Goal: Transaction & Acquisition: Book appointment/travel/reservation

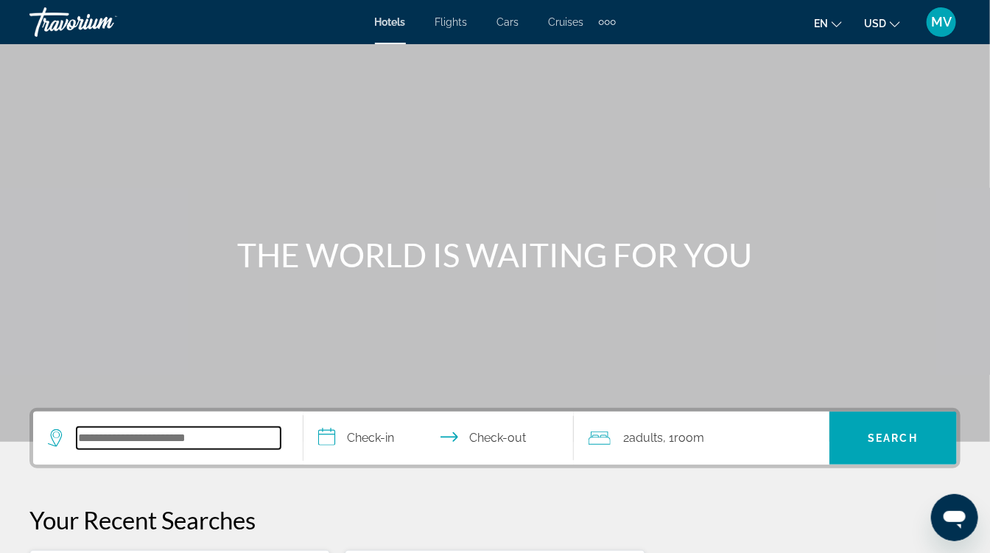
click at [194, 439] on input "Search hotel destination" at bounding box center [179, 438] width 204 height 22
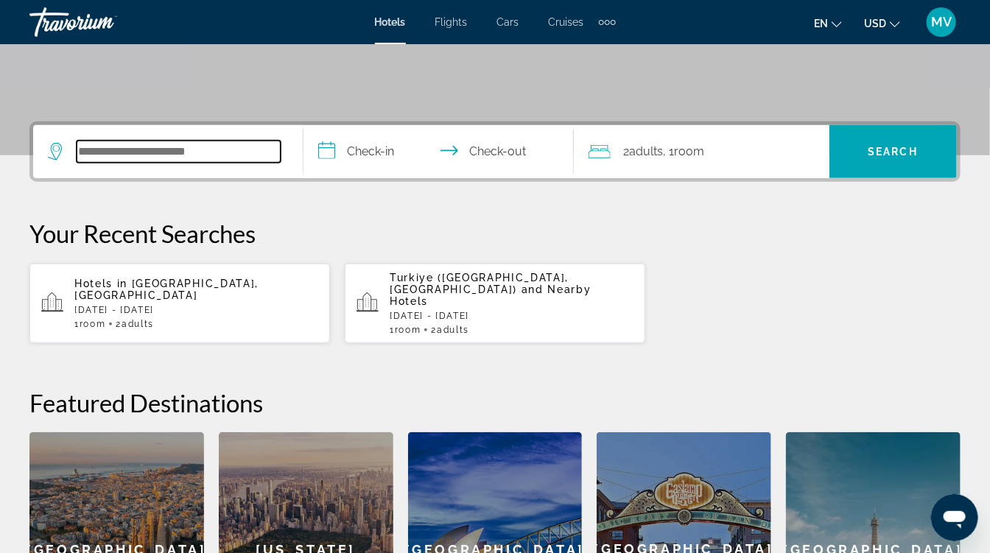
scroll to position [286, 0]
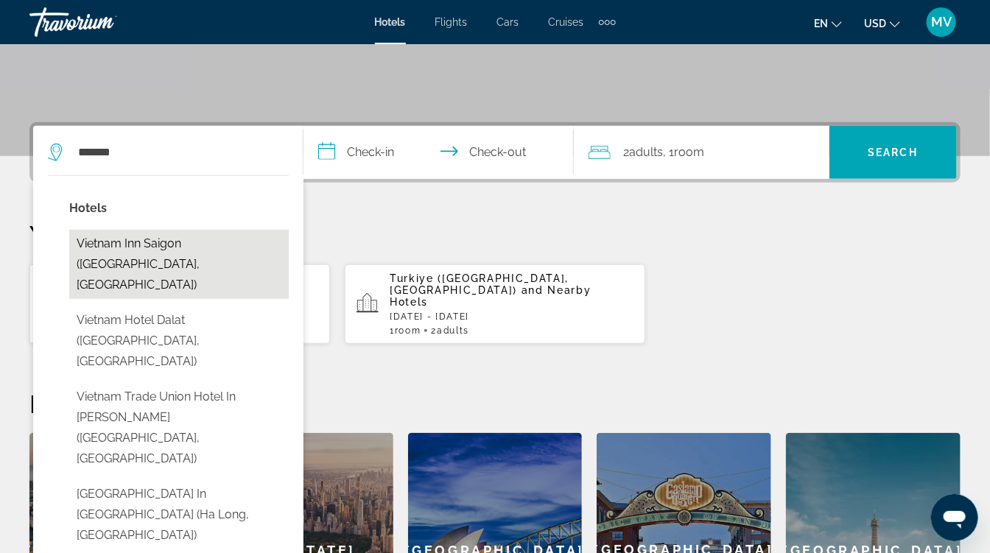
click at [137, 263] on button "Vietnam Inn Saigon ([GEOGRAPHIC_DATA], [GEOGRAPHIC_DATA])" at bounding box center [178, 264] width 219 height 69
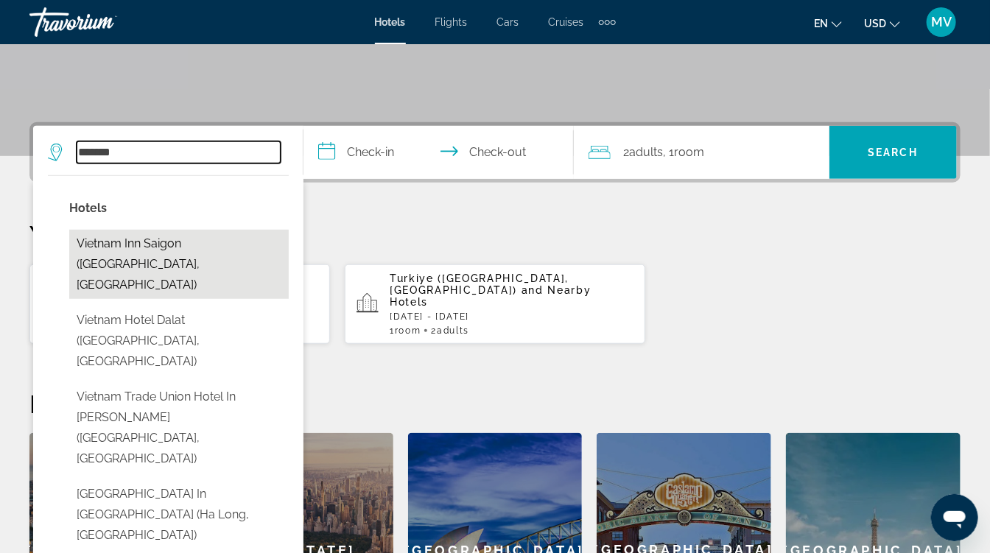
type input "**********"
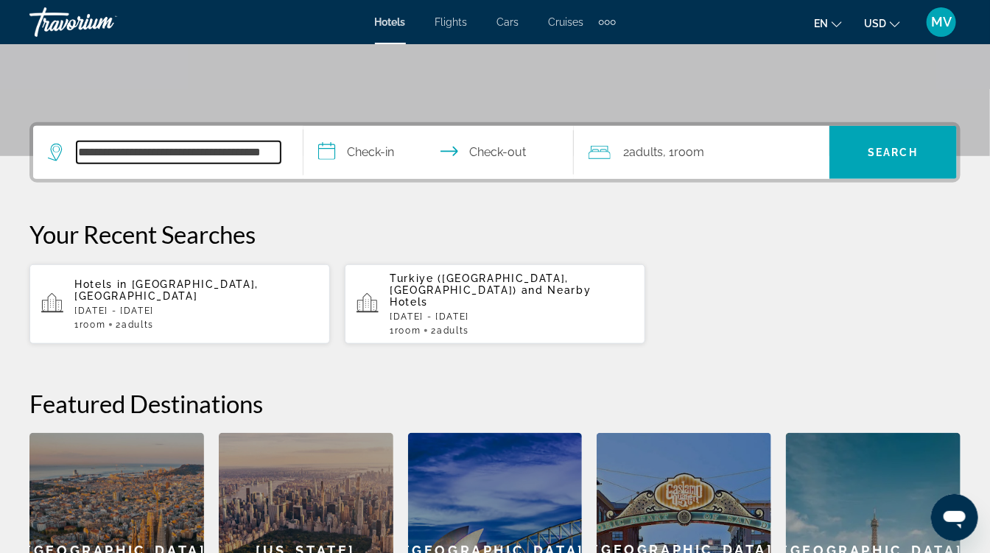
scroll to position [359, 0]
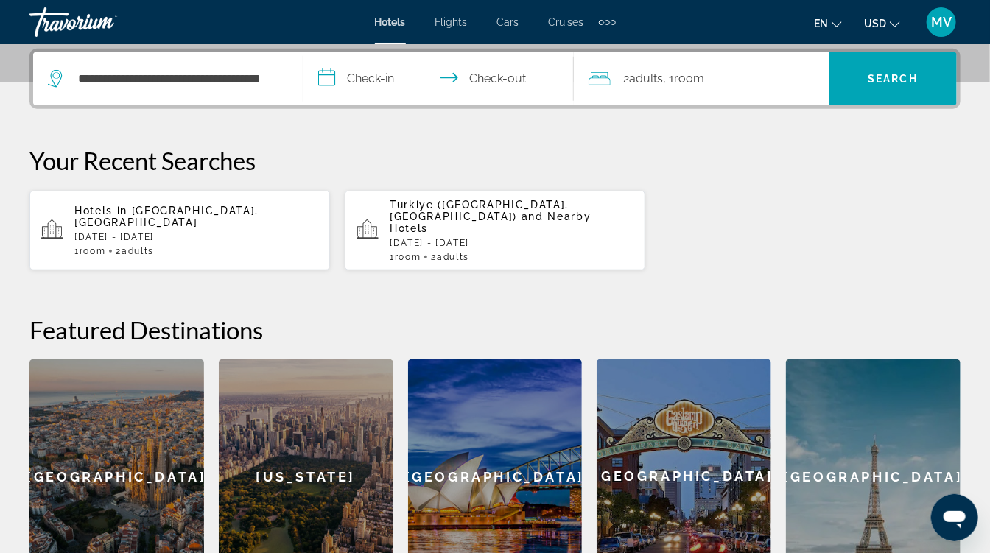
click at [386, 74] on input "**********" at bounding box center [441, 80] width 276 height 57
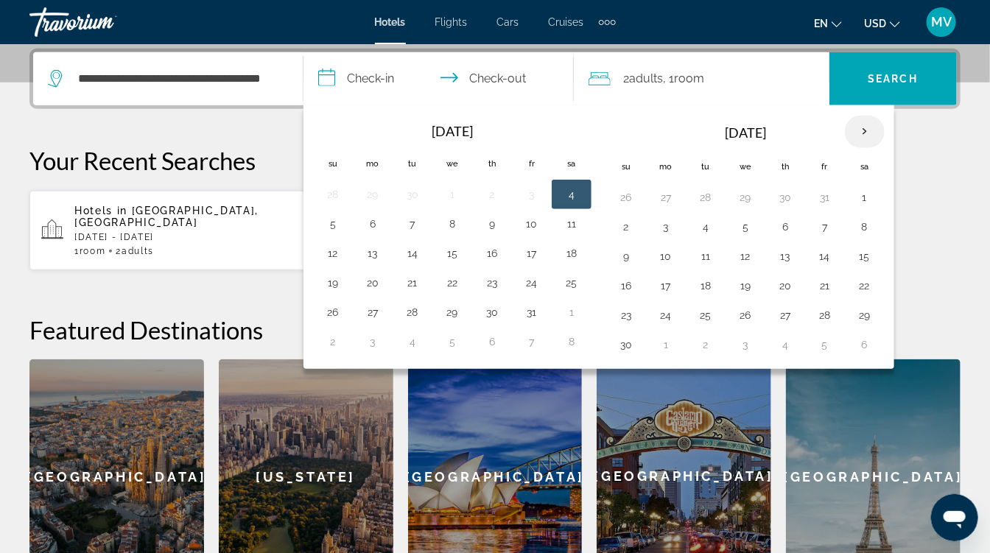
click at [861, 138] on th "Next month" at bounding box center [865, 132] width 40 height 32
click at [669, 82] on span ", 1 Room rooms" at bounding box center [684, 78] width 41 height 21
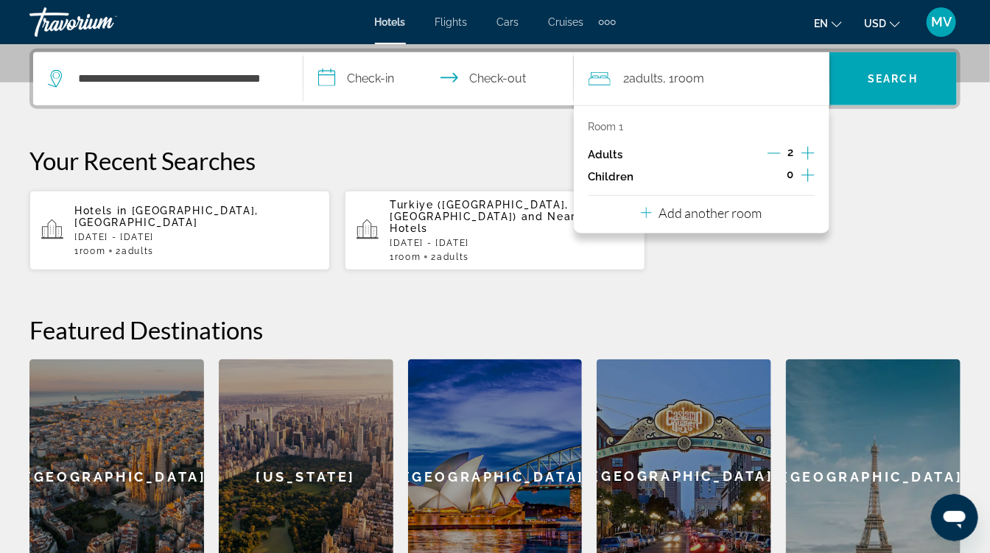
click at [805, 149] on icon "Increment adults" at bounding box center [807, 153] width 13 height 18
click at [910, 74] on span "Search" at bounding box center [893, 79] width 50 height 12
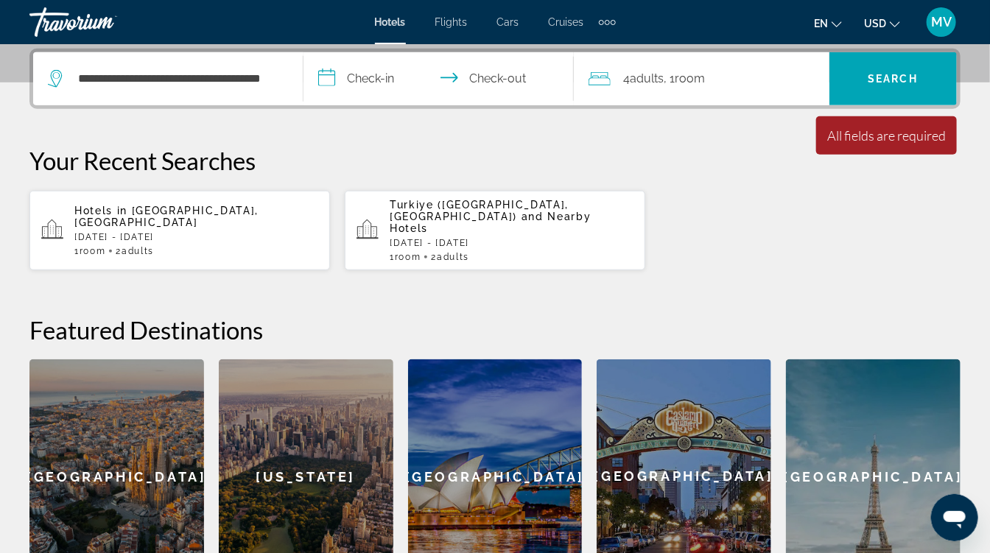
click at [376, 82] on input "**********" at bounding box center [441, 80] width 276 height 57
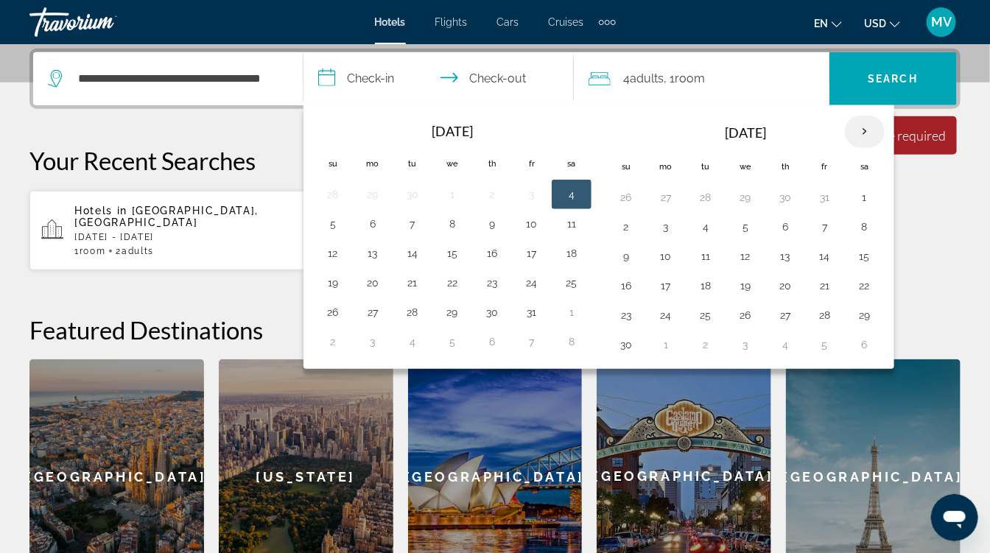
click at [853, 128] on th "Next month" at bounding box center [865, 132] width 40 height 32
drag, startPoint x: 853, startPoint y: 128, endPoint x: 797, endPoint y: 113, distance: 57.9
click at [797, 113] on div "Navigation placeholder [DATE] Su Mo Tu We Th Fr Sa 30 1 2 3 4 5 6 7 8 9 10 11 1…" at bounding box center [745, 237] width 285 height 252
click at [862, 127] on th "Next month" at bounding box center [865, 132] width 40 height 32
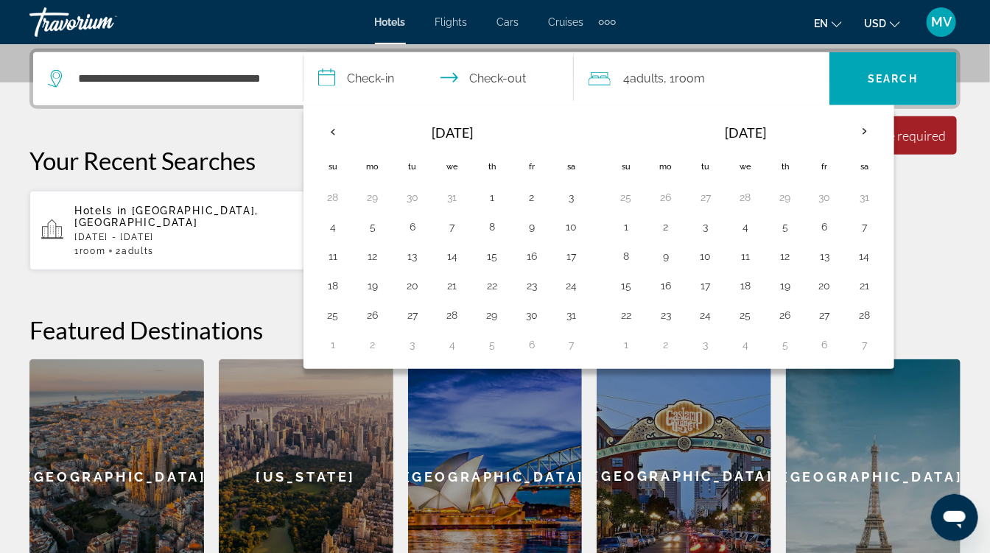
drag, startPoint x: 862, startPoint y: 127, endPoint x: 585, endPoint y: 141, distance: 277.3
click at [585, 141] on th "Navigation placeholder" at bounding box center [572, 132] width 40 height 35
click at [634, 225] on button "1" at bounding box center [626, 227] width 24 height 21
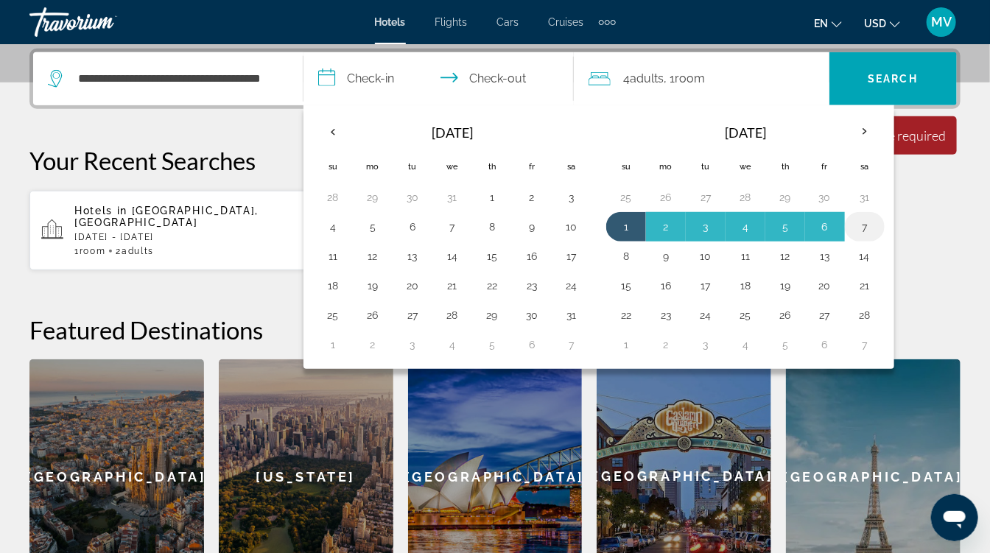
click at [853, 217] on button "7" at bounding box center [865, 227] width 24 height 21
type input "**********"
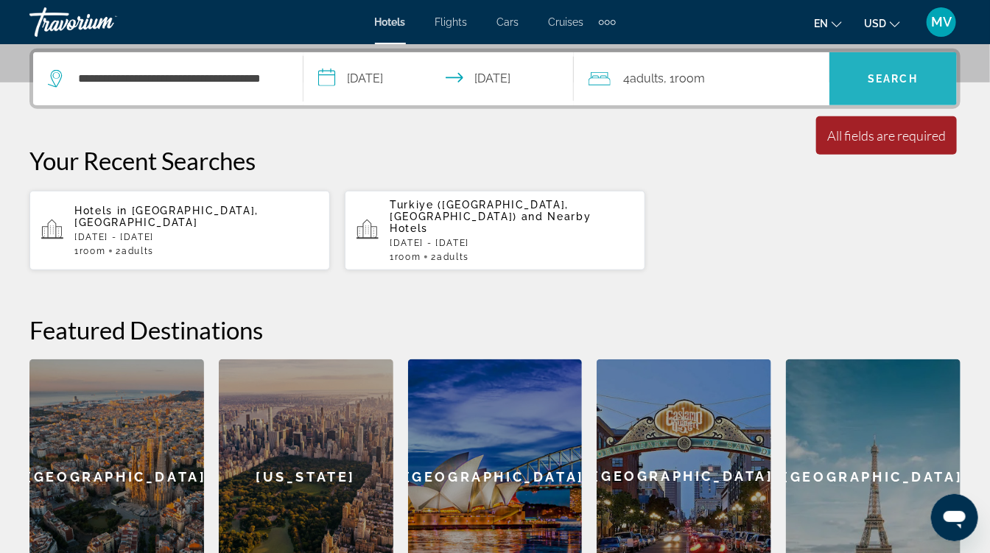
click at [878, 75] on span "Search" at bounding box center [893, 79] width 50 height 12
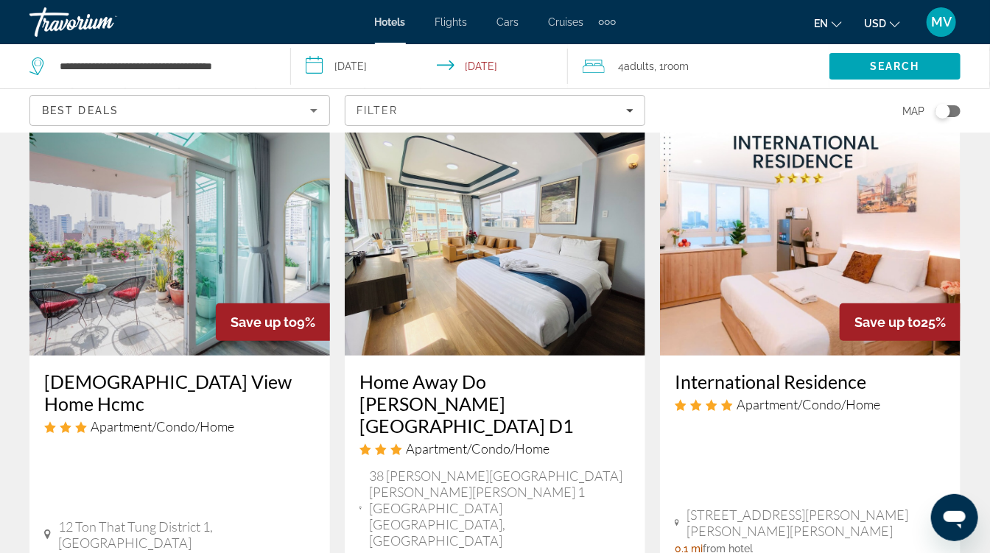
scroll to position [10, 0]
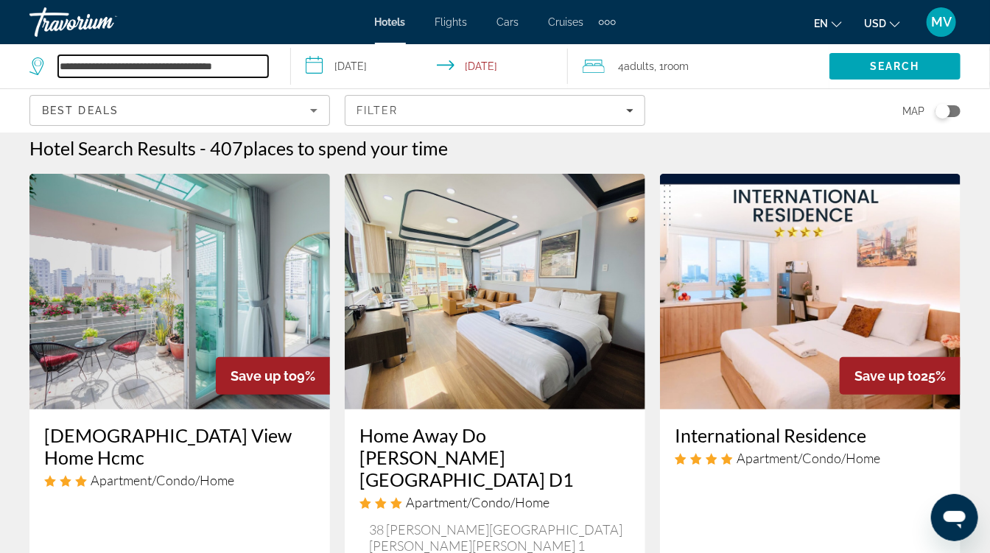
click at [230, 71] on input "**********" at bounding box center [163, 66] width 210 height 22
click at [255, 69] on input "**********" at bounding box center [163, 66] width 210 height 22
drag, startPoint x: 254, startPoint y: 69, endPoint x: 44, endPoint y: 94, distance: 211.3
click at [44, 88] on div "**********" at bounding box center [495, 66] width 990 height 44
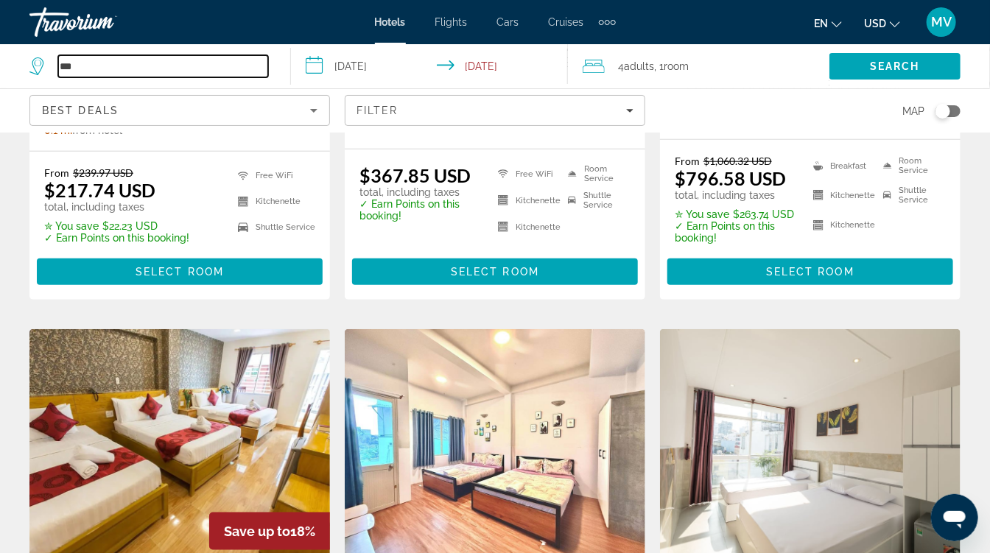
click at [102, 68] on input "***" at bounding box center [163, 66] width 210 height 22
type input "*"
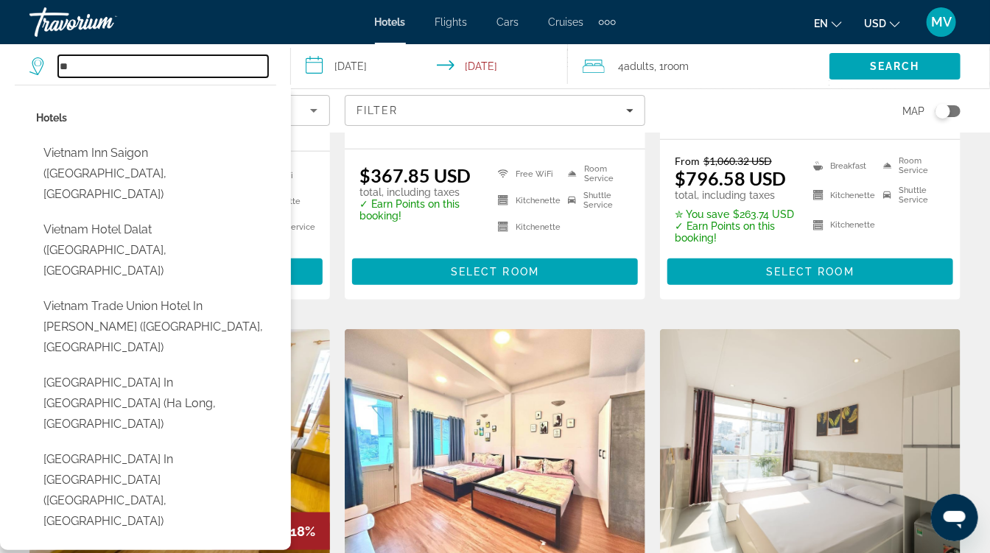
type input "*"
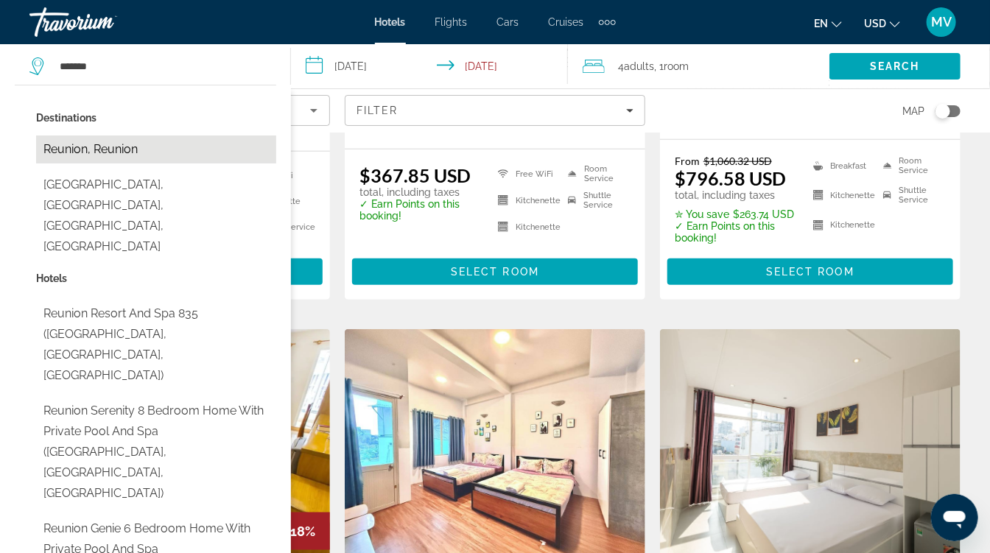
click at [94, 160] on button "Reunion, Reunion" at bounding box center [156, 150] width 240 height 28
type input "**********"
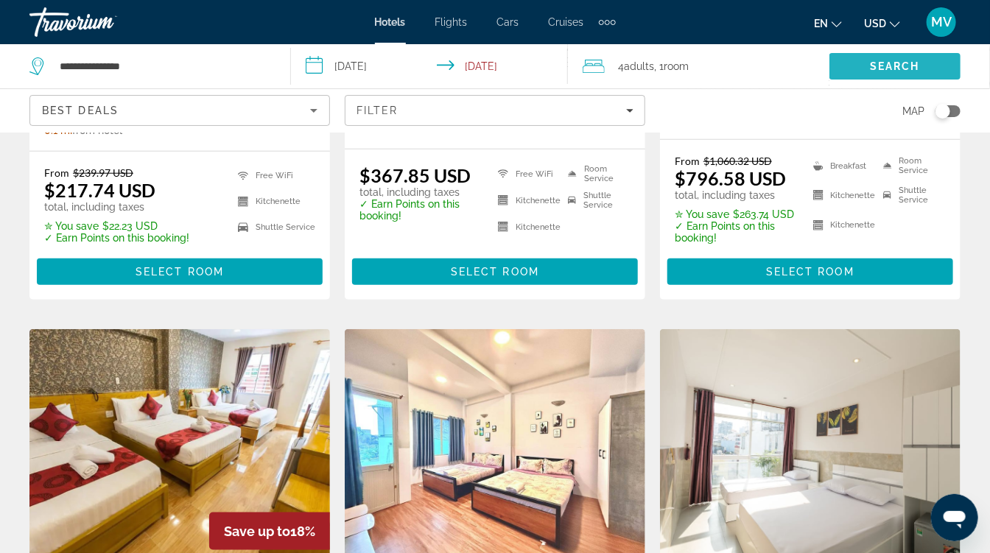
click at [867, 66] on span "Search" at bounding box center [894, 66] width 131 height 35
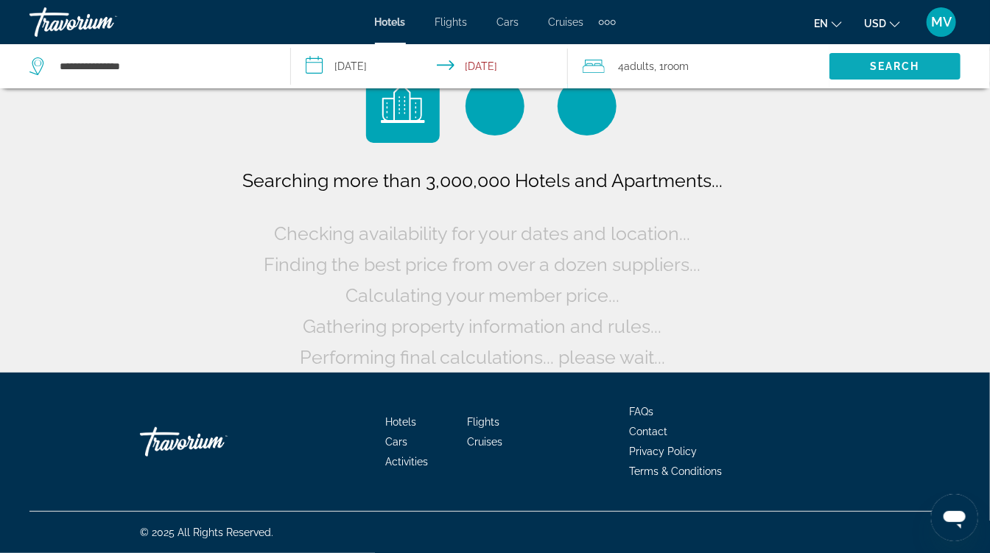
scroll to position [41, 0]
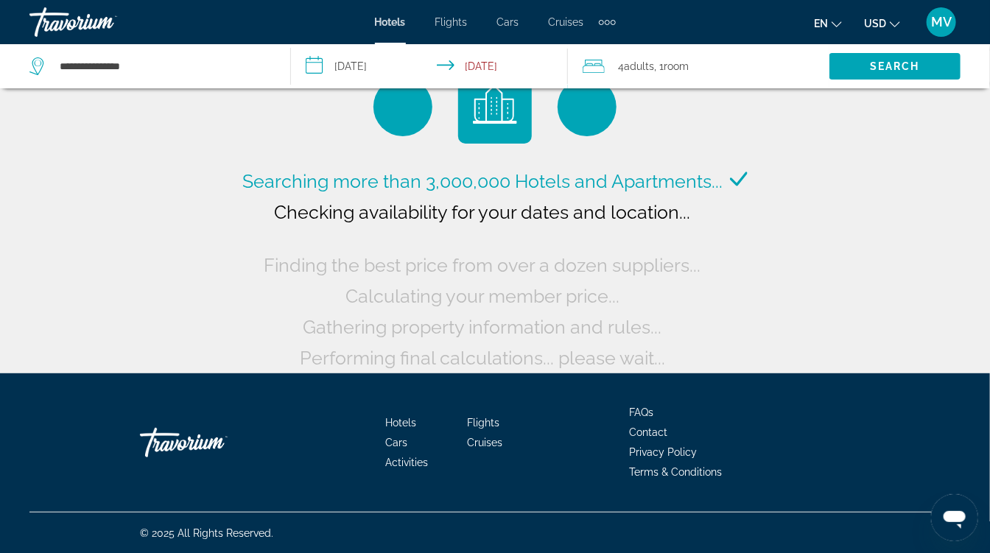
click at [374, 57] on input "**********" at bounding box center [432, 68] width 282 height 49
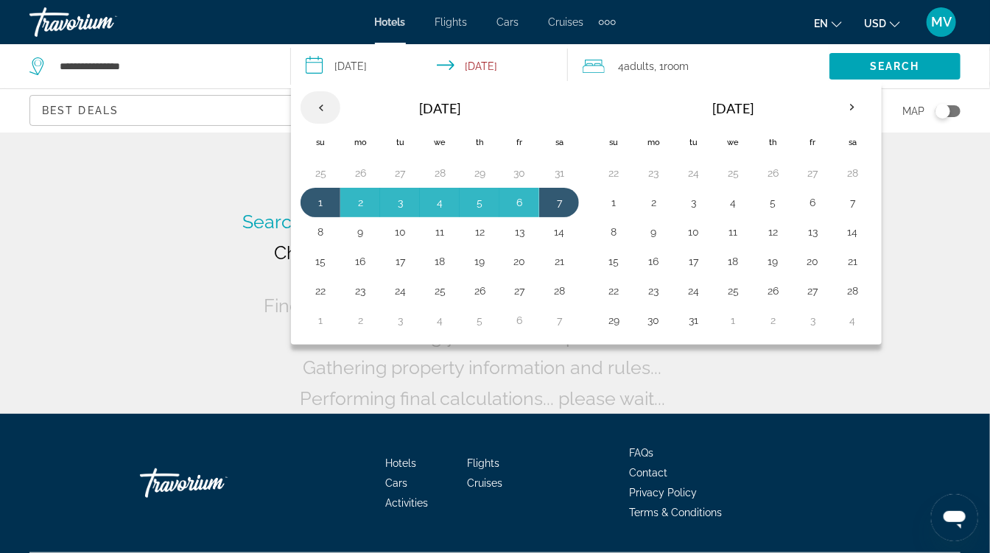
click at [319, 105] on th "Previous month" at bounding box center [320, 107] width 40 height 32
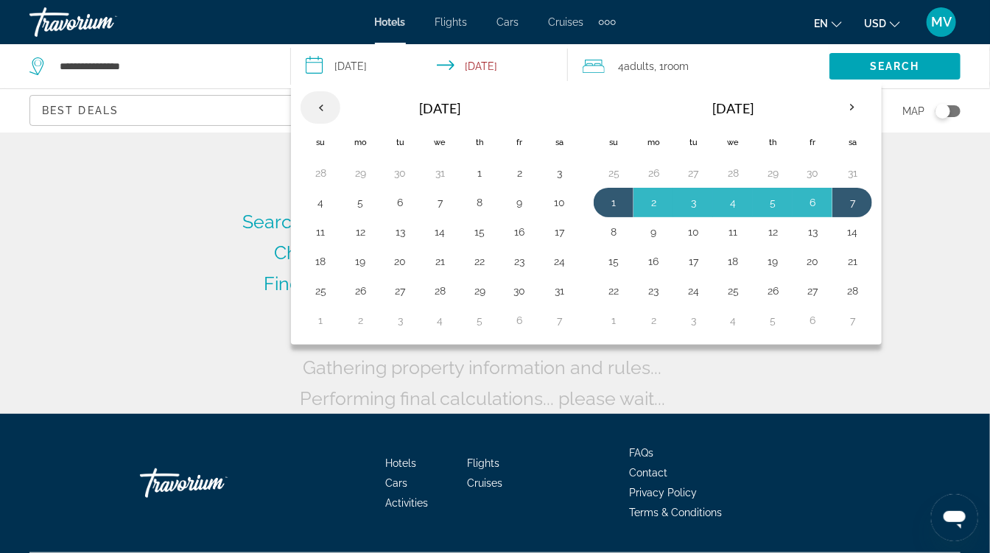
click at [317, 105] on th "Previous month" at bounding box center [320, 107] width 40 height 32
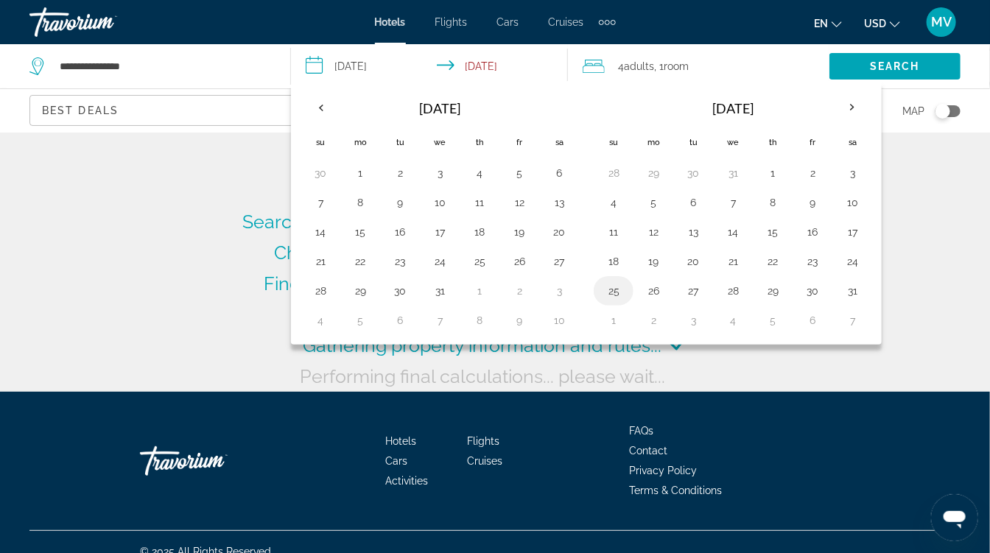
click at [606, 286] on button "25" at bounding box center [614, 291] width 24 height 21
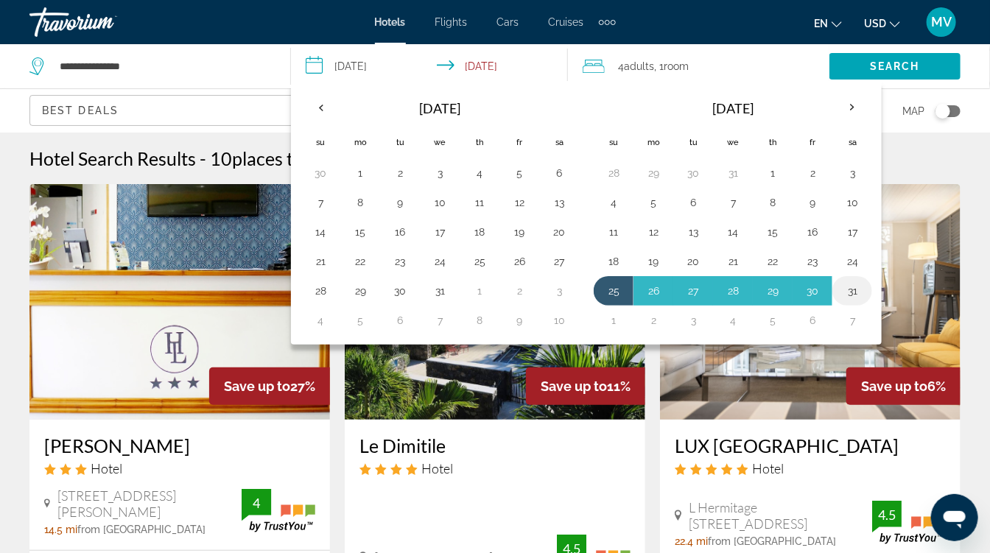
click at [845, 286] on button "31" at bounding box center [852, 291] width 24 height 21
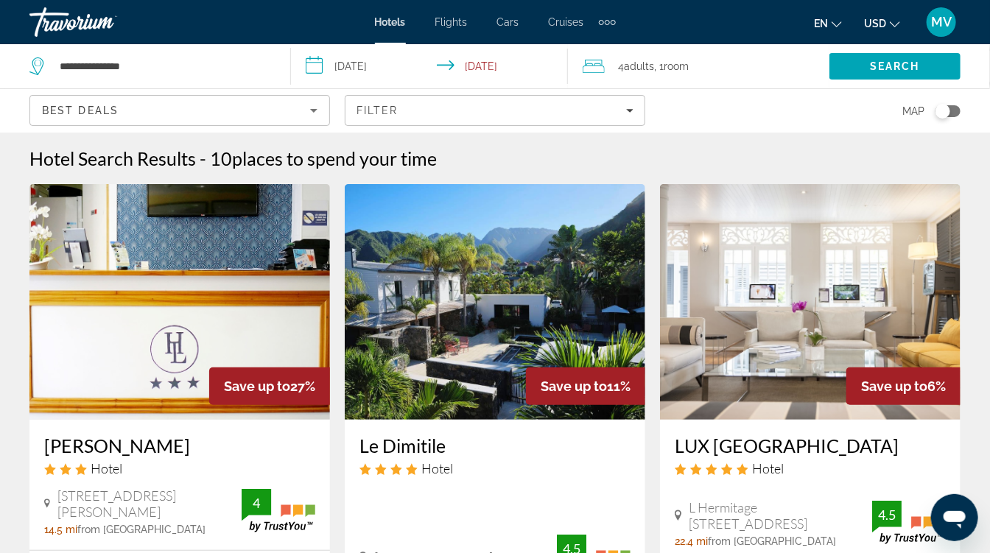
click at [494, 61] on input "**********" at bounding box center [432, 68] width 282 height 49
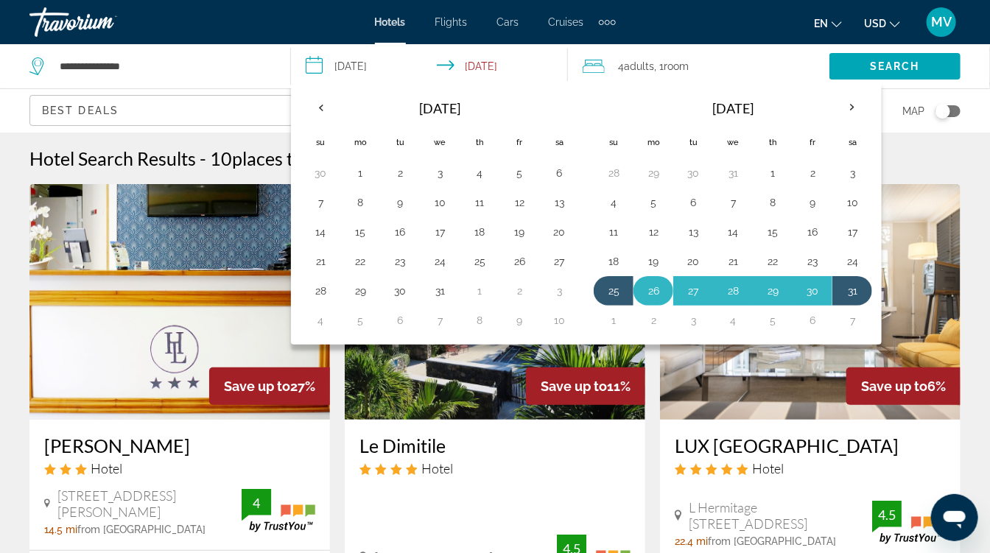
click at [647, 286] on button "26" at bounding box center [653, 291] width 24 height 21
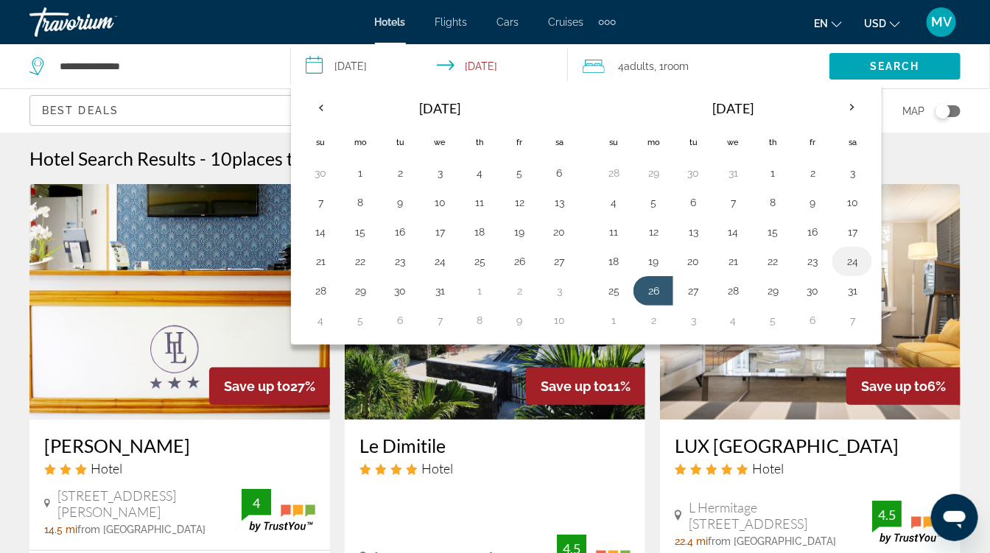
click at [845, 262] on button "24" at bounding box center [852, 261] width 24 height 21
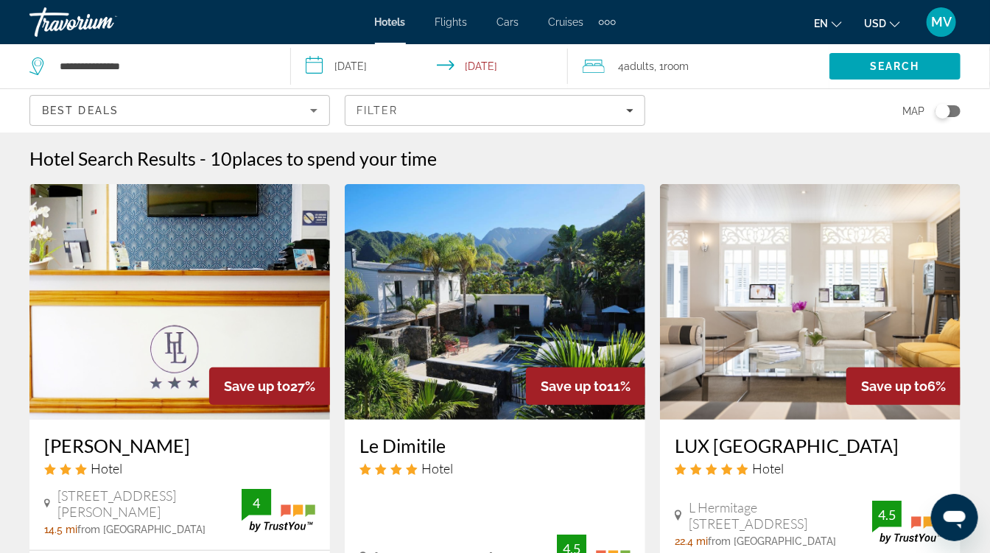
click at [478, 69] on input "**********" at bounding box center [432, 68] width 282 height 49
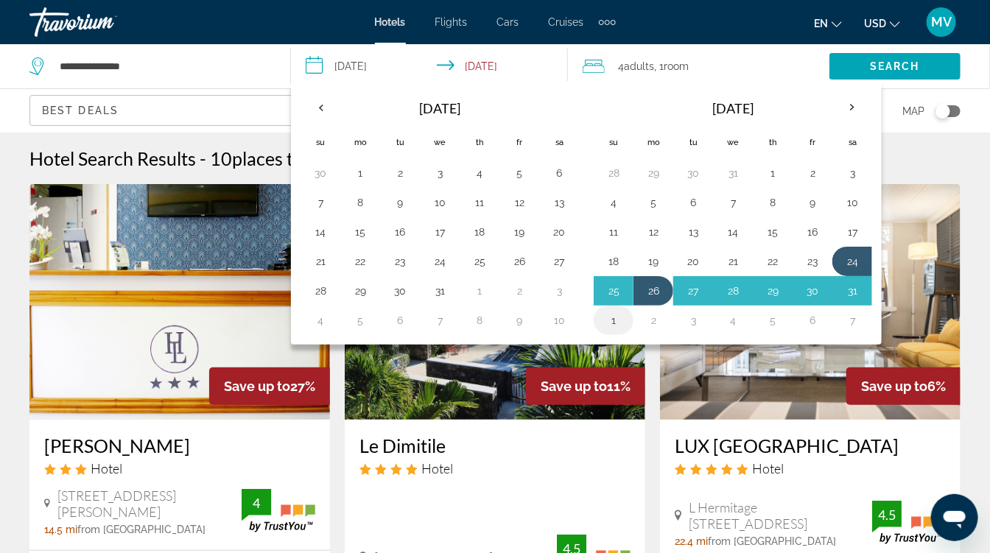
click at [615, 322] on button "1" at bounding box center [614, 320] width 24 height 21
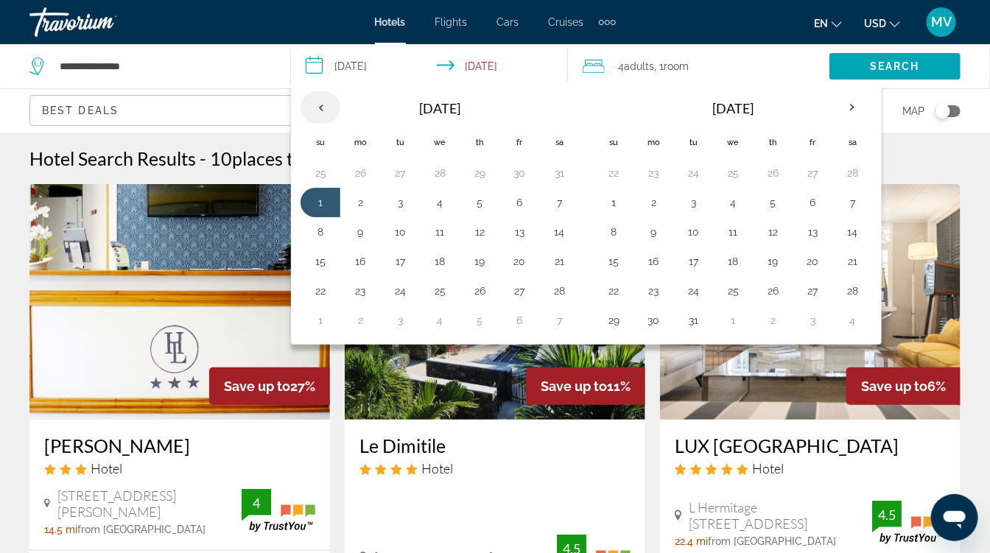
click at [320, 101] on th "Previous month" at bounding box center [320, 107] width 40 height 32
click at [327, 104] on th "Previous month" at bounding box center [320, 107] width 40 height 32
click at [327, 281] on button "28" at bounding box center [321, 291] width 24 height 21
type input "**********"
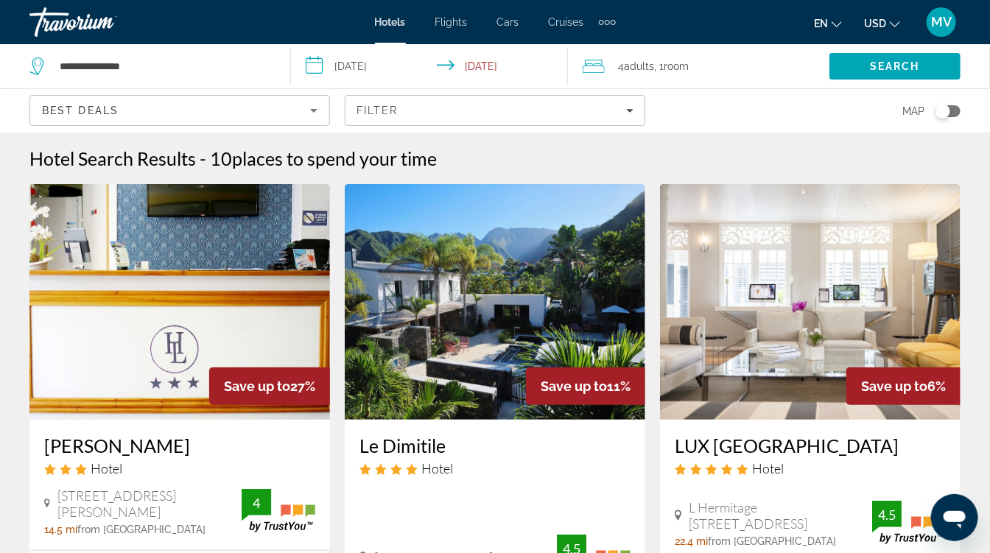
click at [485, 71] on input "**********" at bounding box center [432, 68] width 282 height 49
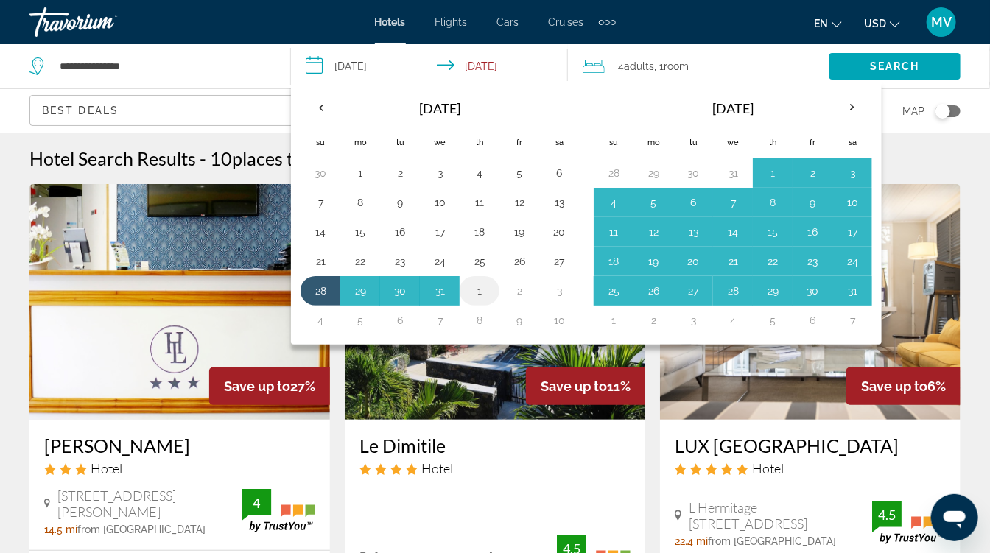
click at [474, 290] on button "1" at bounding box center [480, 291] width 24 height 21
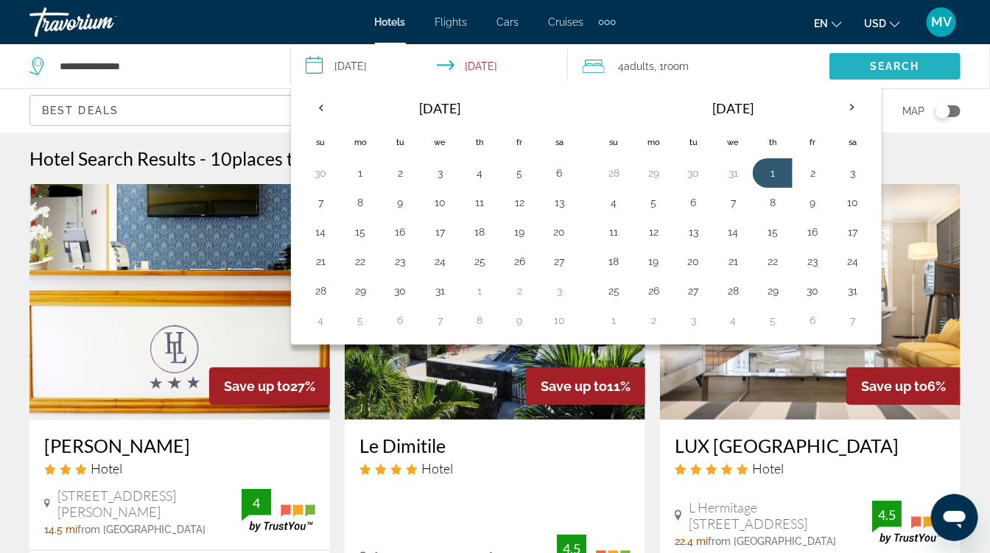
click at [854, 58] on span "Search" at bounding box center [894, 66] width 131 height 35
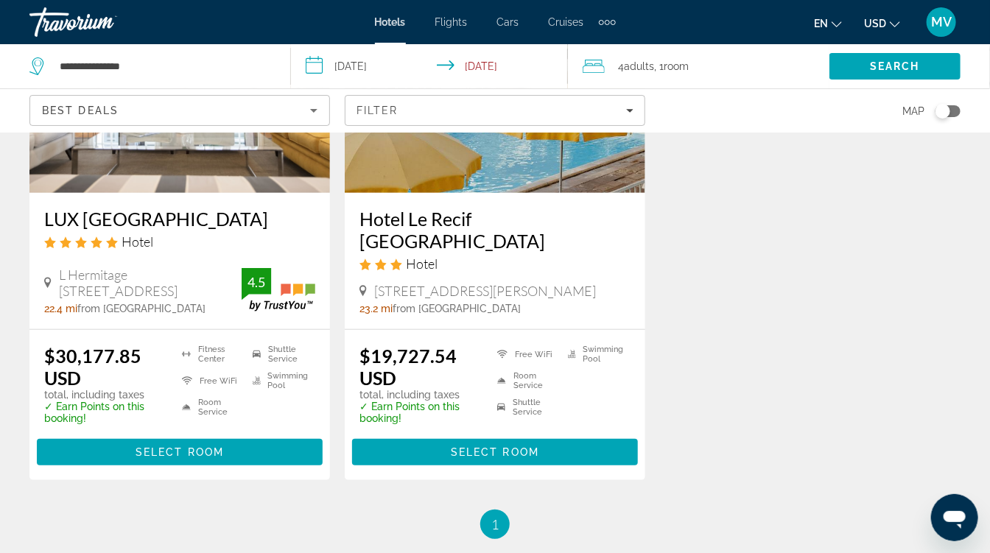
scroll to position [252, 0]
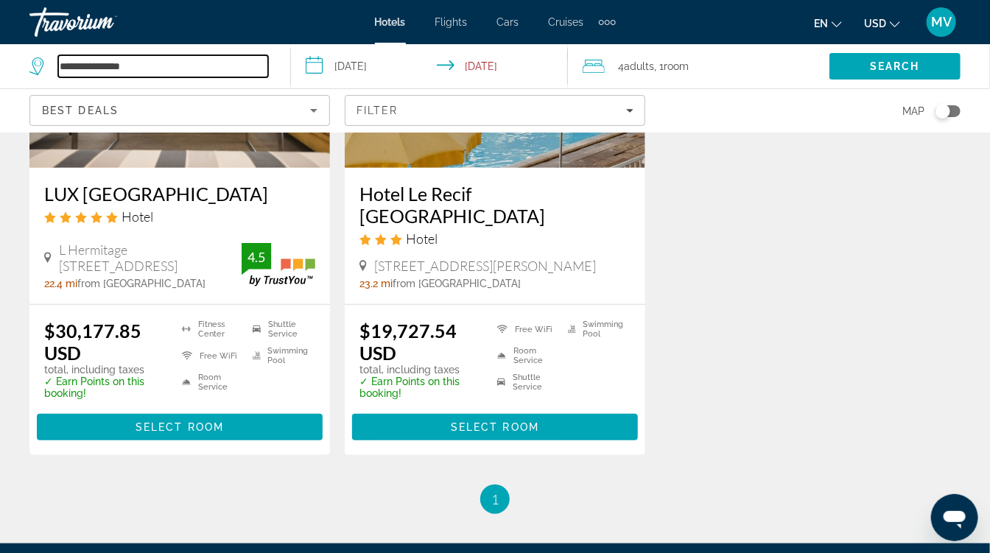
click at [217, 71] on input "**********" at bounding box center [163, 66] width 210 height 22
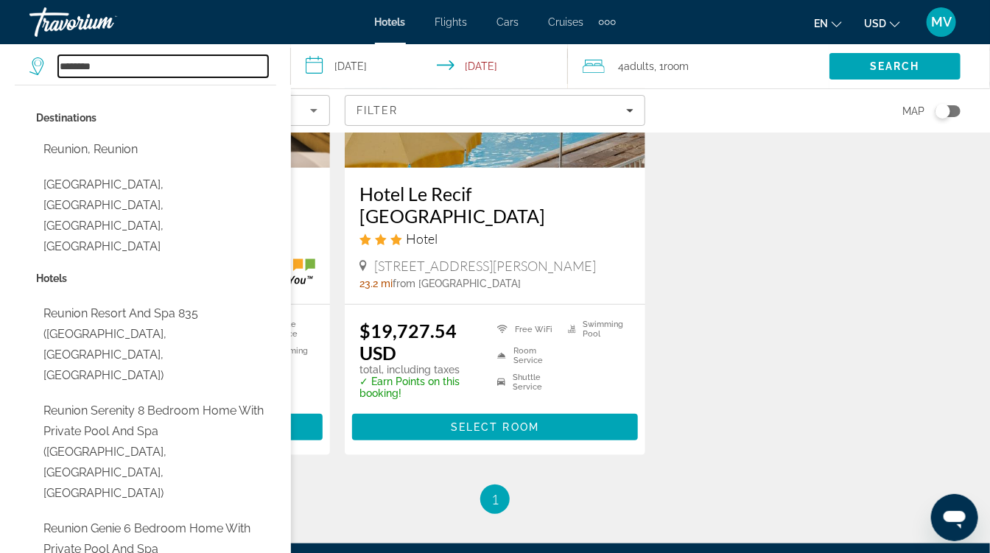
type input "*******"
click at [580, 23] on span "Cruises" at bounding box center [566, 22] width 35 height 12
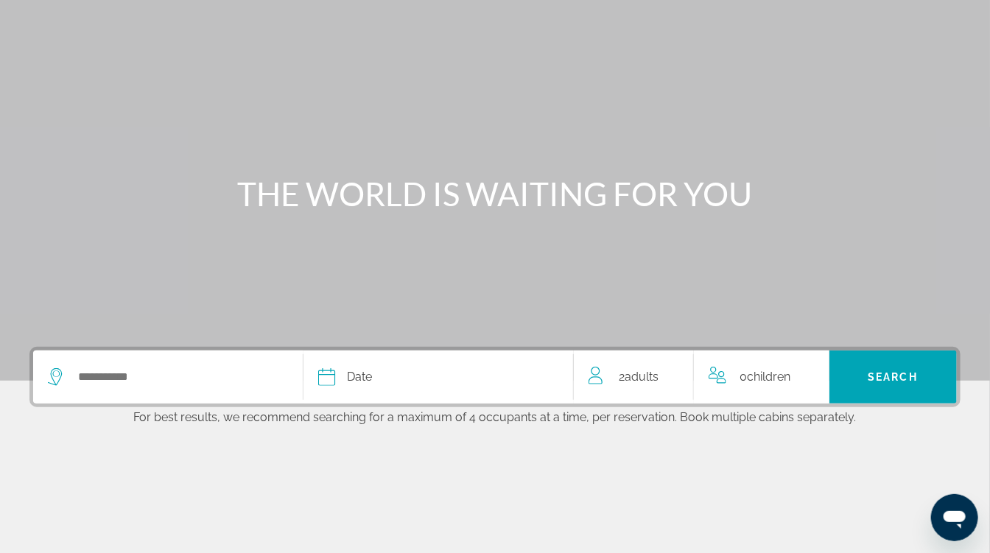
scroll to position [67, 0]
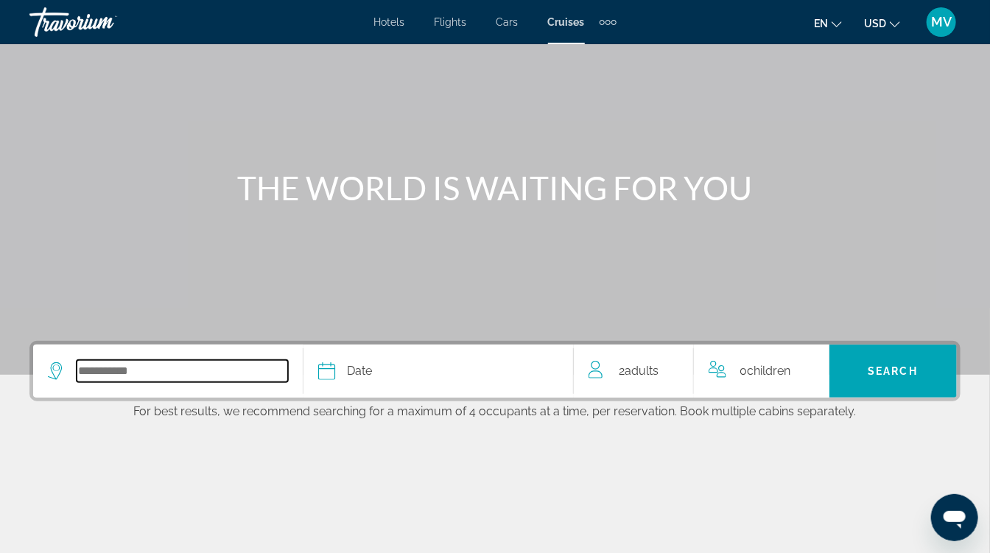
click at [125, 372] on input "Select cruise destination" at bounding box center [182, 371] width 211 height 22
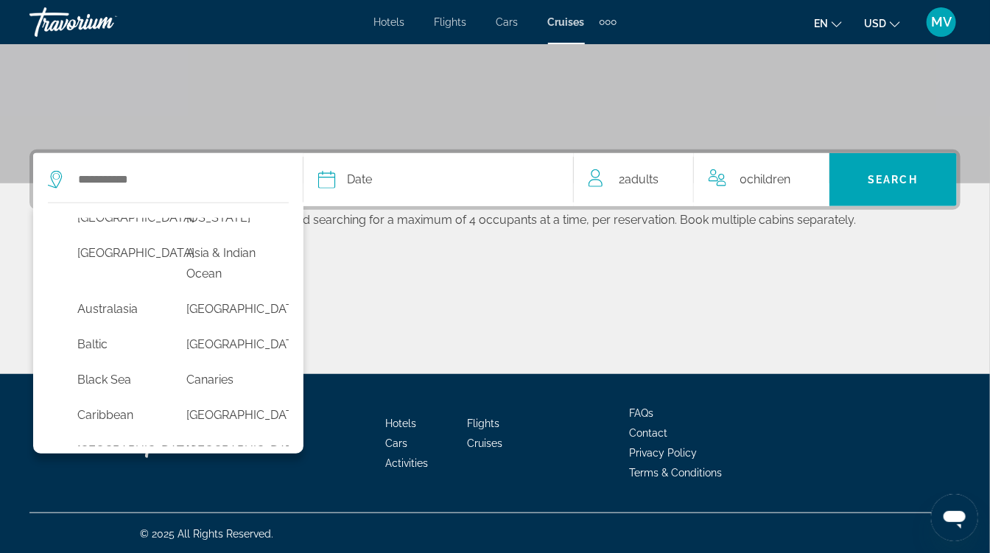
scroll to position [0, 0]
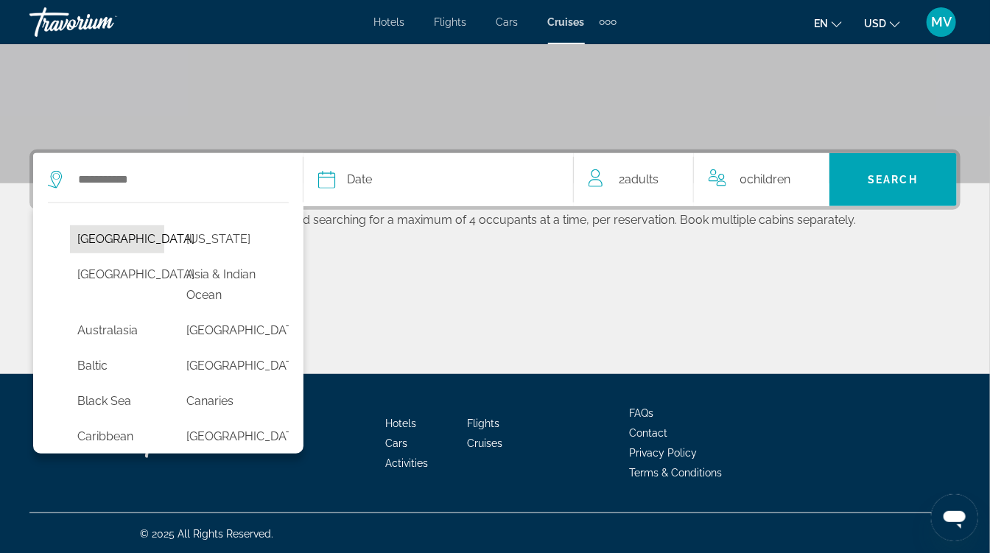
click at [97, 237] on button "[GEOGRAPHIC_DATA]" at bounding box center [117, 239] width 94 height 28
type input "******"
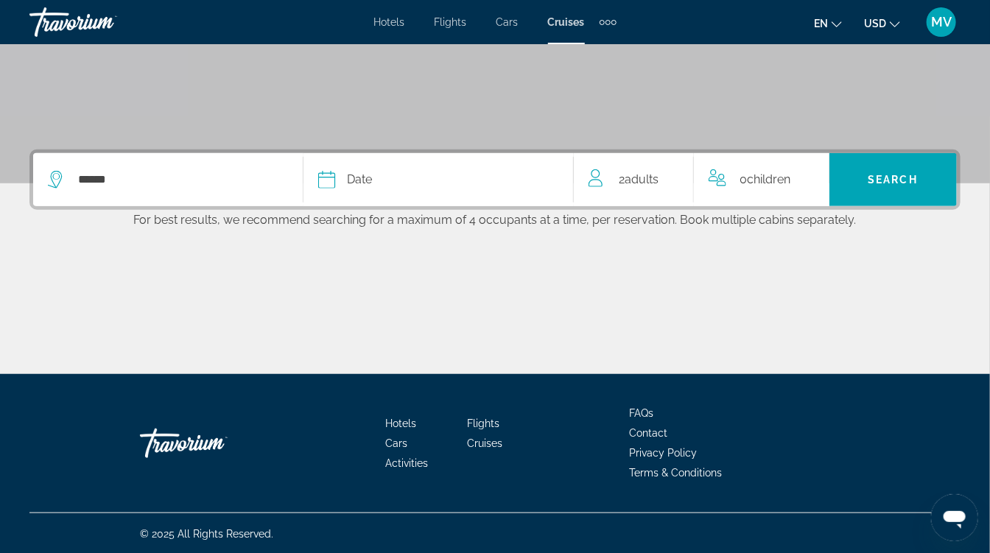
click at [656, 185] on span "Adults" at bounding box center [642, 179] width 34 height 14
click at [672, 178] on icon "Increment adults" at bounding box center [676, 177] width 13 height 18
click at [349, 176] on span "Date" at bounding box center [359, 179] width 25 height 21
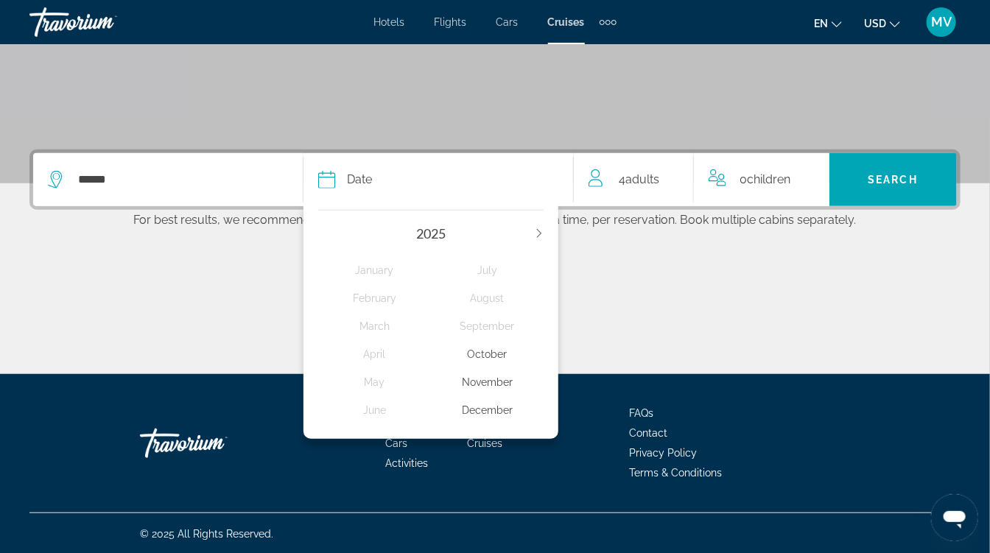
click at [538, 229] on icon "Next year" at bounding box center [539, 233] width 9 height 9
click at [381, 294] on div "February" at bounding box center [374, 298] width 113 height 27
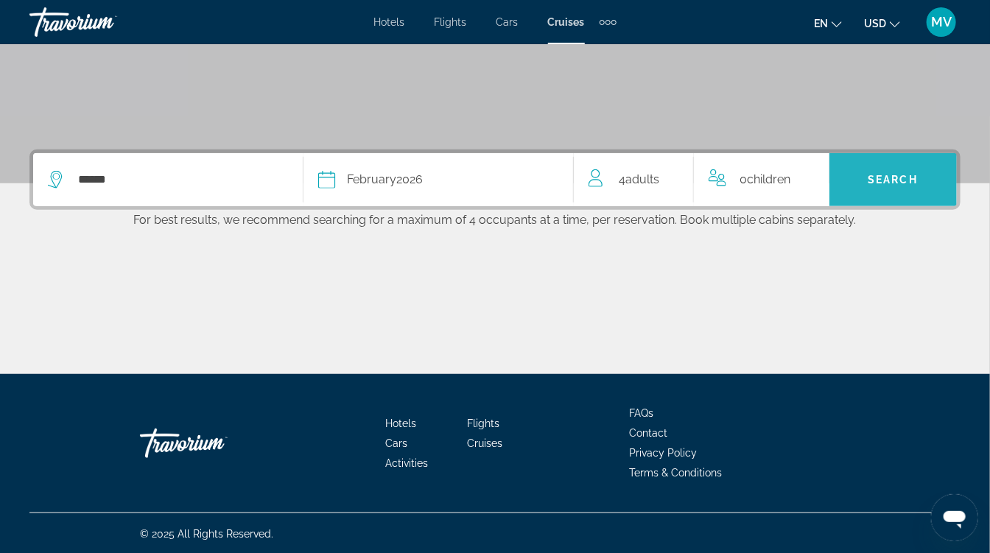
click at [861, 176] on span "Search" at bounding box center [892, 179] width 127 height 35
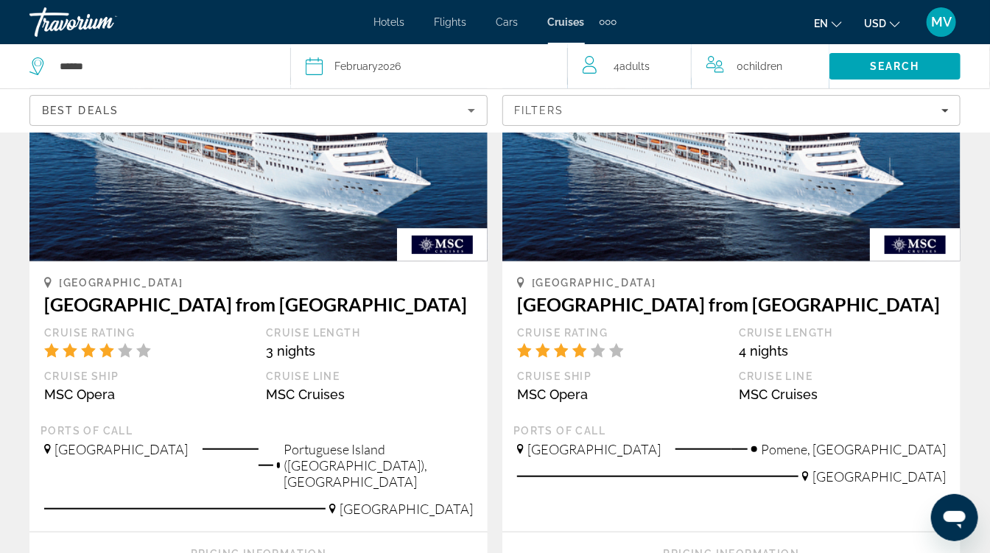
scroll to position [175, 0]
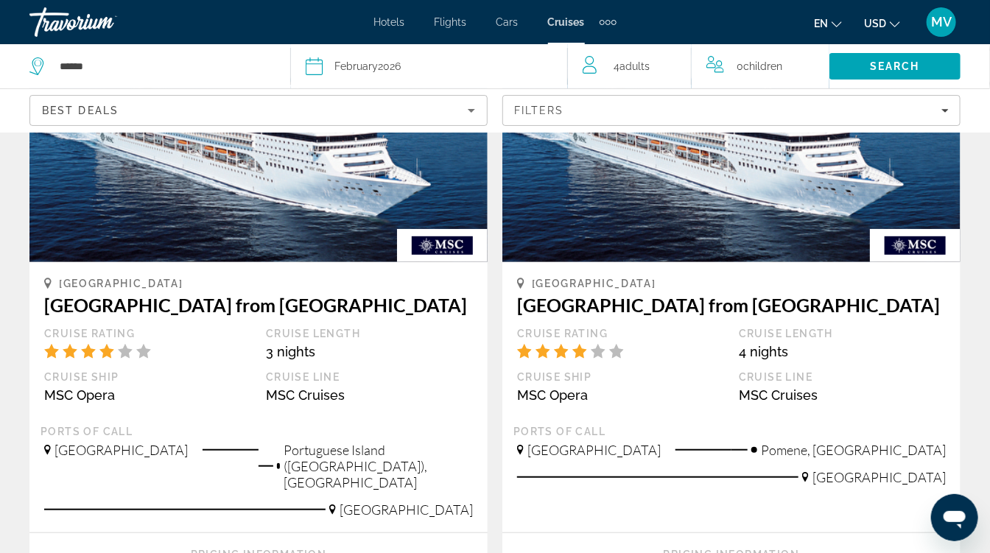
click at [317, 252] on img "Main content" at bounding box center [258, 145] width 458 height 236
click at [328, 242] on img "Main content" at bounding box center [258, 145] width 458 height 236
click at [421, 248] on img "Main content" at bounding box center [442, 245] width 91 height 33
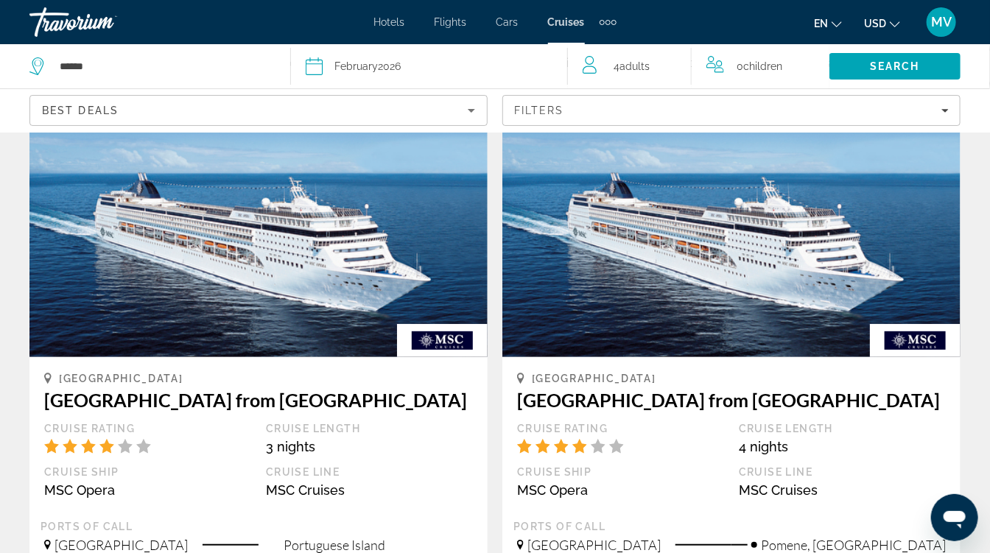
scroll to position [82, 0]
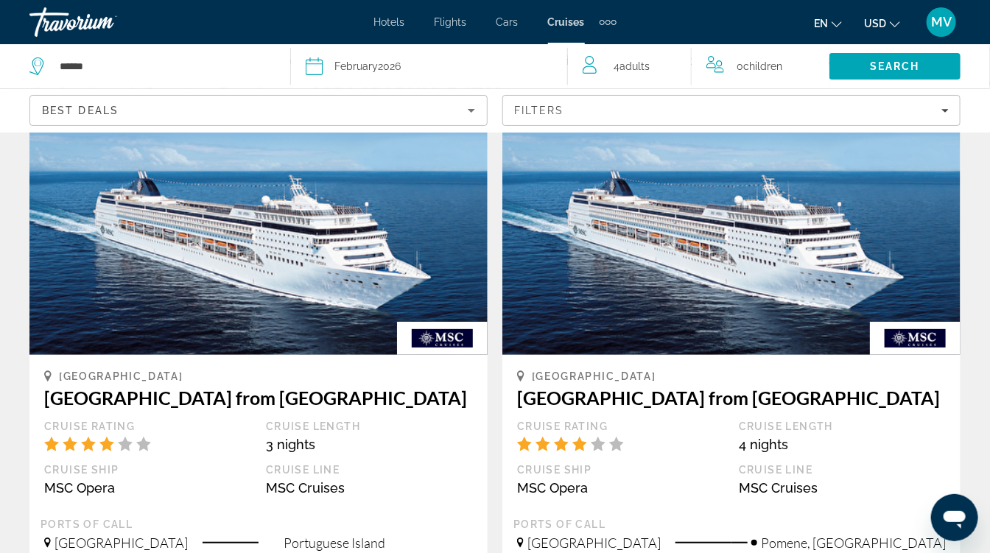
click at [326, 189] on img "Main content" at bounding box center [258, 237] width 458 height 236
click at [151, 407] on h3 "[GEOGRAPHIC_DATA] from [GEOGRAPHIC_DATA]" at bounding box center [258, 398] width 429 height 22
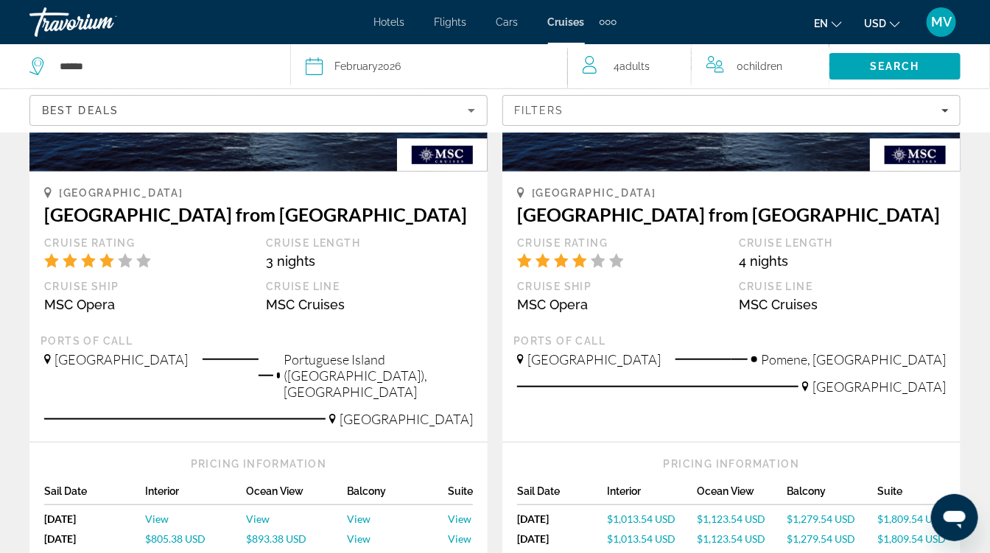
scroll to position [275, 0]
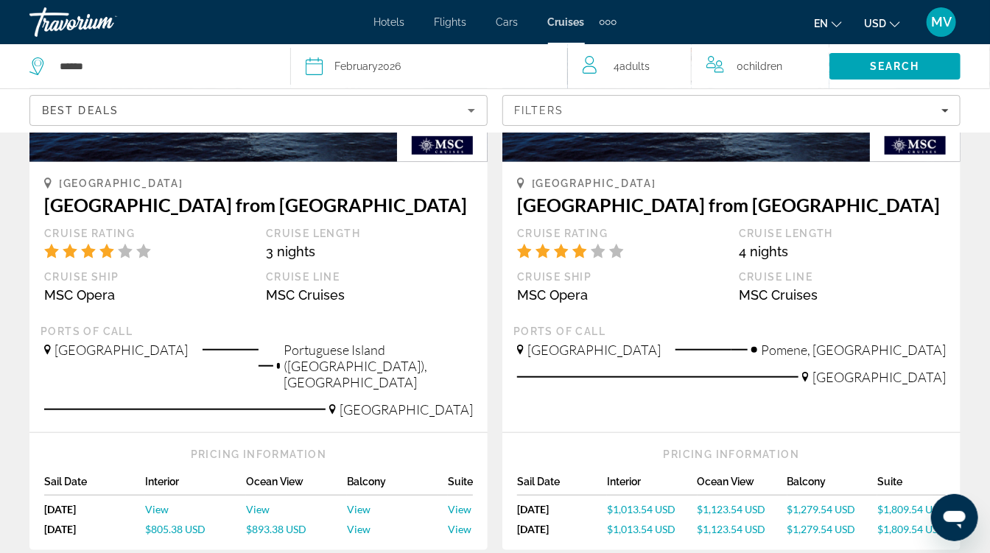
click at [147, 479] on div "Sail Date Interior Ocean View Balcony Suite [DATE] [DATE] View View View View […" at bounding box center [258, 509] width 429 height 67
click at [152, 499] on div "Sail Date Interior Ocean View Balcony Suite [DATE] [DATE] View View View View […" at bounding box center [258, 509] width 429 height 67
click at [155, 523] on span "$805.38 USD" at bounding box center [175, 529] width 60 height 13
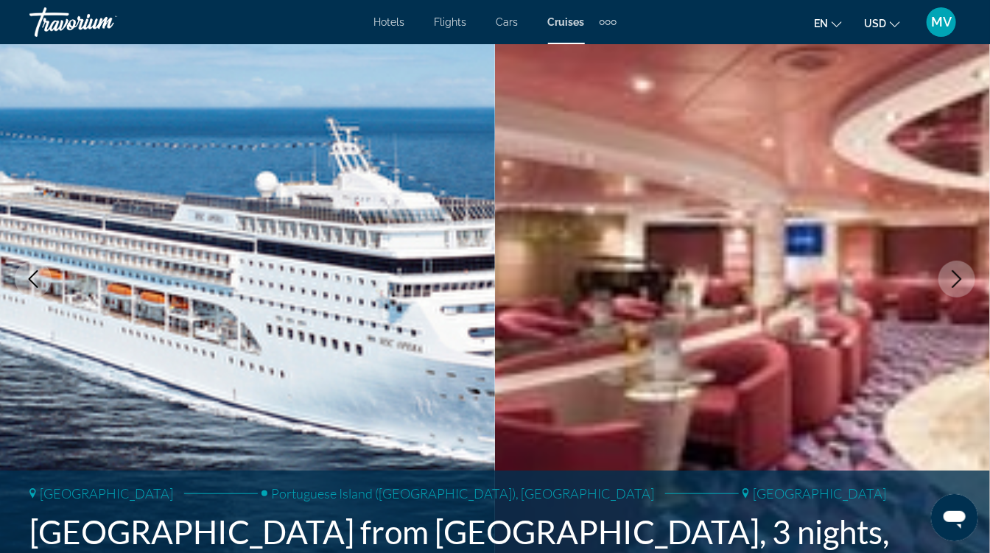
scroll to position [111, 0]
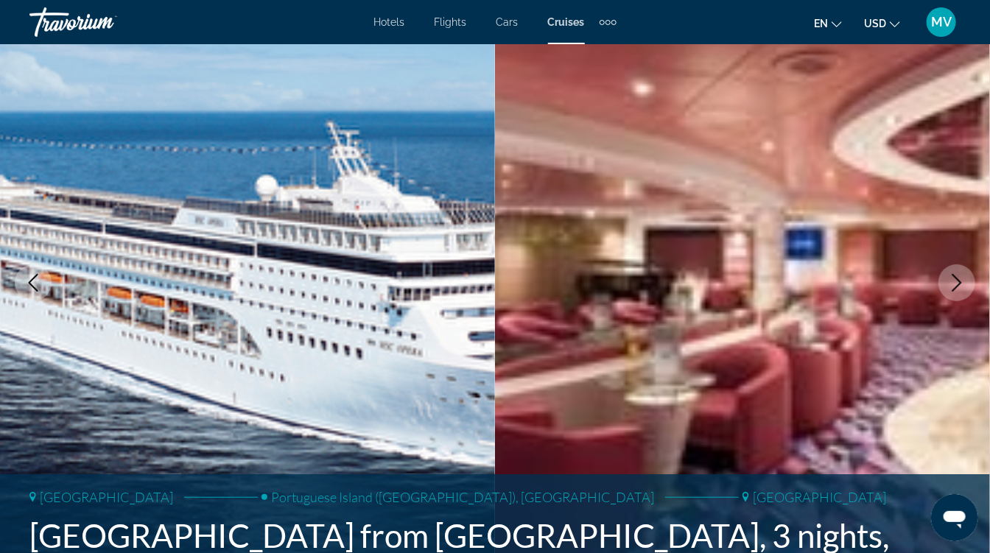
click at [953, 282] on icon "Next image" at bounding box center [957, 283] width 18 height 18
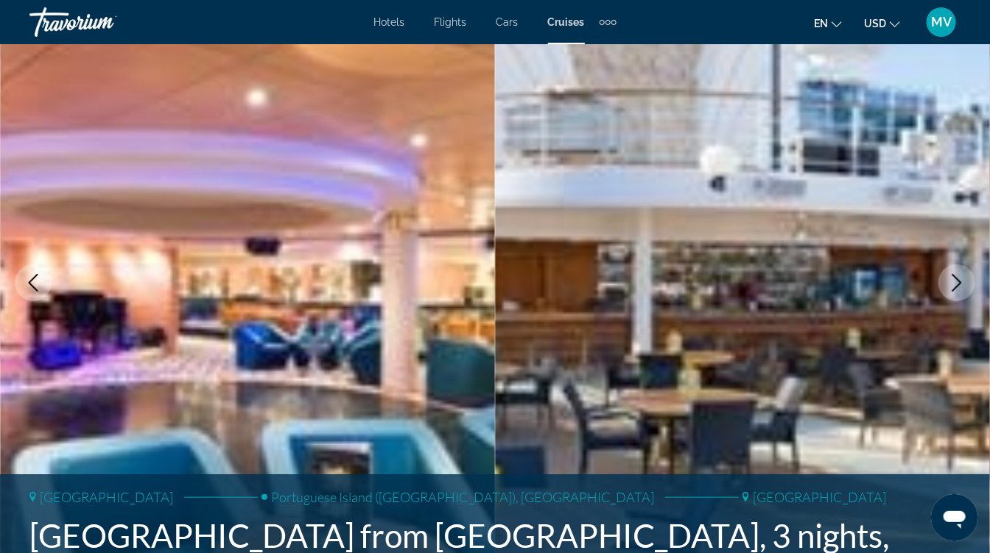
click at [953, 282] on icon "Next image" at bounding box center [957, 283] width 18 height 18
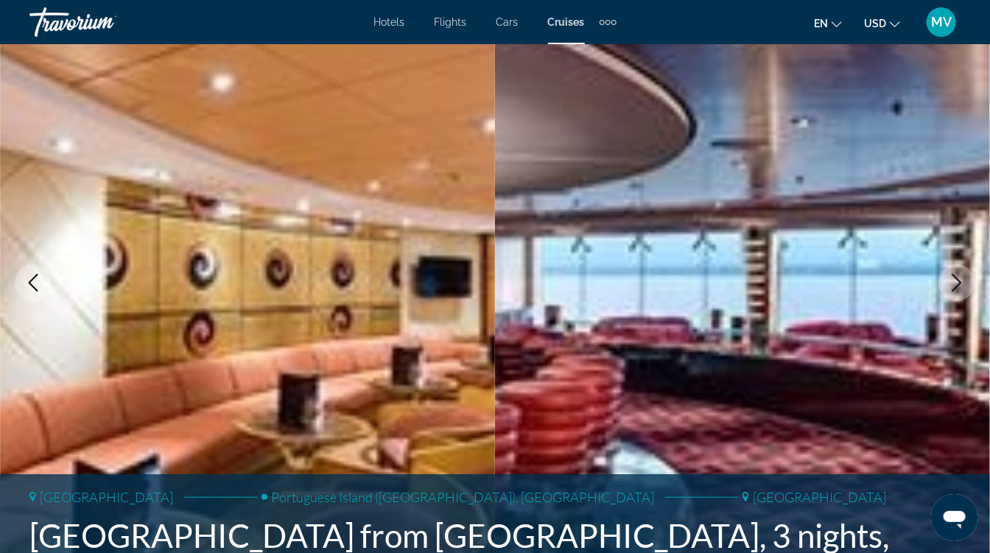
click at [953, 282] on icon "Next image" at bounding box center [957, 283] width 18 height 18
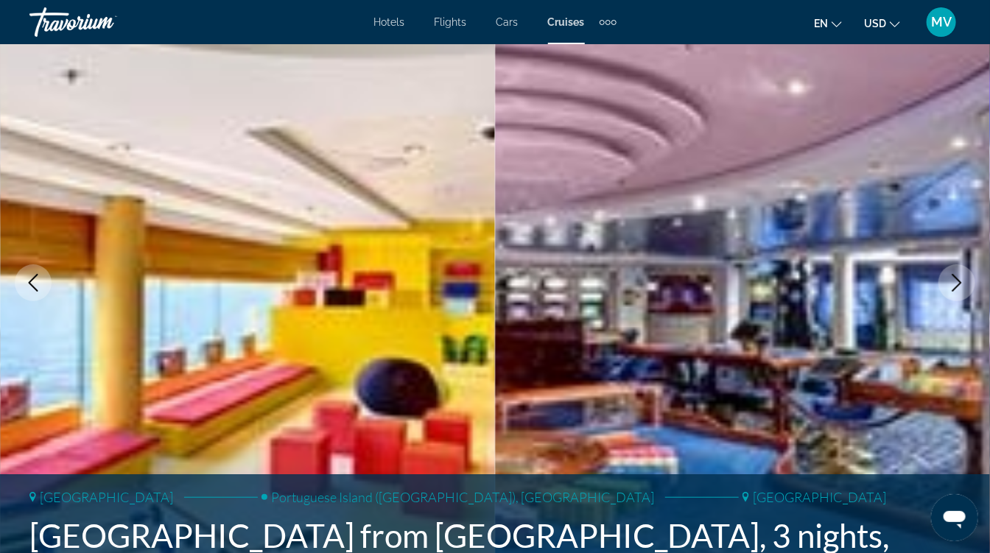
click at [953, 282] on icon "Next image" at bounding box center [957, 283] width 18 height 18
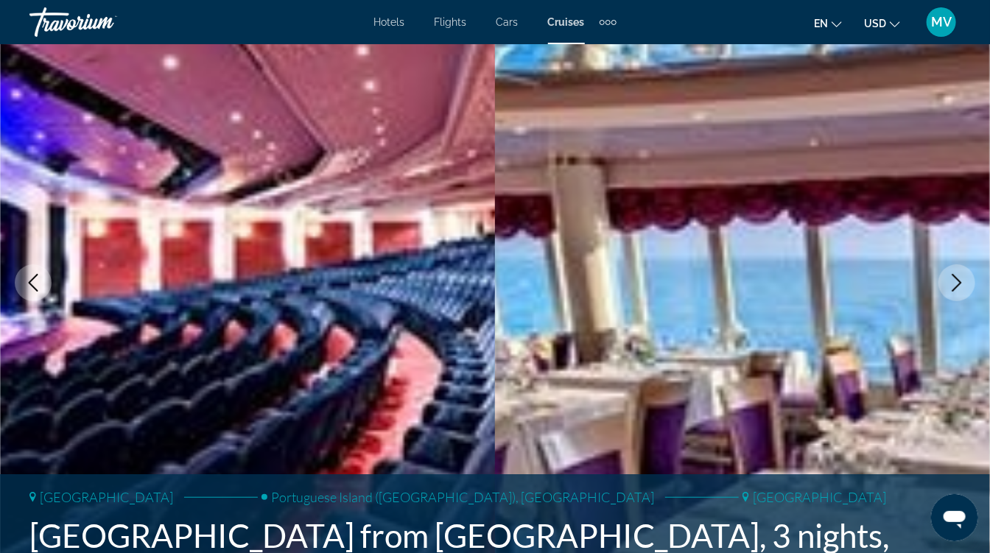
click at [953, 282] on icon "Next image" at bounding box center [957, 283] width 18 height 18
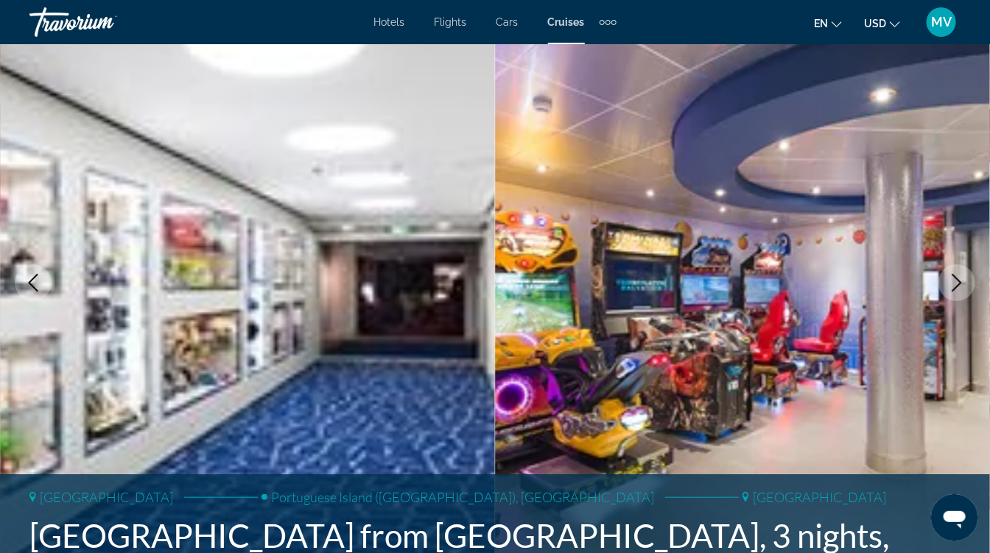
click at [953, 282] on icon "Next image" at bounding box center [957, 283] width 18 height 18
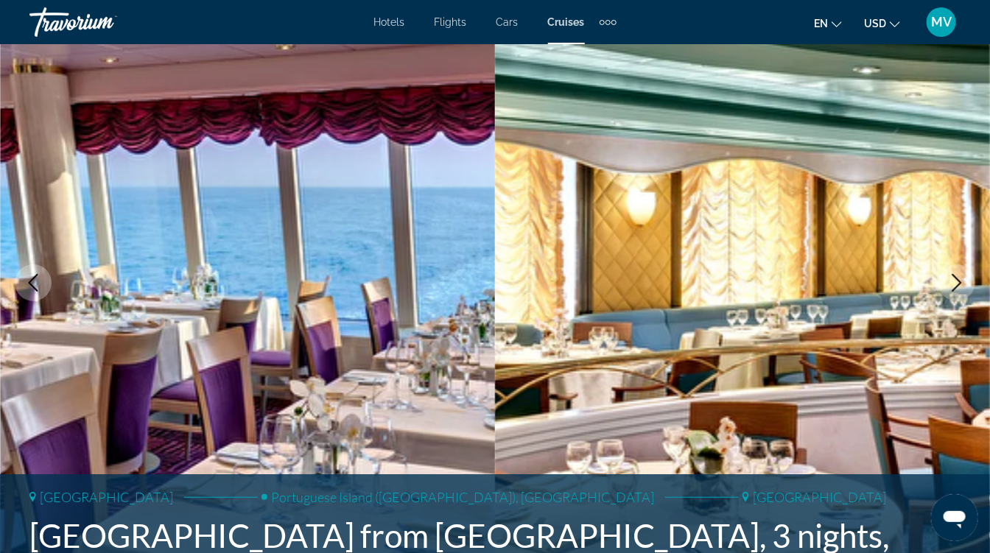
click at [953, 282] on icon "Next image" at bounding box center [957, 283] width 18 height 18
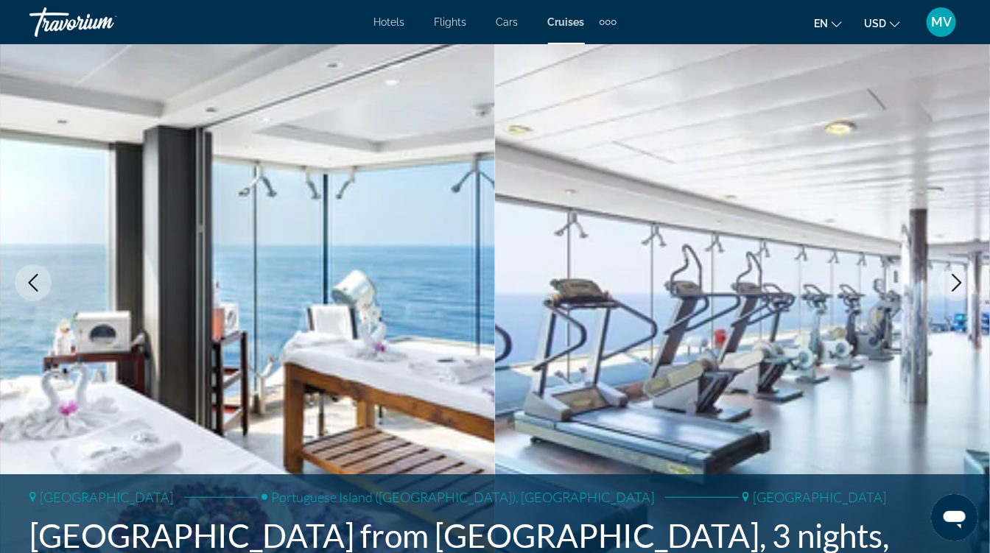
click at [953, 282] on icon "Next image" at bounding box center [957, 283] width 18 height 18
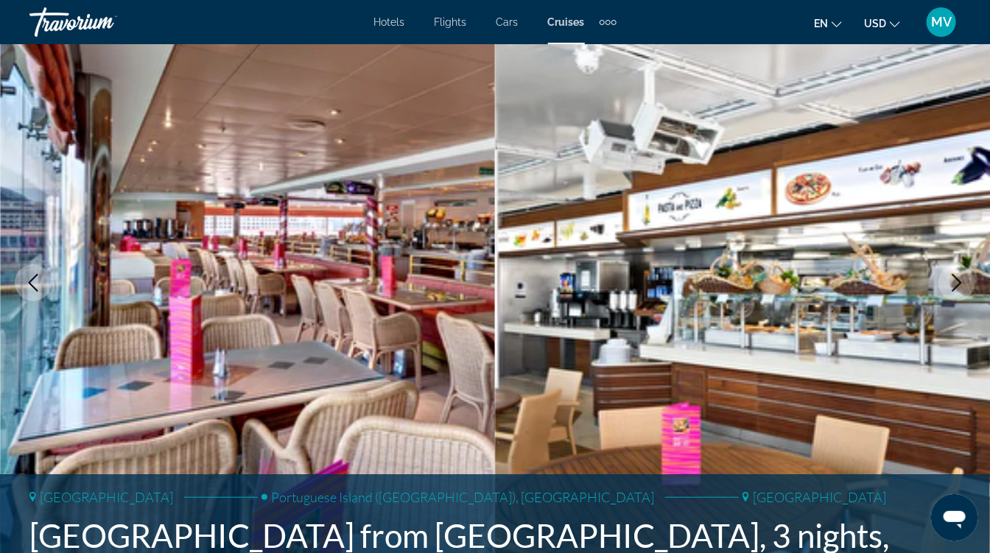
click at [953, 282] on icon "Next image" at bounding box center [957, 283] width 18 height 18
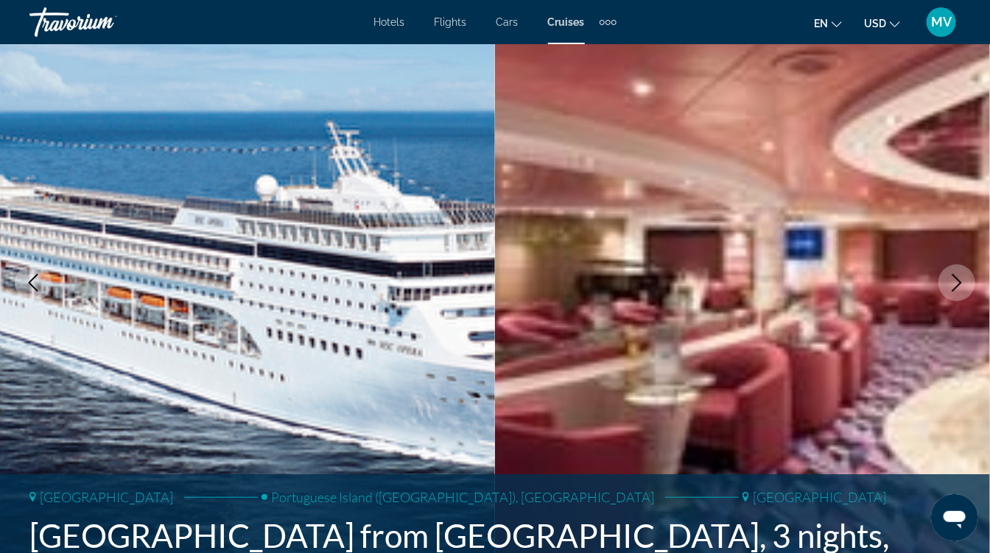
click at [953, 282] on icon "Next image" at bounding box center [957, 283] width 18 height 18
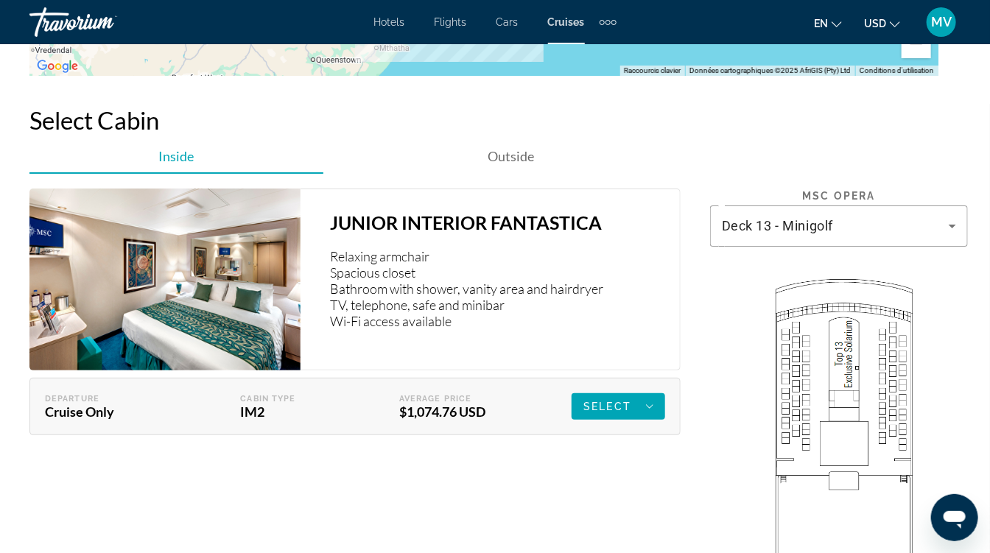
scroll to position [1904, 0]
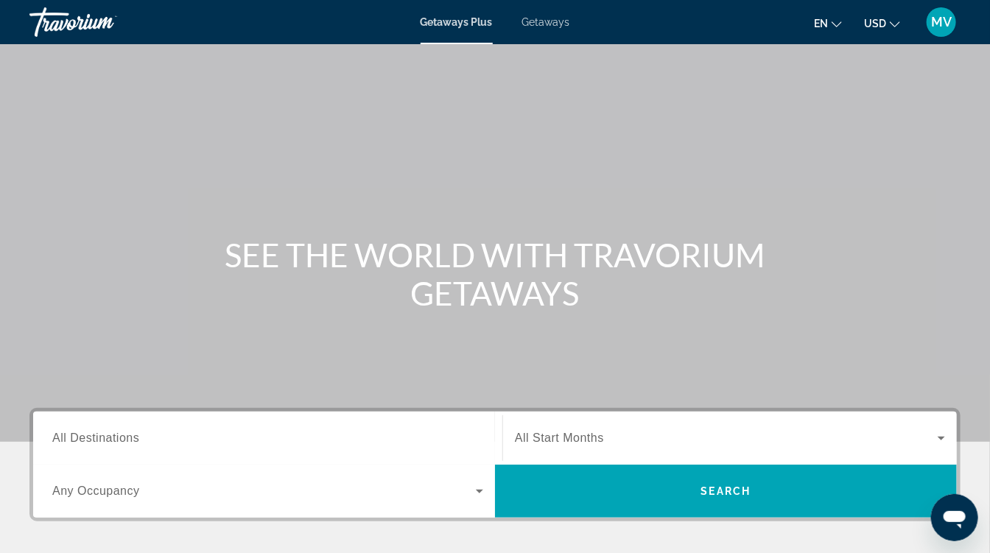
scroll to position [162, 0]
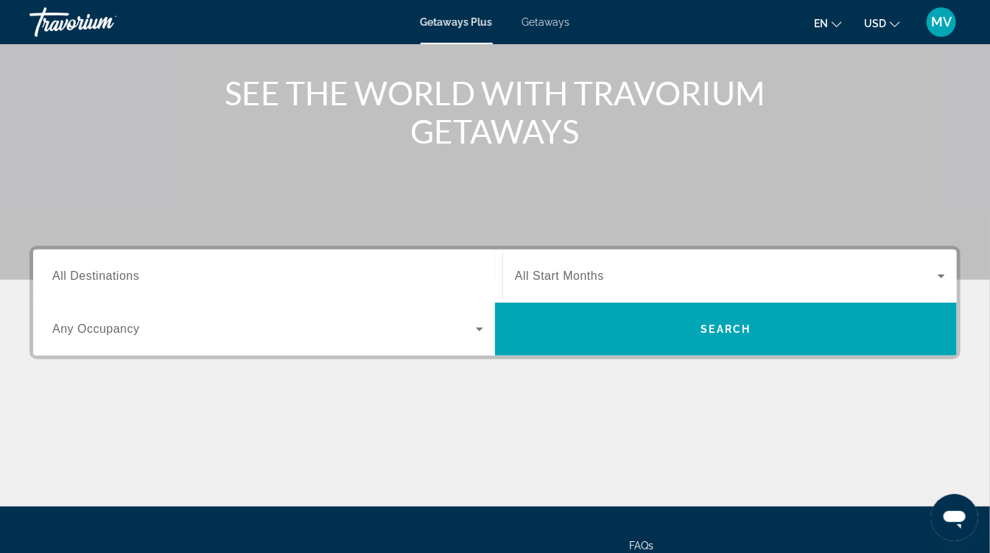
click at [197, 263] on div "Search widget" at bounding box center [267, 277] width 431 height 42
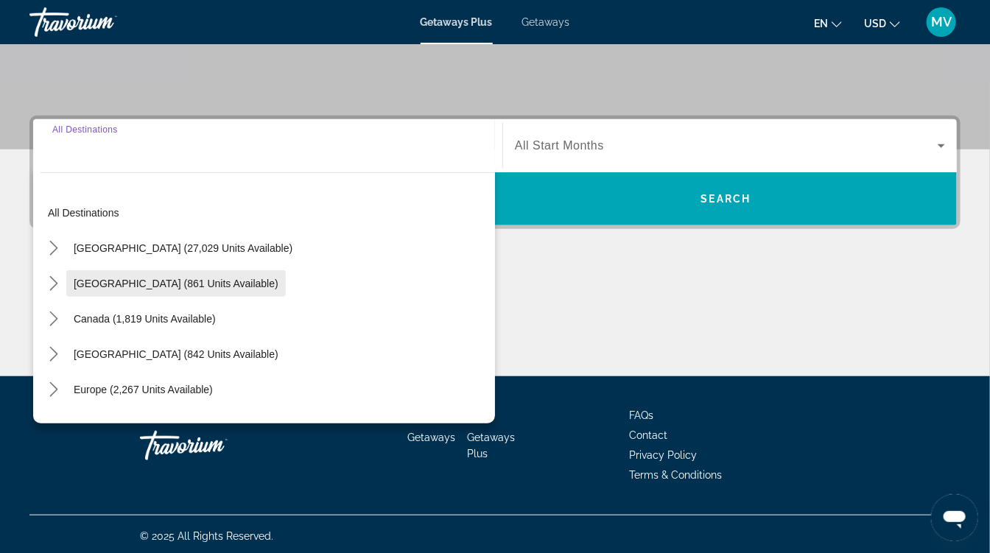
scroll to position [295, 0]
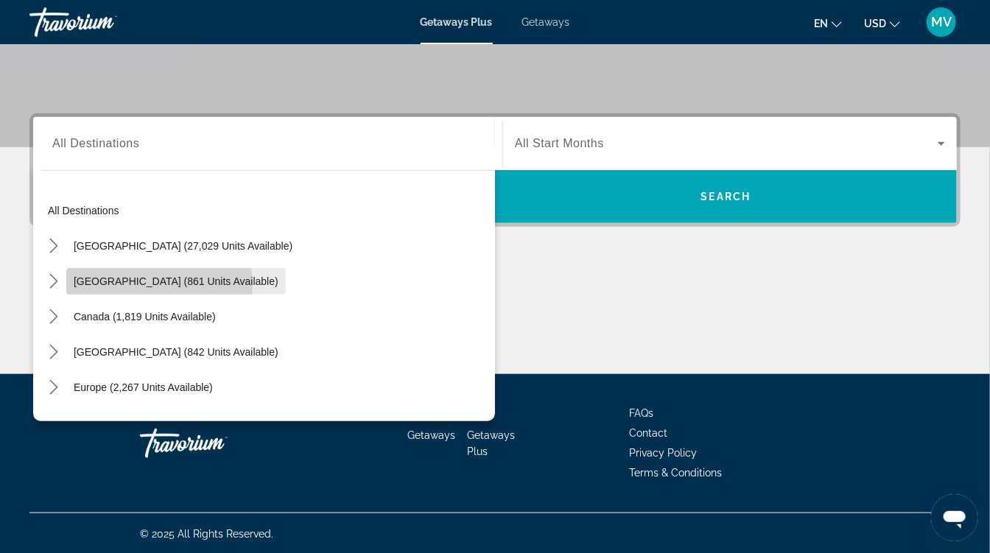
click at [158, 284] on span "Mexico (861 units available)" at bounding box center [176, 281] width 205 height 12
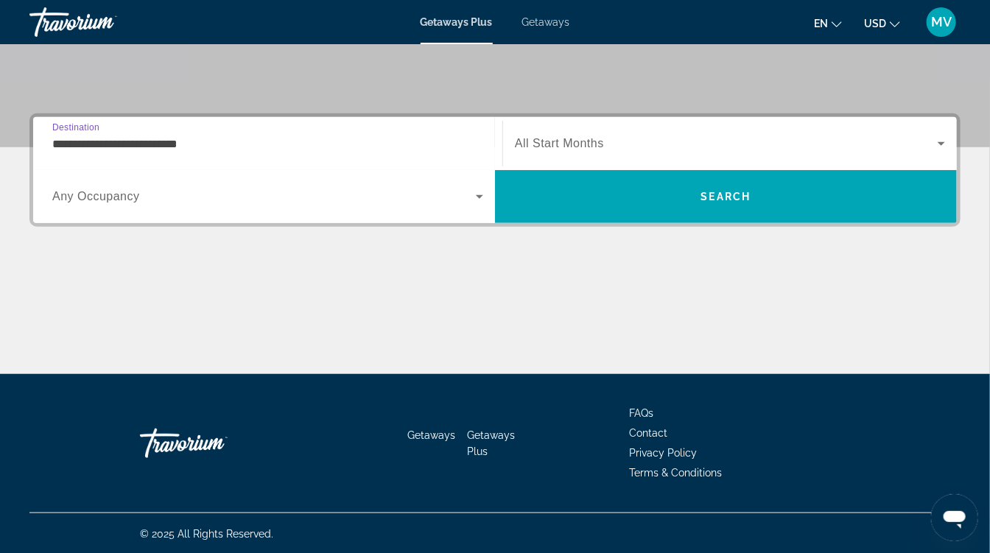
click at [233, 141] on input "**********" at bounding box center [267, 145] width 431 height 18
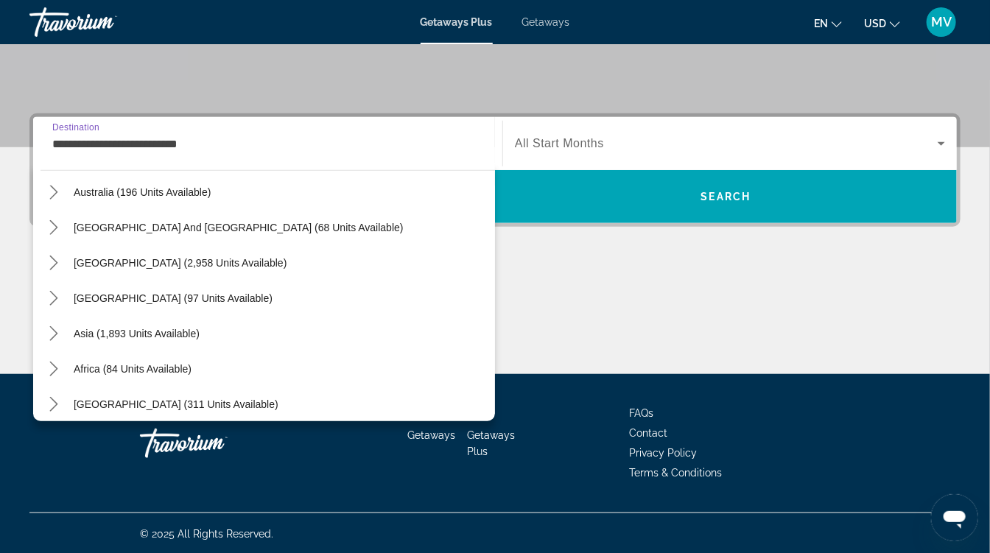
scroll to position [556, 0]
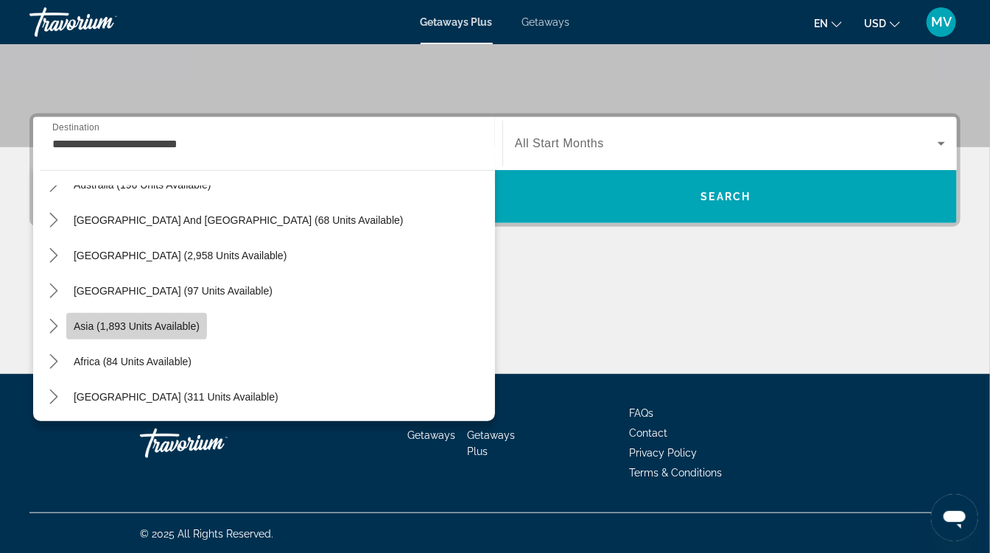
click at [133, 320] on span "Asia (1,893 units available)" at bounding box center [137, 326] width 126 height 12
type input "**********"
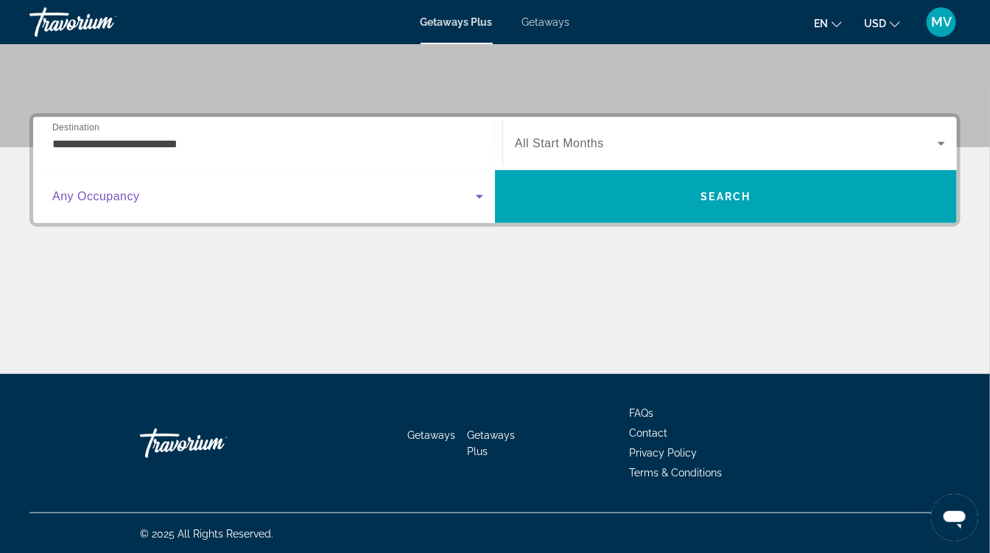
click at [258, 192] on span "Search widget" at bounding box center [263, 197] width 423 height 18
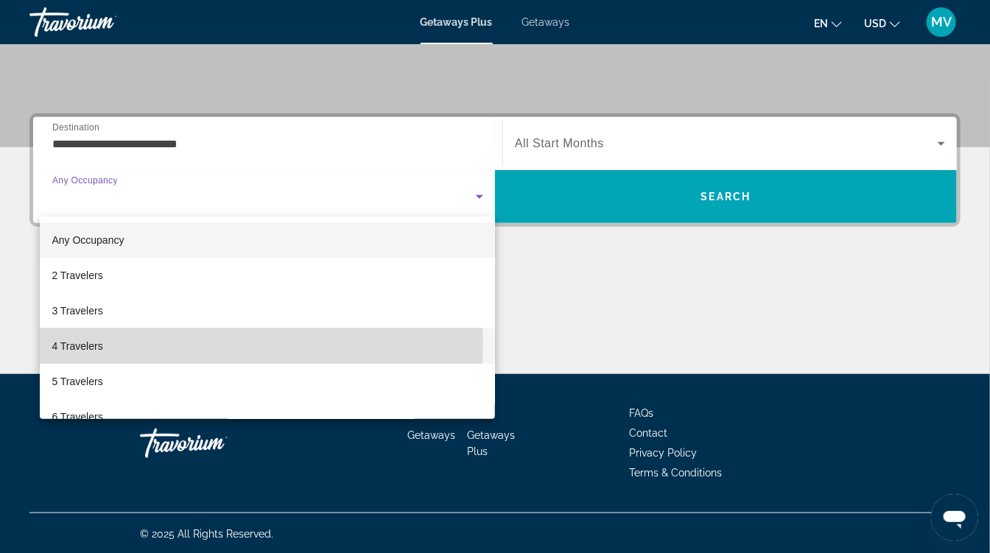
click at [158, 341] on mat-option "4 Travelers" at bounding box center [267, 345] width 455 height 35
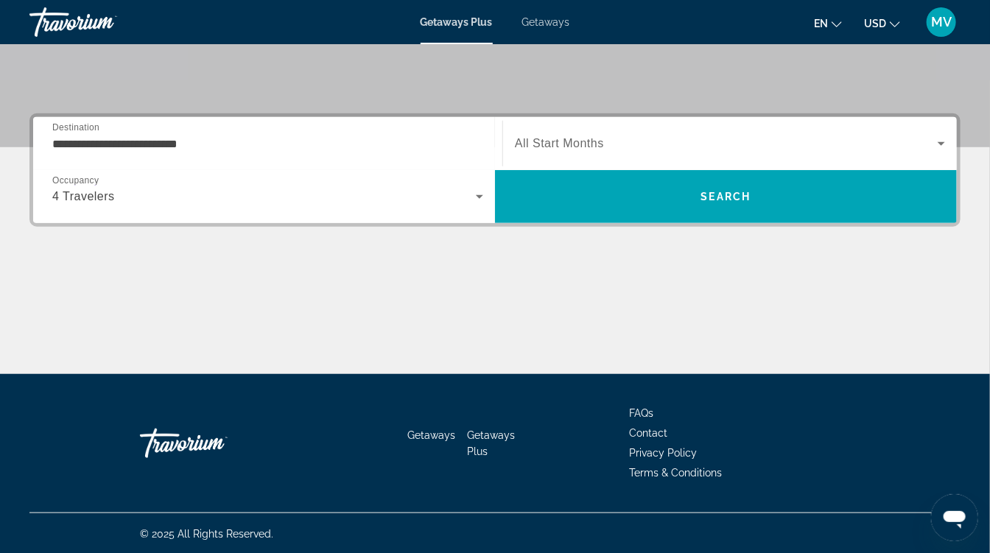
click at [567, 137] on span "All Start Months" at bounding box center [559, 143] width 89 height 13
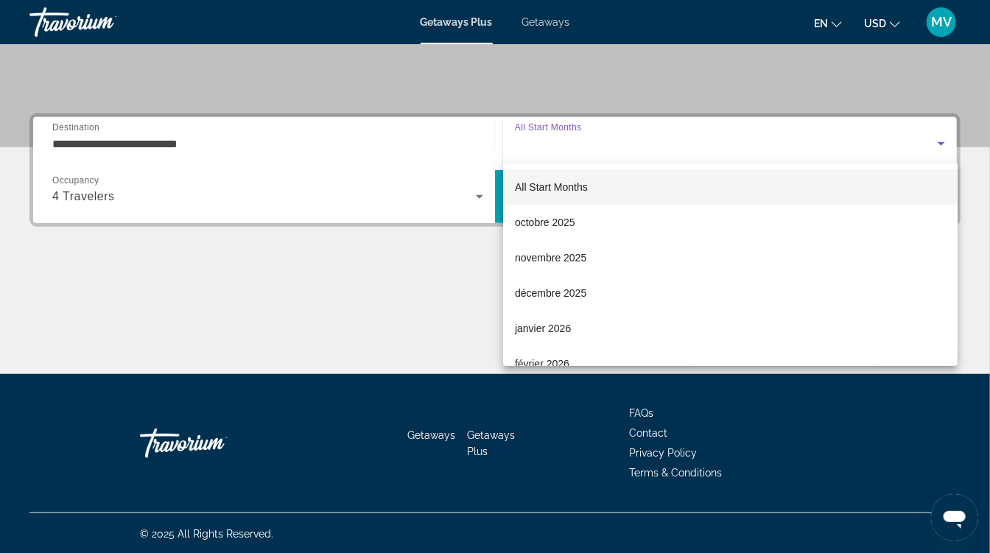
click at [575, 146] on div at bounding box center [495, 276] width 990 height 553
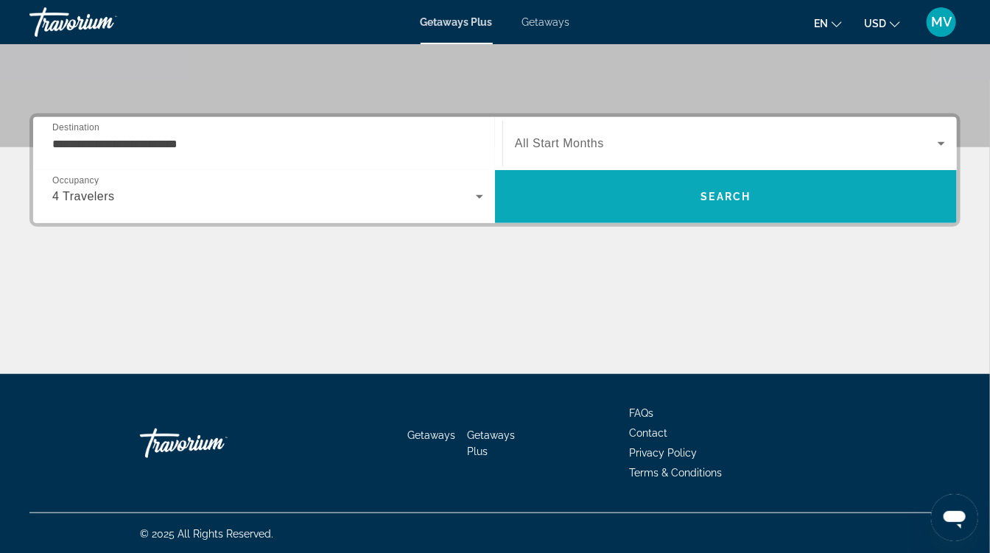
click at [571, 177] on span "Search" at bounding box center [726, 196] width 462 height 53
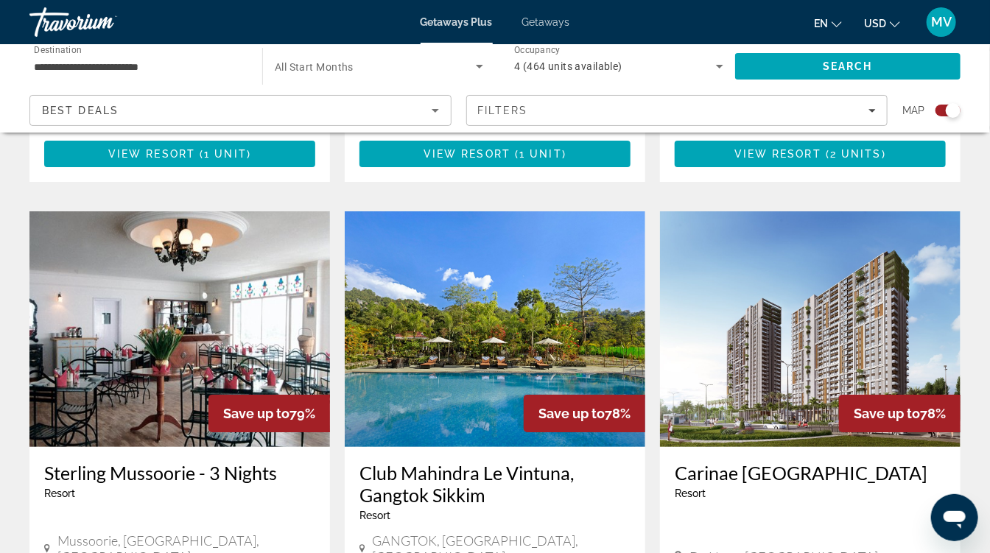
scroll to position [2061, 0]
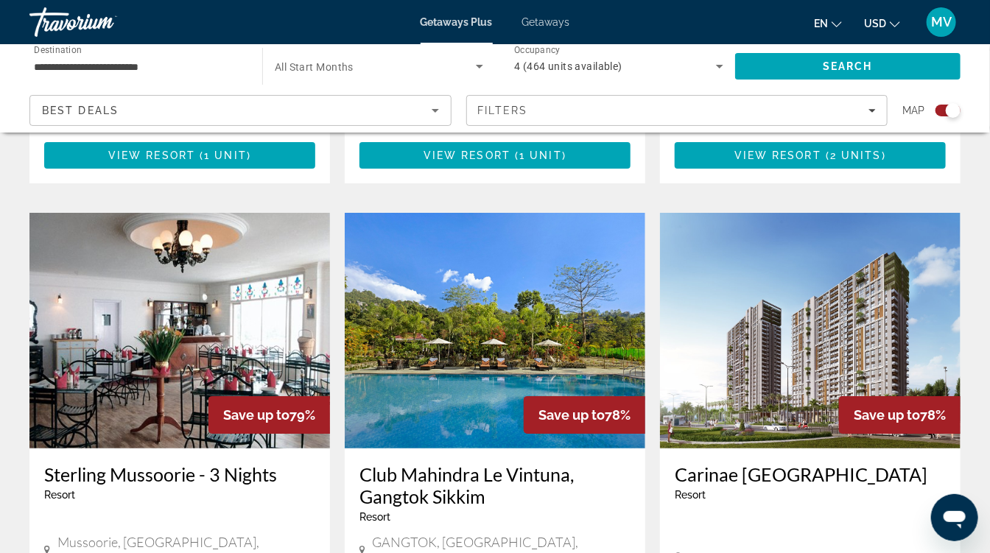
click at [160, 69] on input "**********" at bounding box center [138, 67] width 209 height 18
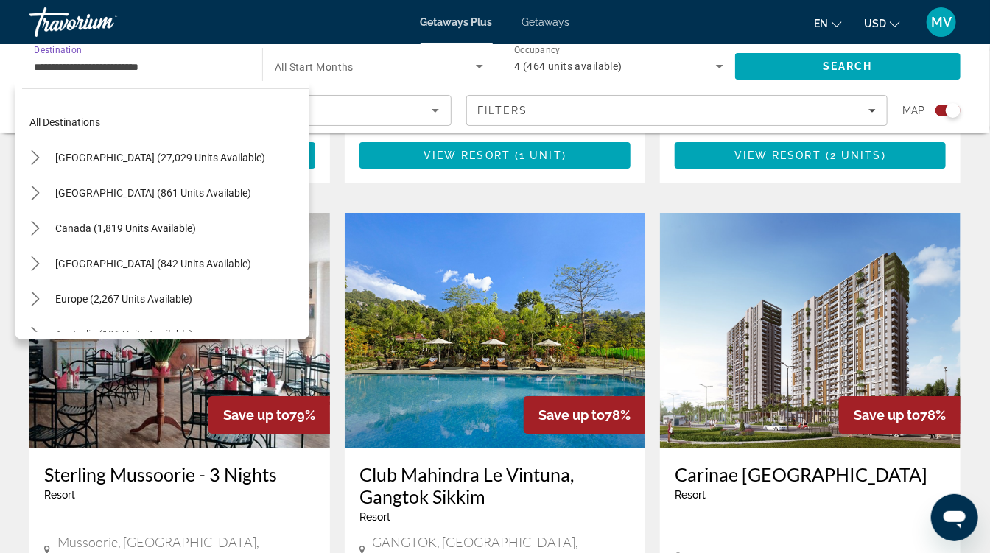
scroll to position [0, 0]
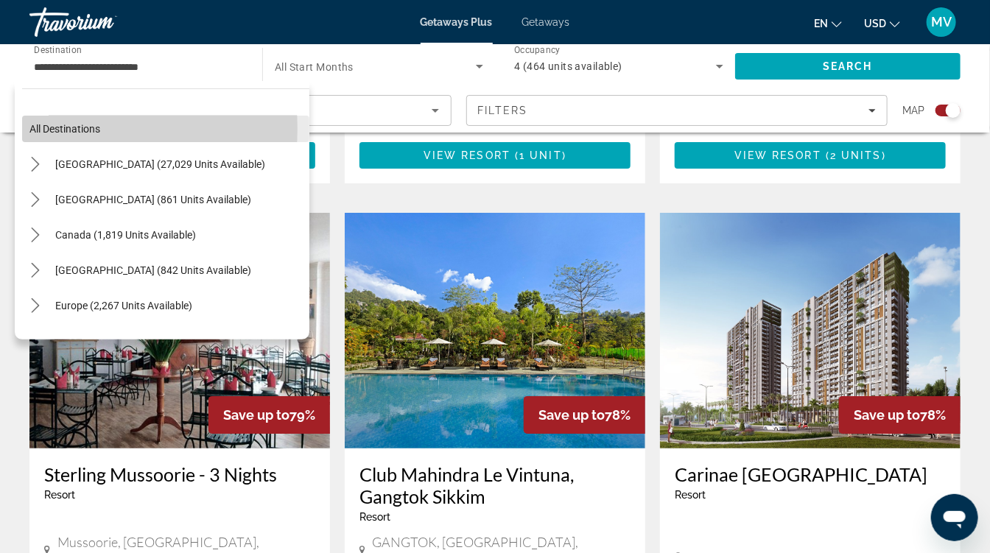
click at [79, 128] on span "All destinations" at bounding box center [64, 129] width 71 height 12
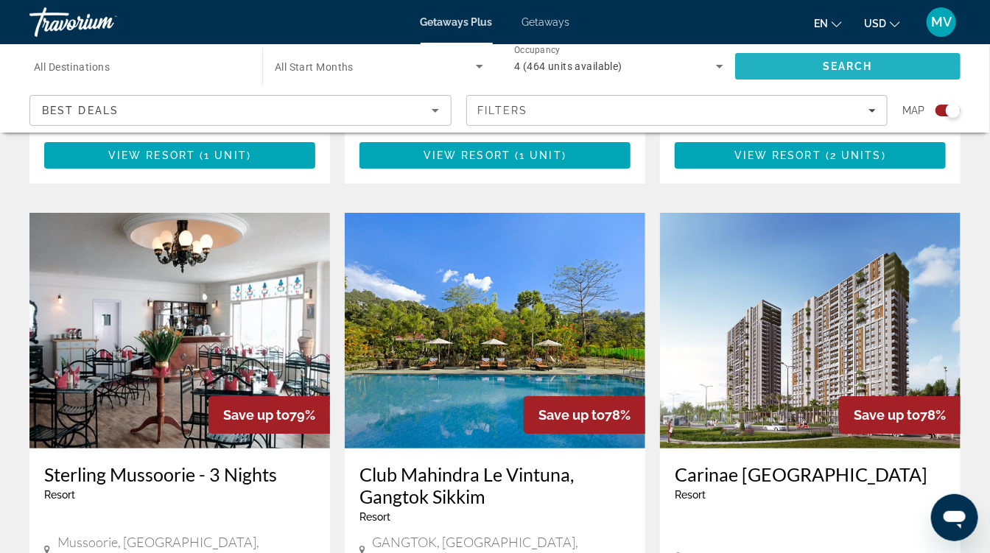
click at [756, 71] on span "Search" at bounding box center [847, 66] width 225 height 35
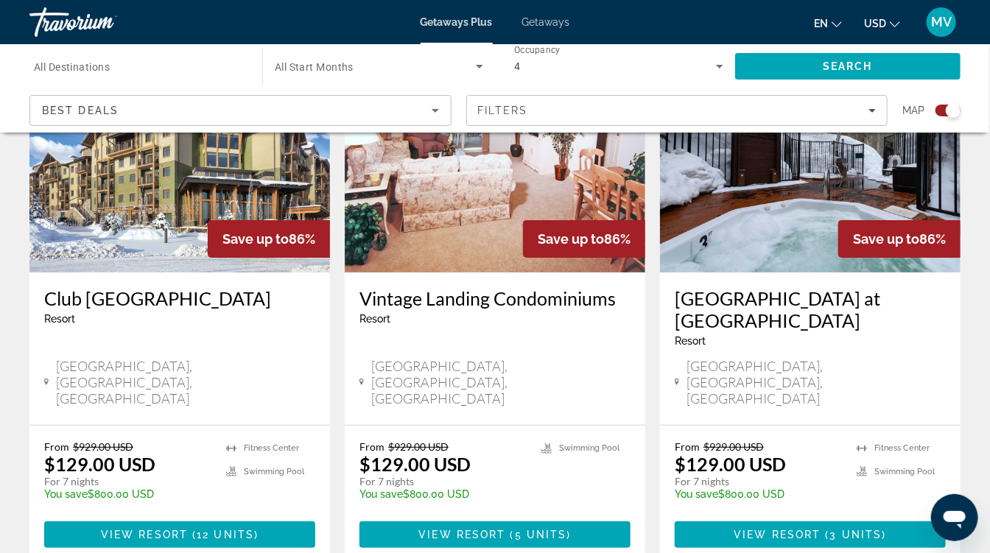
scroll to position [2217, 0]
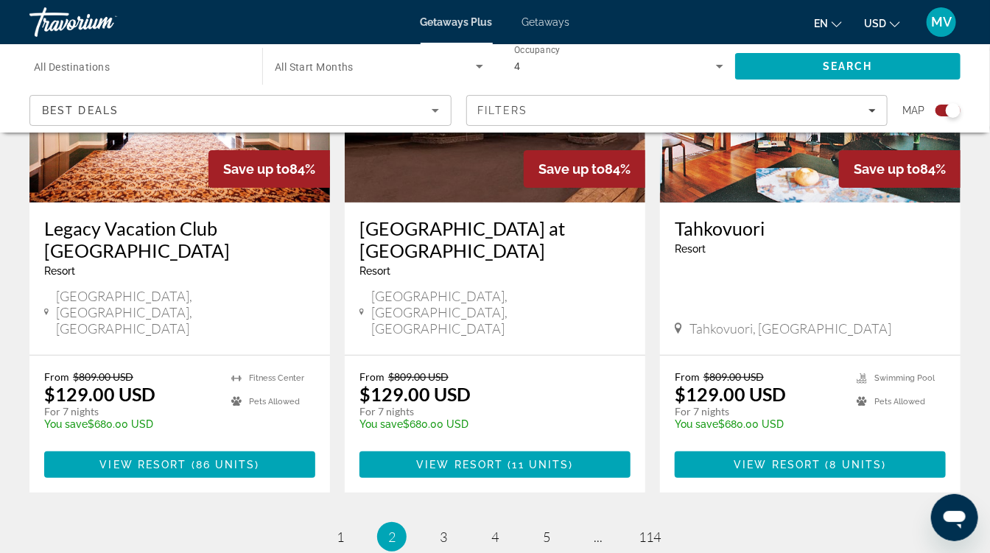
scroll to position [2350, 0]
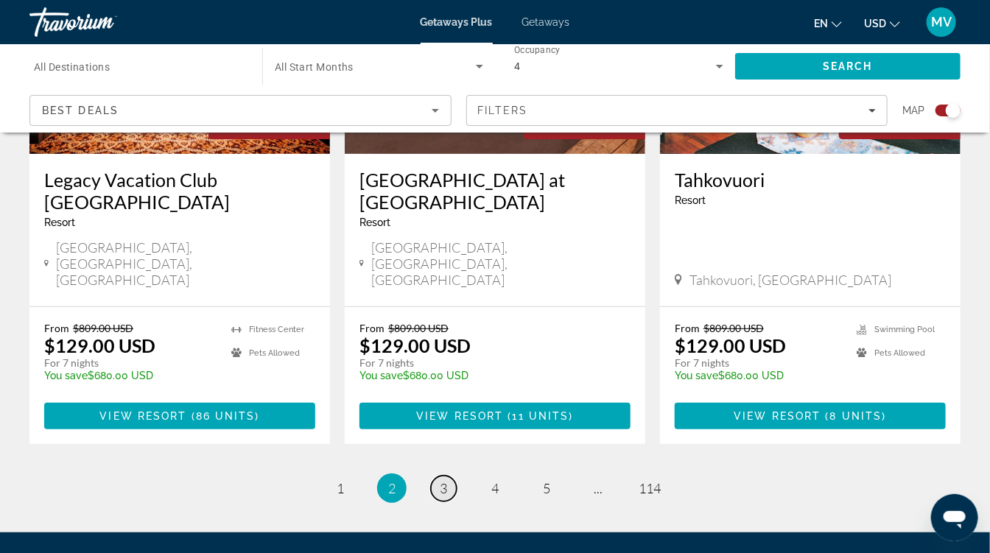
click at [443, 480] on span "3" at bounding box center [443, 488] width 7 height 16
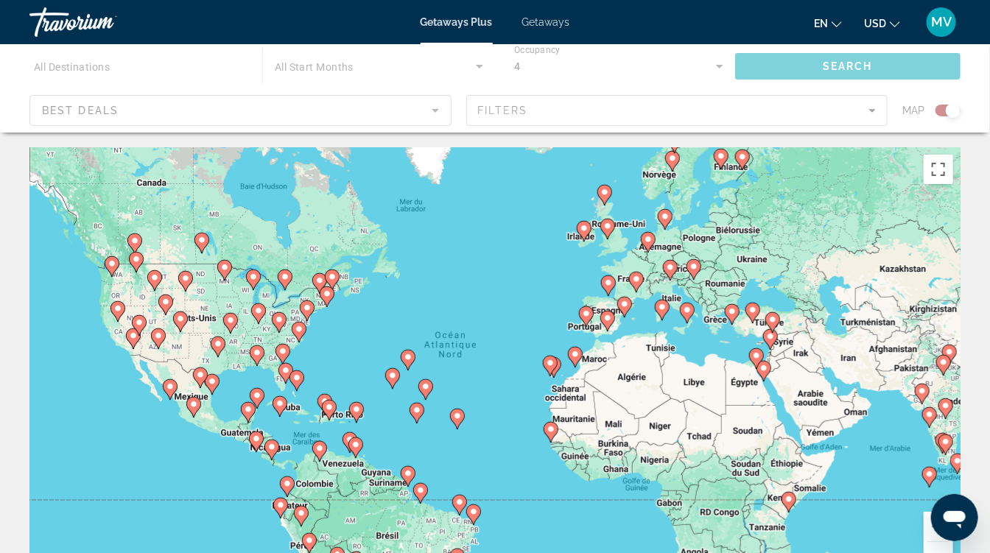
click at [119, 59] on div "Main content" at bounding box center [495, 88] width 990 height 88
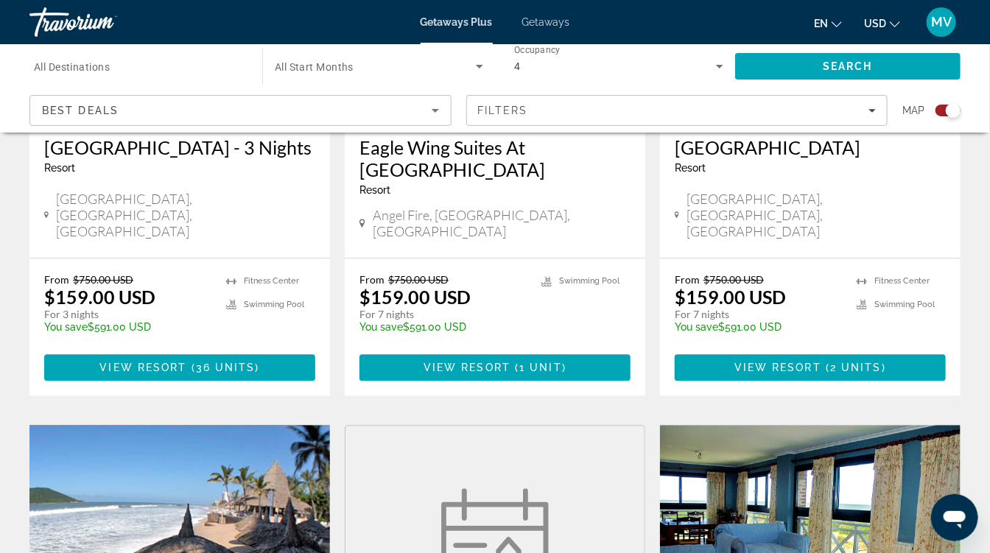
scroll to position [1312, 0]
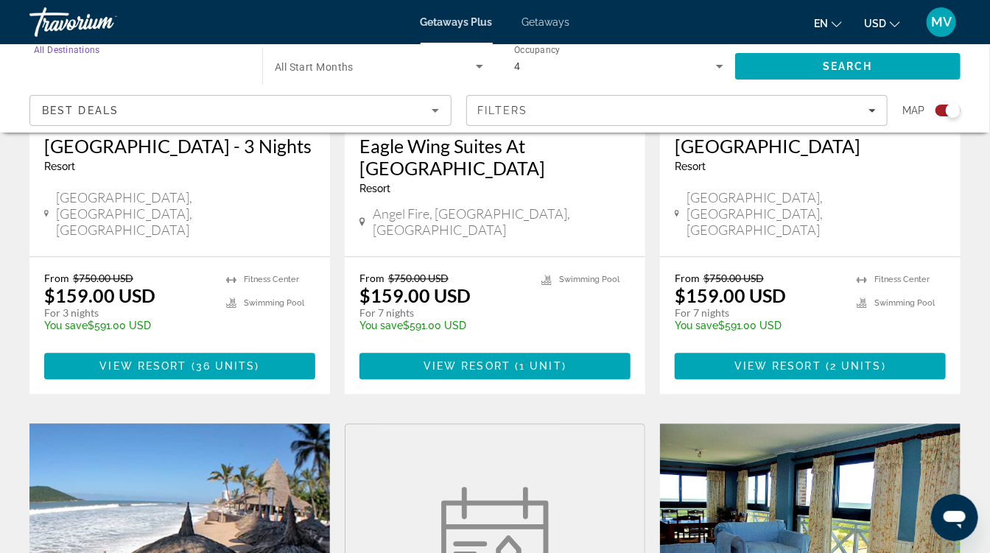
click at [183, 65] on input "Destination All Destinations" at bounding box center [138, 67] width 209 height 18
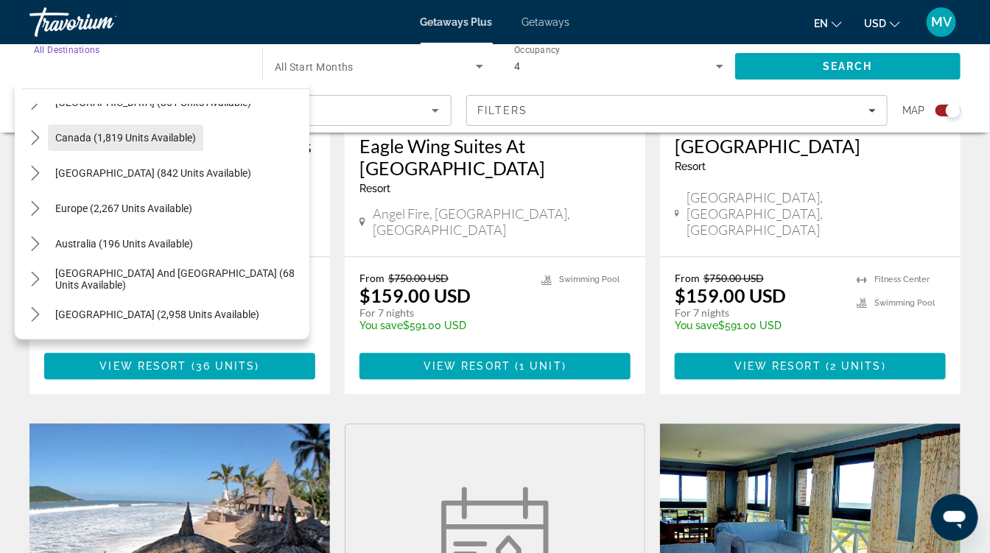
scroll to position [98, 0]
click at [35, 221] on span "Toggle Europe (2,267 units available) submenu" at bounding box center [35, 207] width 35 height 35
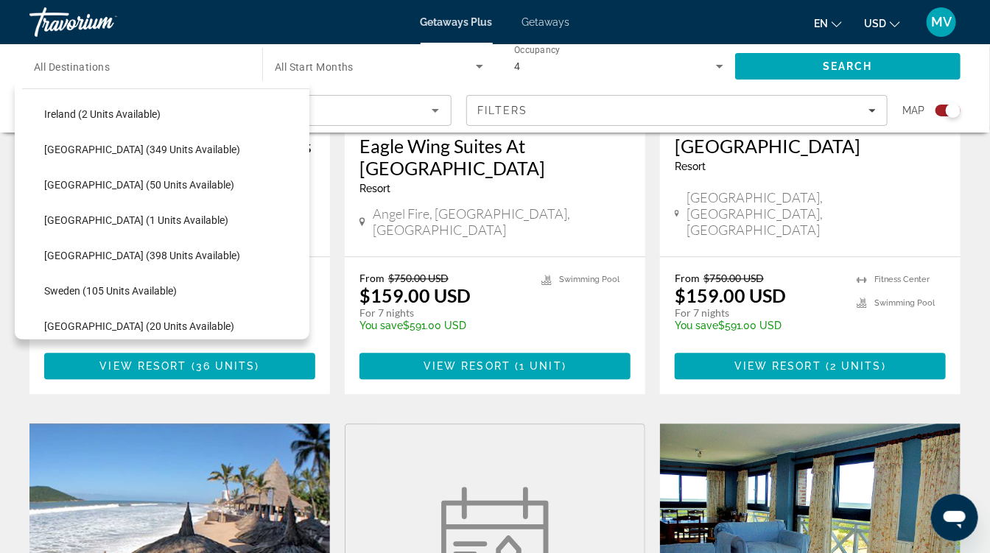
scroll to position [510, 0]
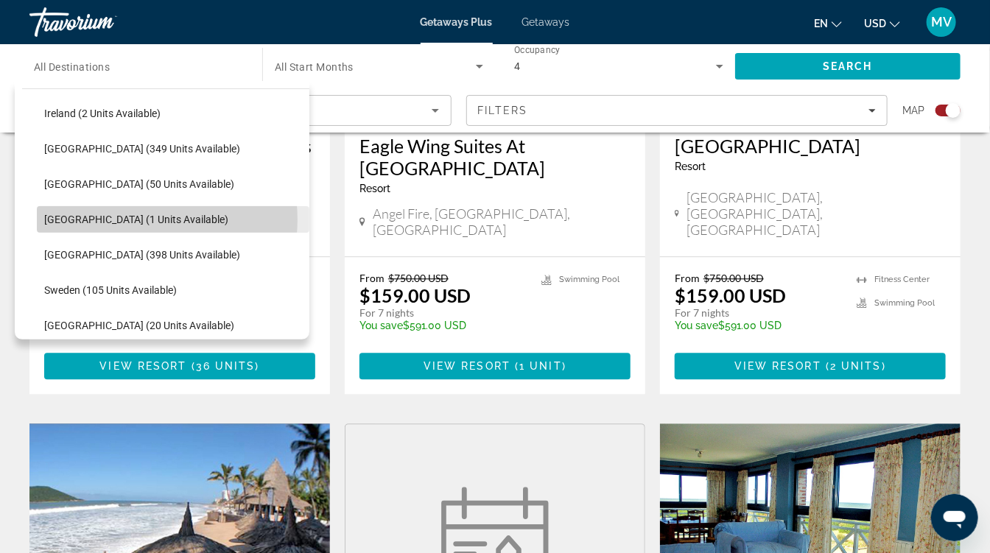
click at [136, 219] on span "Slovakia (1 units available)" at bounding box center [136, 220] width 184 height 12
click at [136, 284] on p "$159.00 USD" at bounding box center [99, 295] width 111 height 22
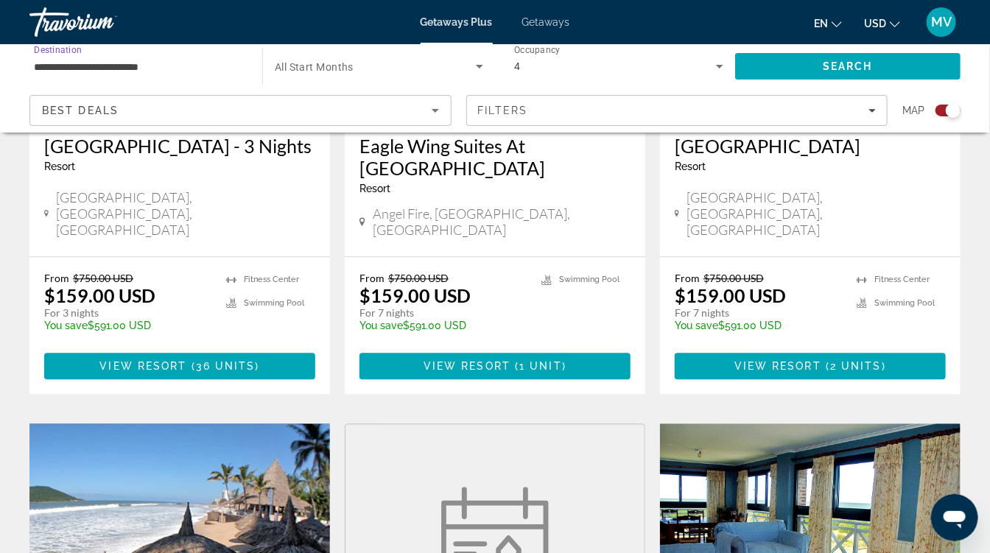
drag, startPoint x: 136, startPoint y: 219, endPoint x: 146, endPoint y: 60, distance: 158.7
click at [146, 60] on input "**********" at bounding box center [138, 67] width 209 height 18
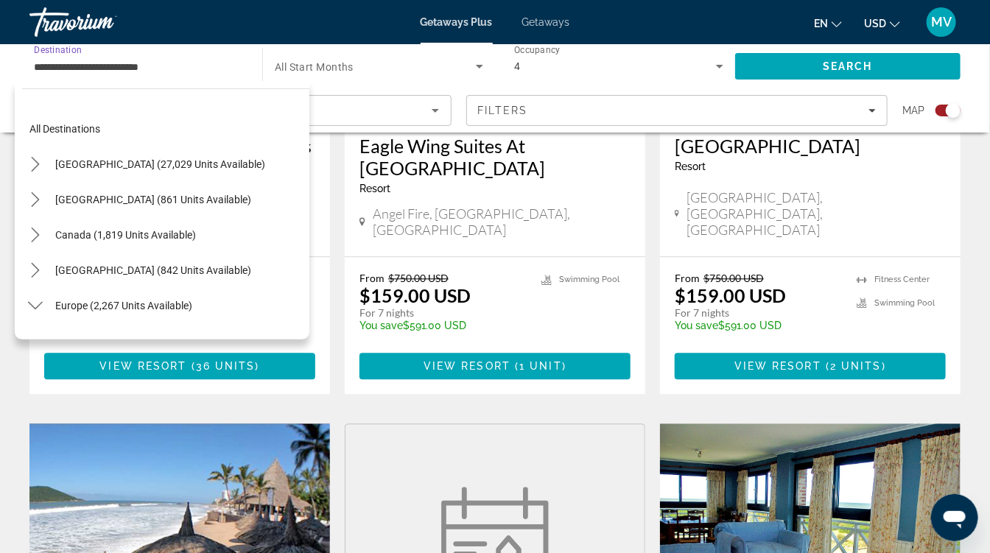
scroll to position [511, 0]
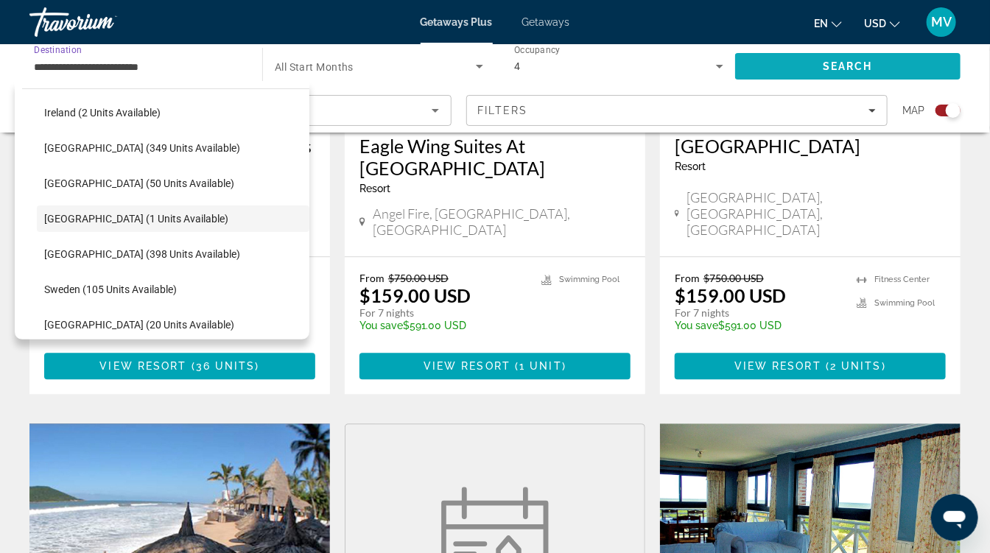
click at [796, 69] on span "Search" at bounding box center [847, 66] width 225 height 35
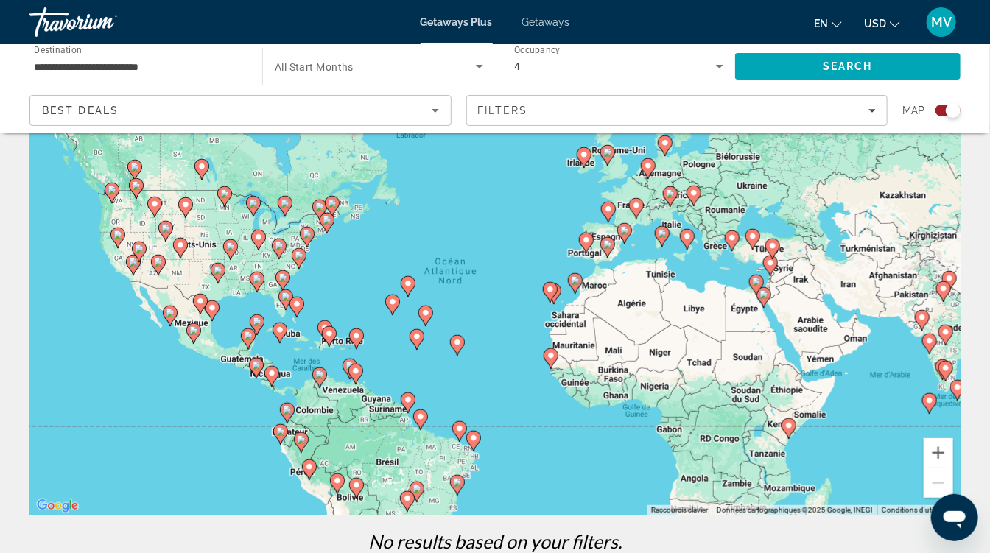
scroll to position [60, 0]
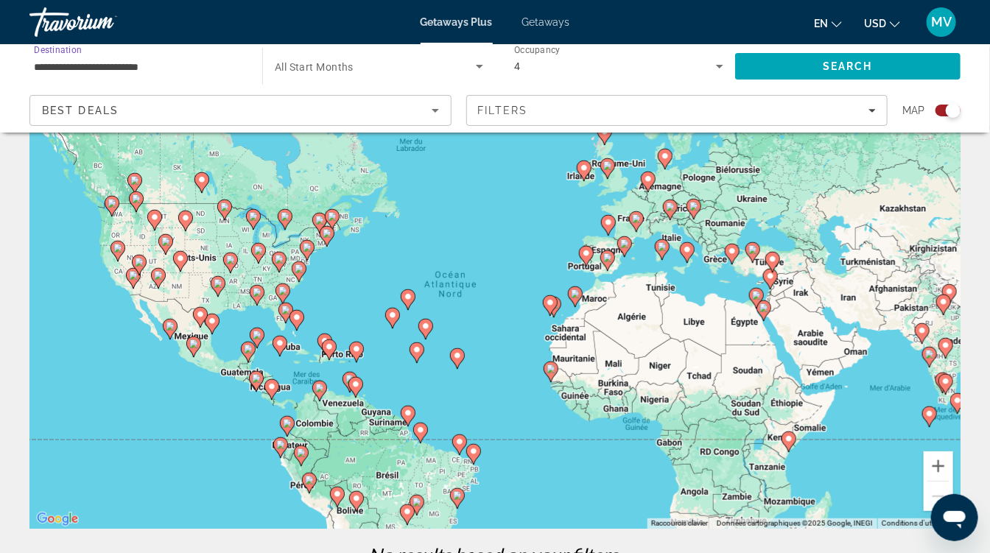
click at [150, 60] on input "**********" at bounding box center [138, 67] width 209 height 18
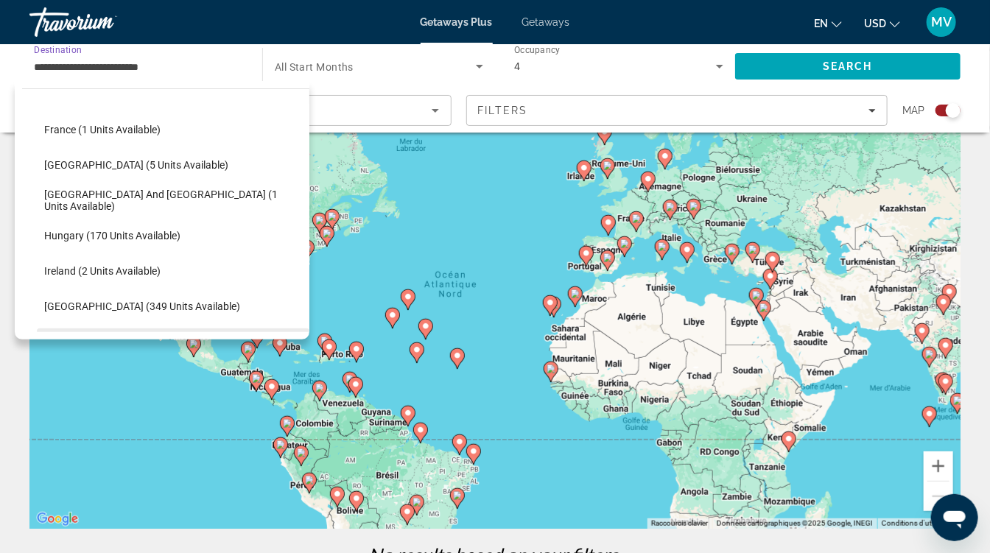
scroll to position [350, 0]
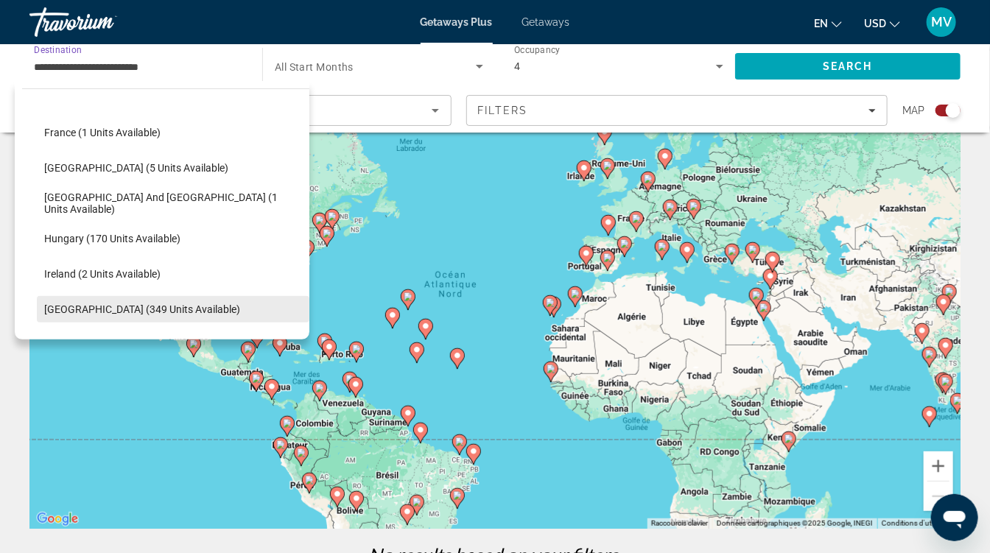
click at [85, 306] on span "Italy (349 units available)" at bounding box center [142, 309] width 196 height 12
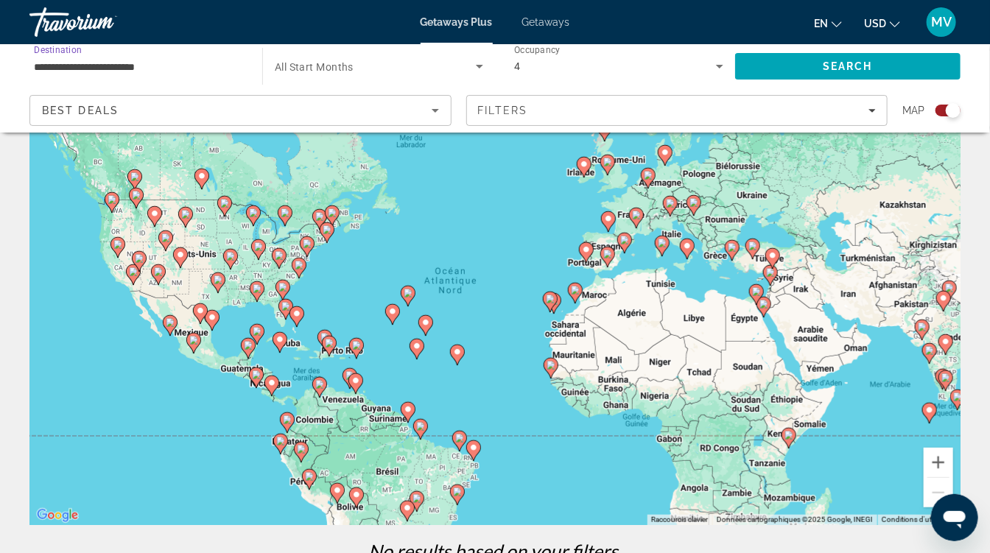
scroll to position [60, 0]
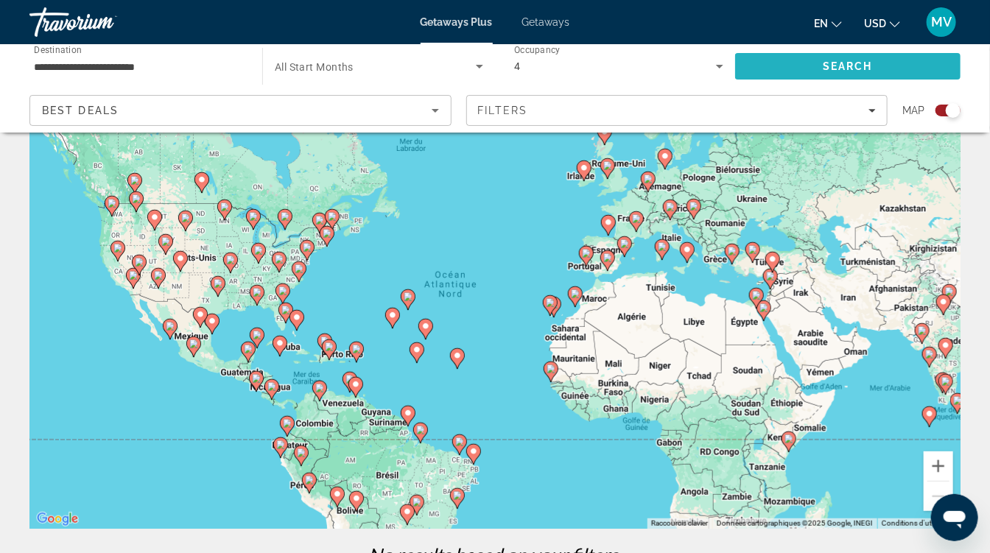
click at [773, 71] on span "Search" at bounding box center [847, 66] width 225 height 35
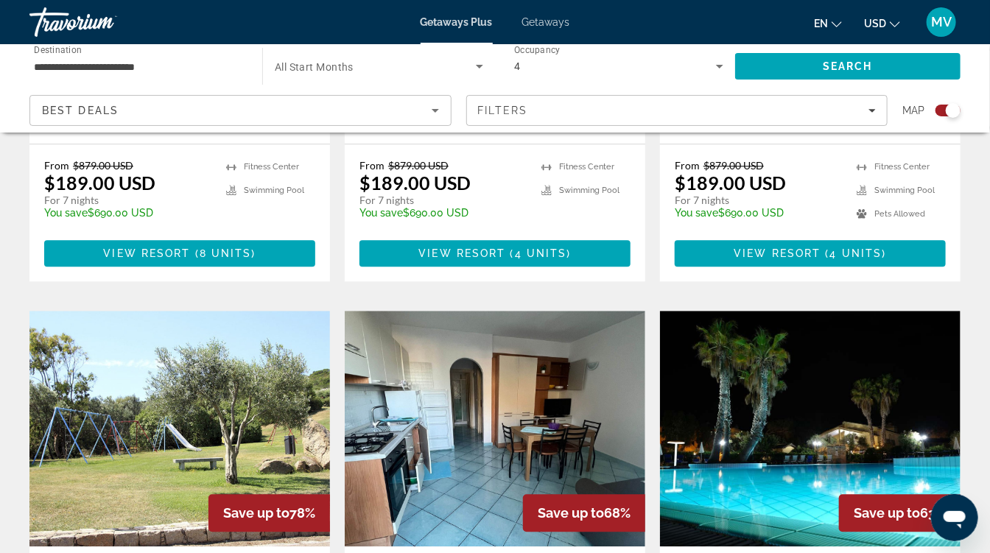
scroll to position [1344, 0]
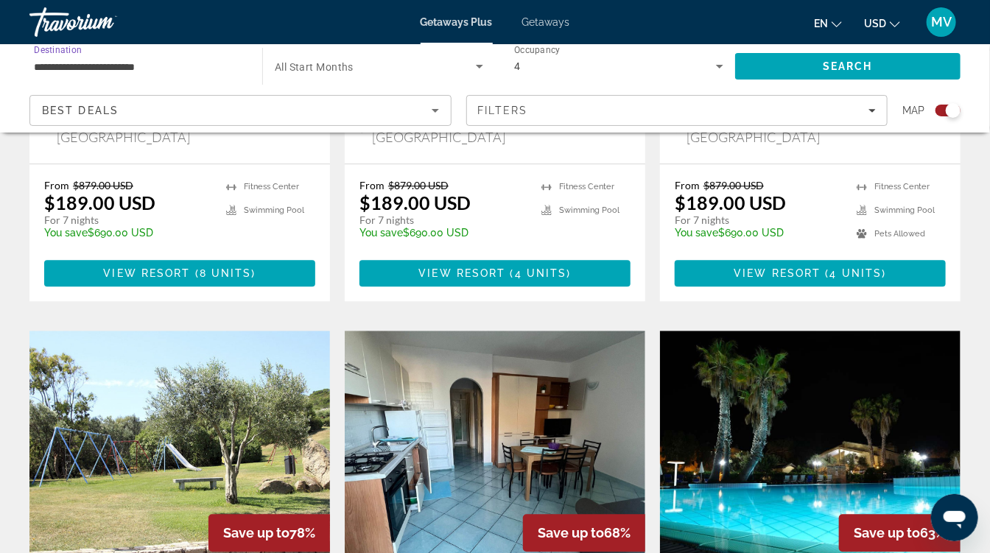
click at [177, 67] on input "**********" at bounding box center [138, 67] width 209 height 18
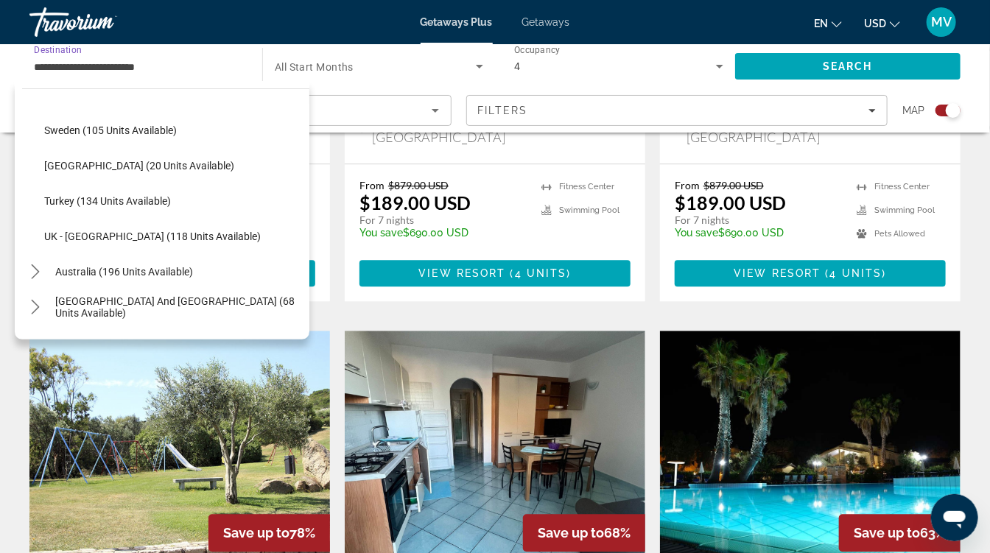
scroll to position [669, 0]
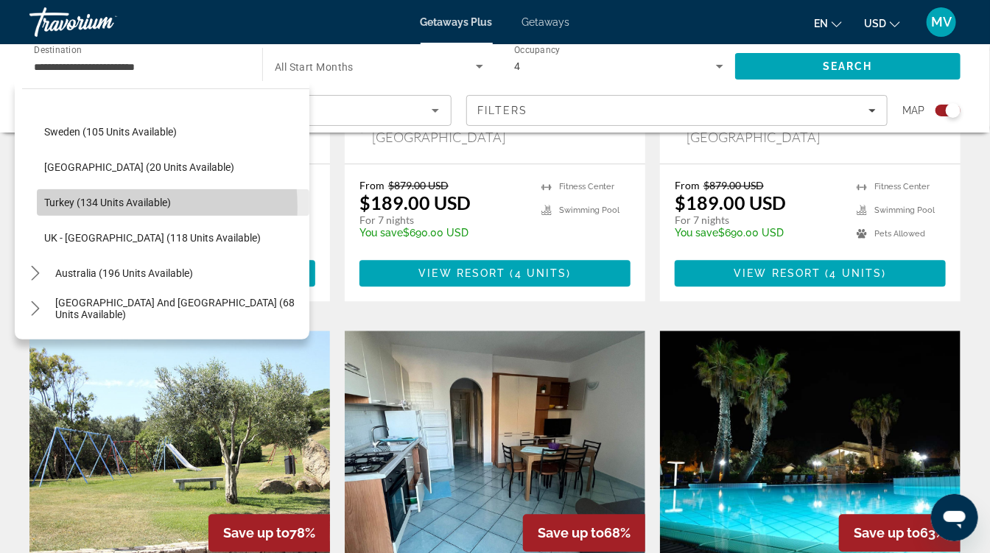
click at [110, 207] on span "Turkey (134 units available)" at bounding box center [107, 203] width 127 height 12
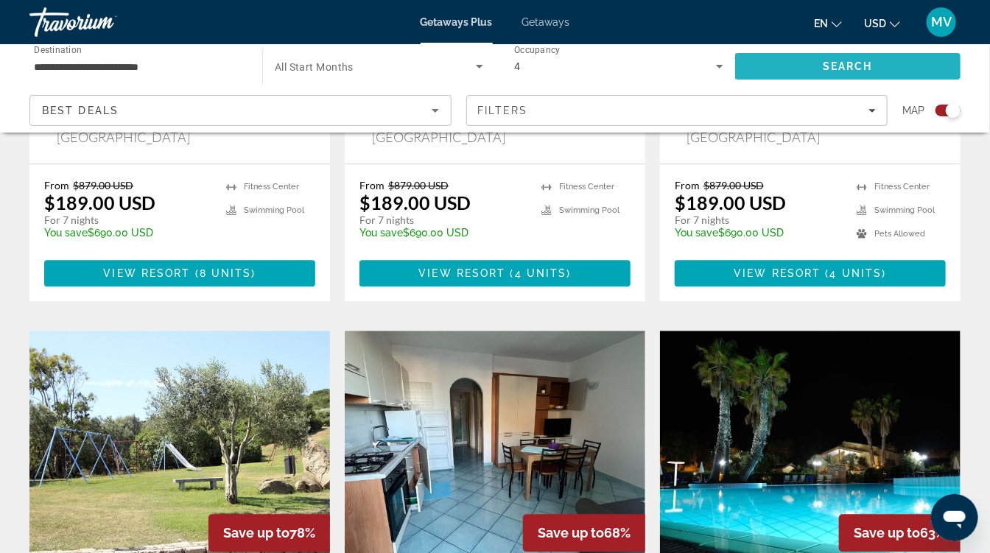
click at [783, 60] on span "Search" at bounding box center [847, 66] width 225 height 35
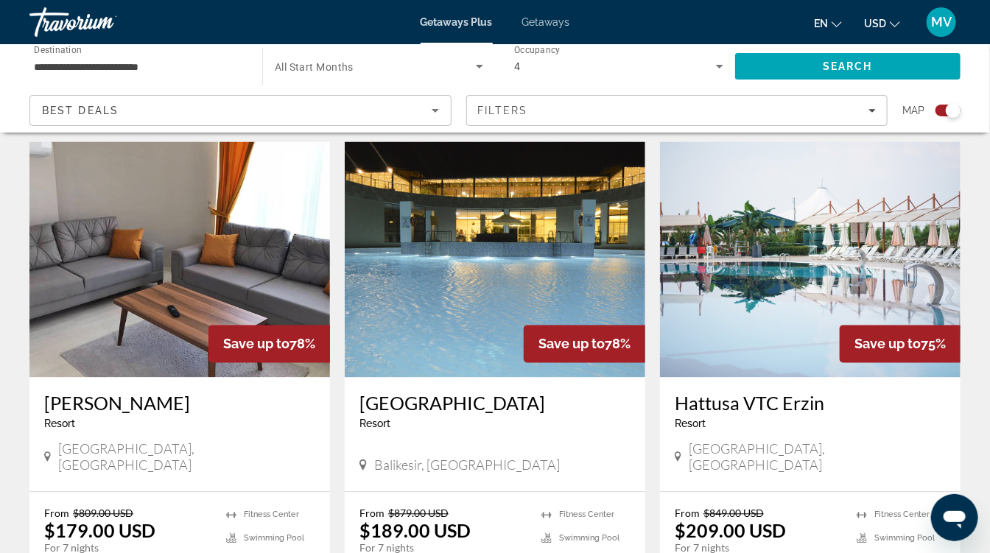
scroll to position [1015, 0]
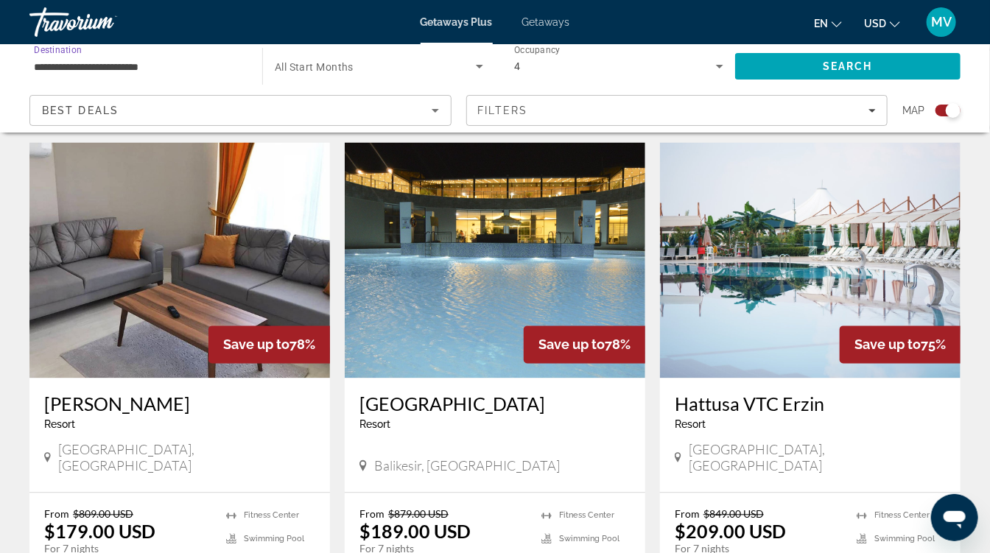
click at [166, 67] on input "**********" at bounding box center [138, 67] width 209 height 18
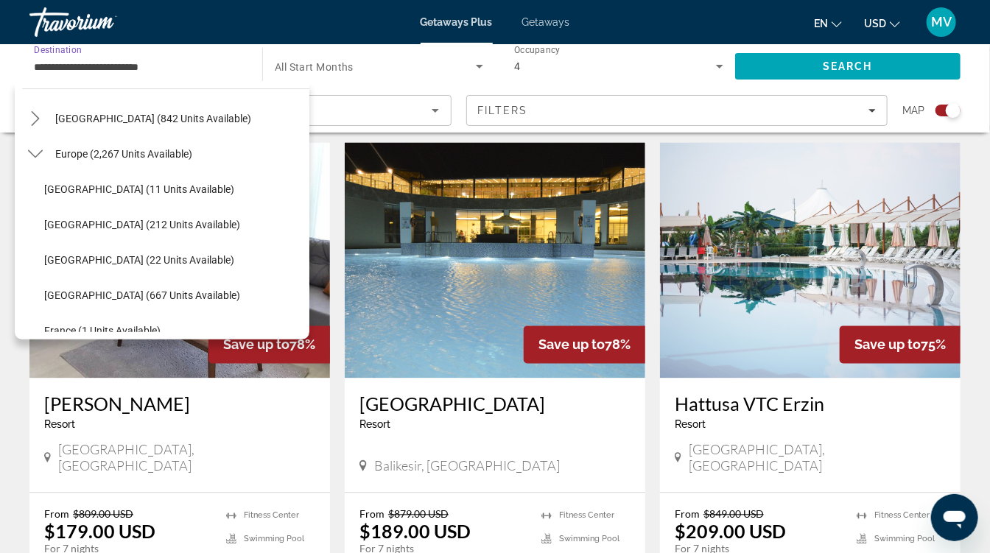
scroll to position [151, 0]
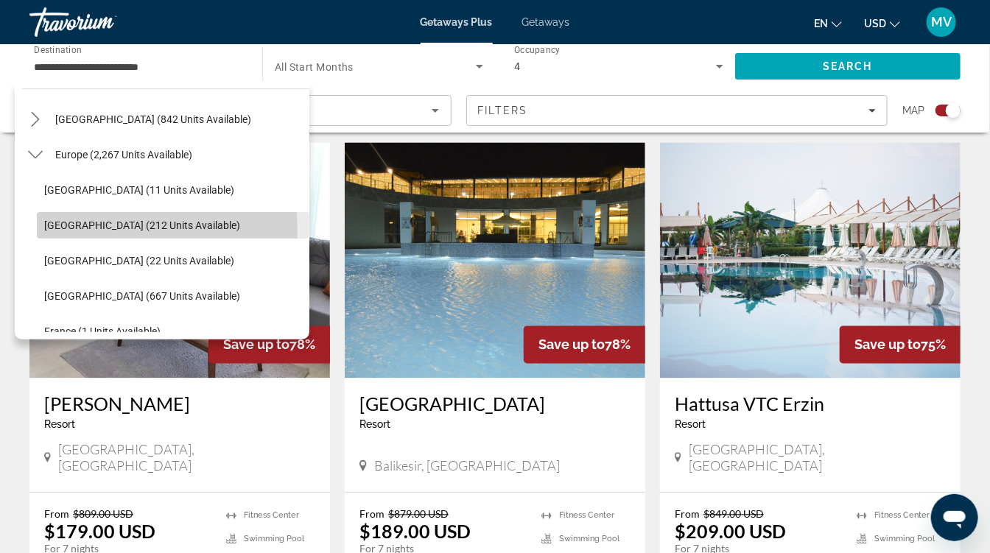
click at [136, 228] on span "Austria (212 units available)" at bounding box center [142, 225] width 196 height 12
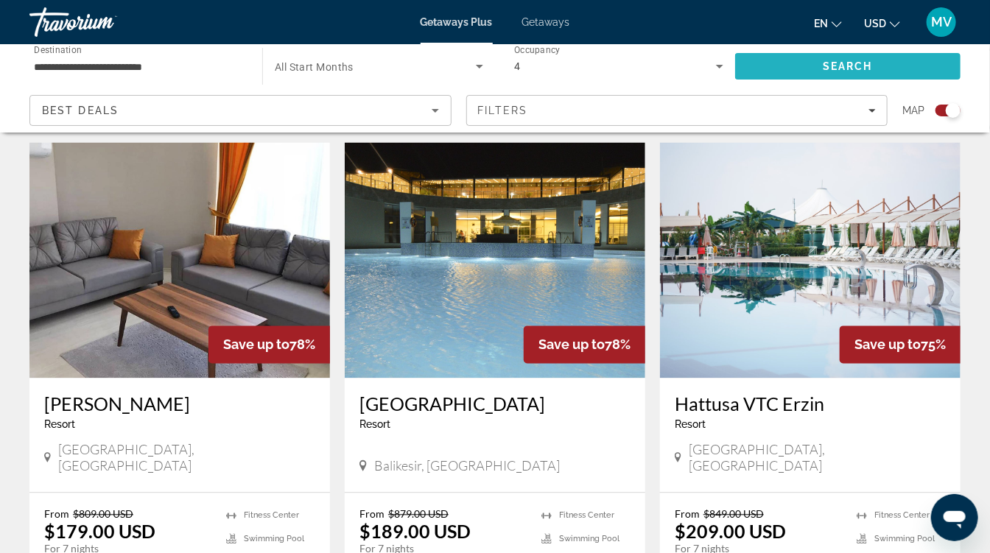
click at [775, 69] on span "Search" at bounding box center [847, 66] width 225 height 35
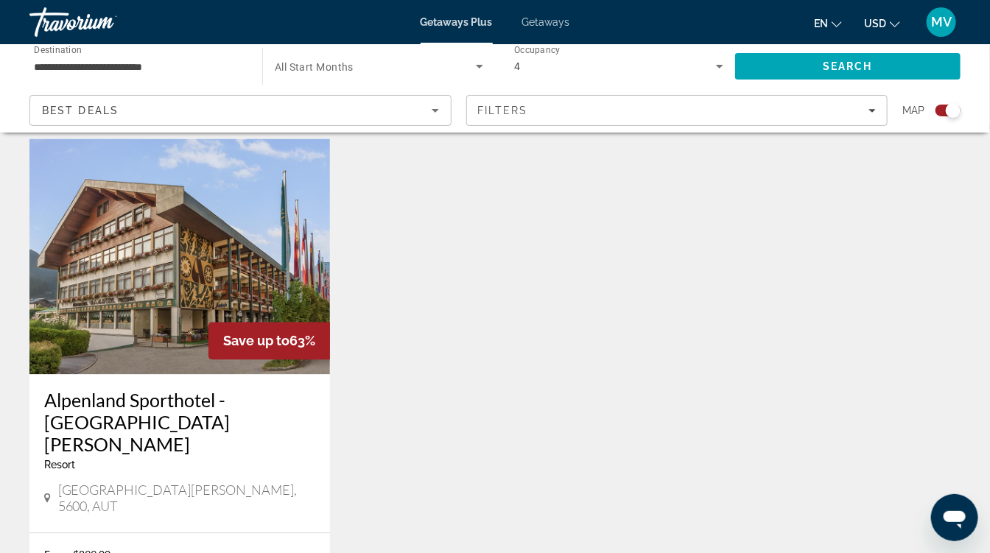
scroll to position [1066, 0]
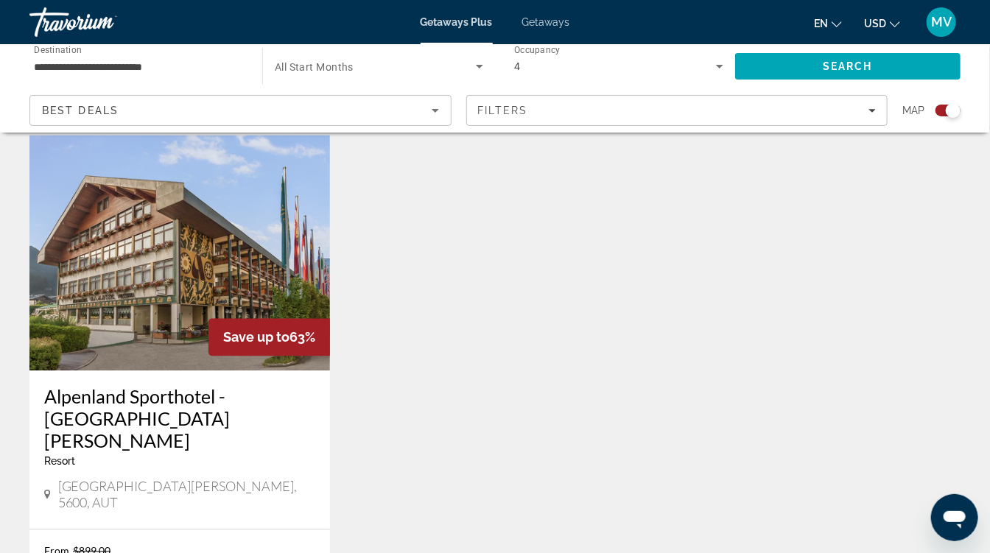
click at [103, 66] on input "**********" at bounding box center [138, 67] width 209 height 18
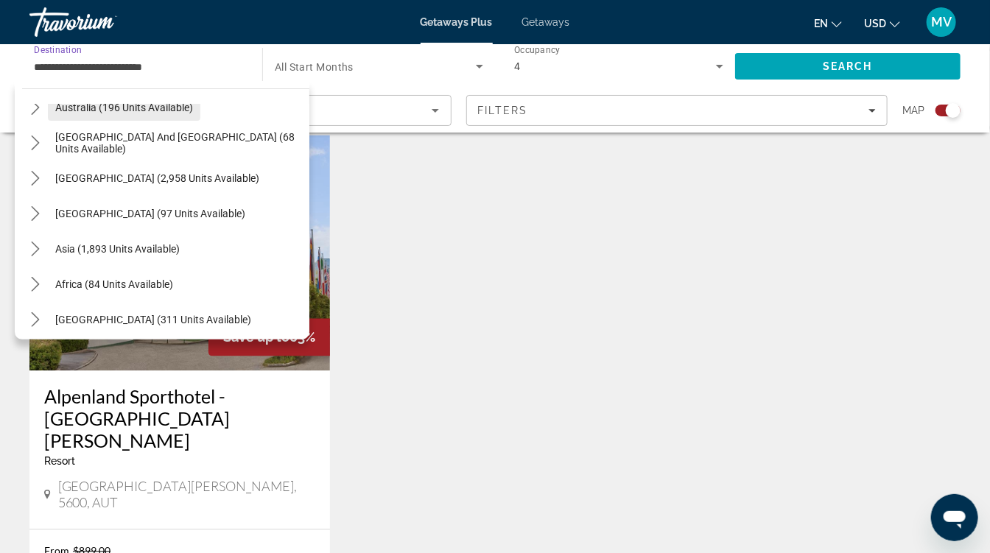
scroll to position [840, 0]
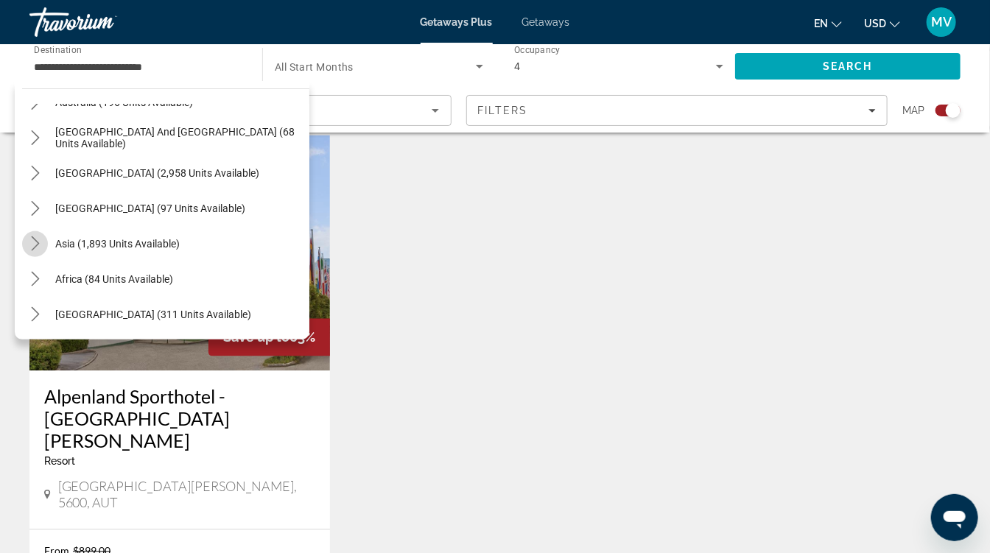
click at [42, 246] on icon "Toggle Asia (1,893 units available) submenu" at bounding box center [35, 243] width 15 height 15
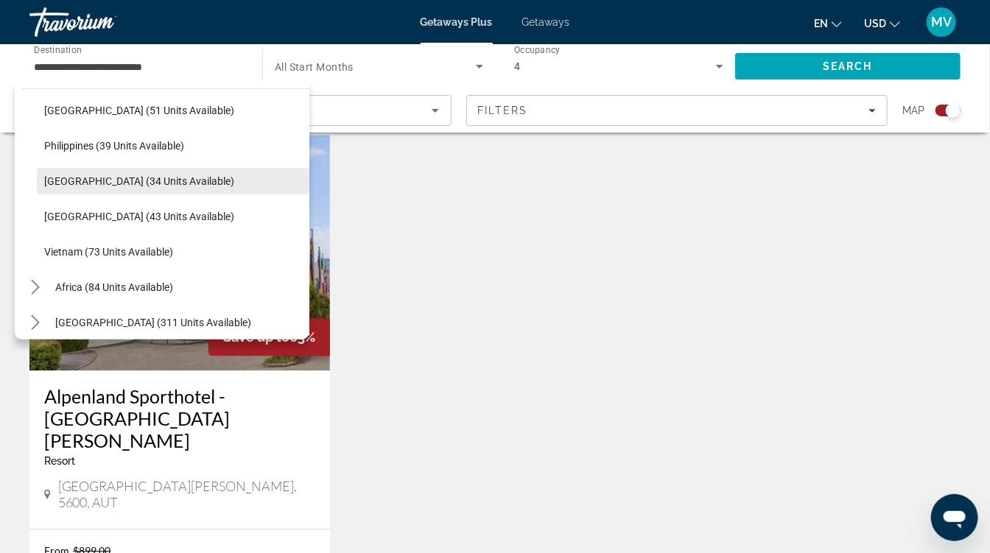
scroll to position [1193, 0]
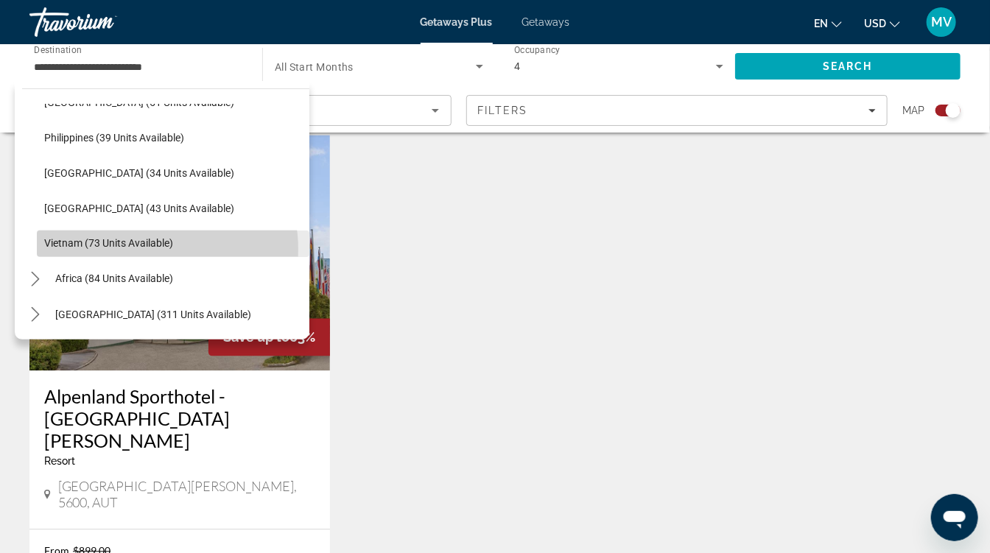
click at [135, 250] on span "Select destination: Vietnam (73 units available)" at bounding box center [173, 243] width 272 height 35
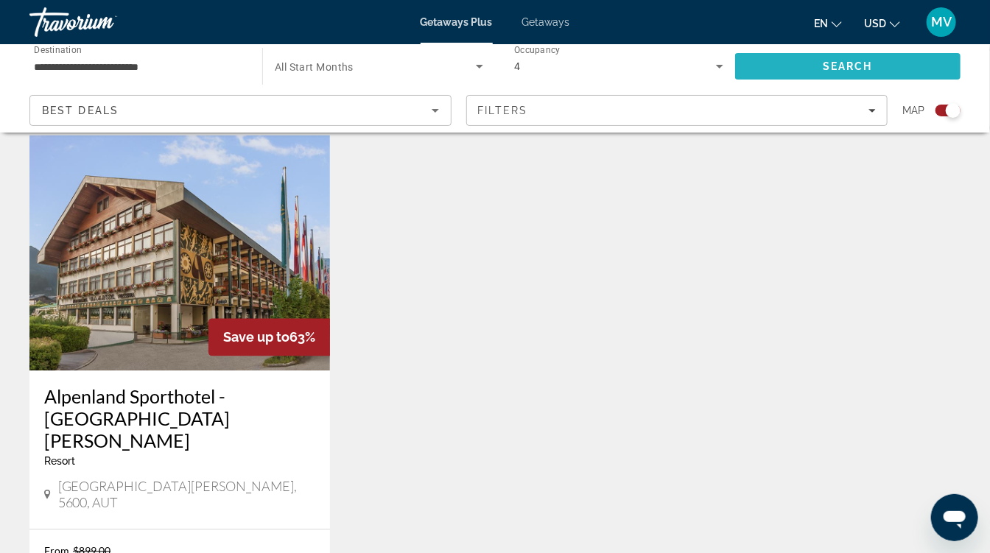
click at [796, 54] on span "Search" at bounding box center [847, 66] width 225 height 35
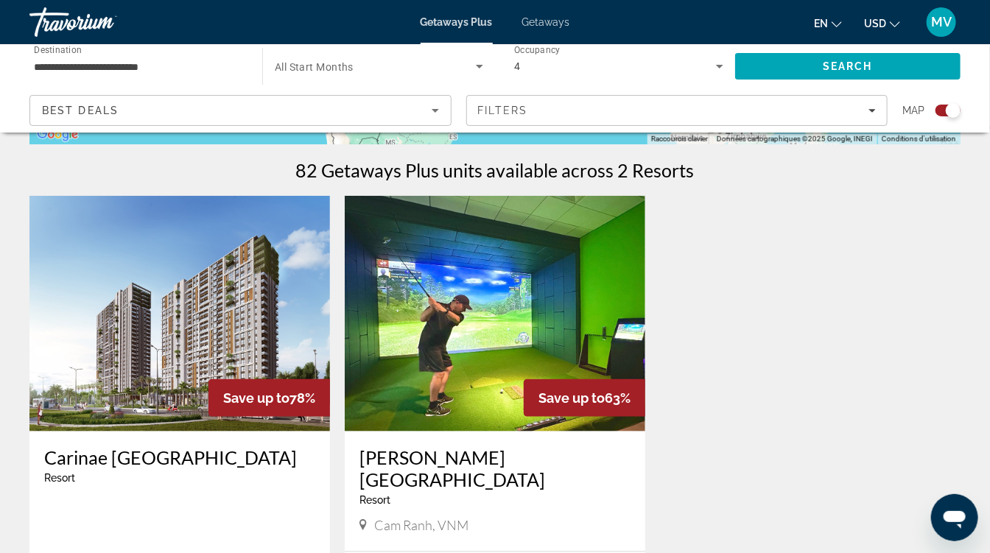
scroll to position [312, 0]
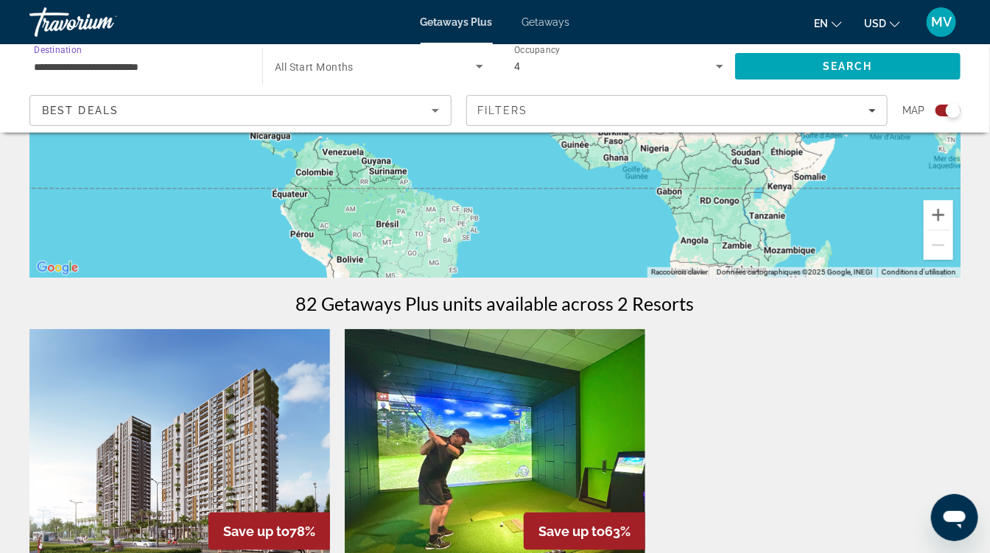
click at [126, 58] on input "**********" at bounding box center [138, 67] width 209 height 18
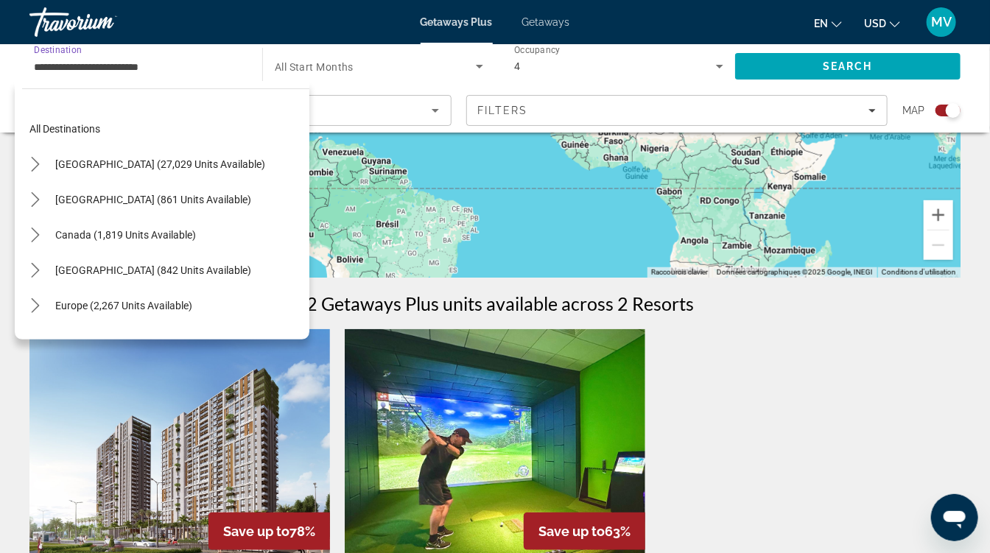
scroll to position [592, 0]
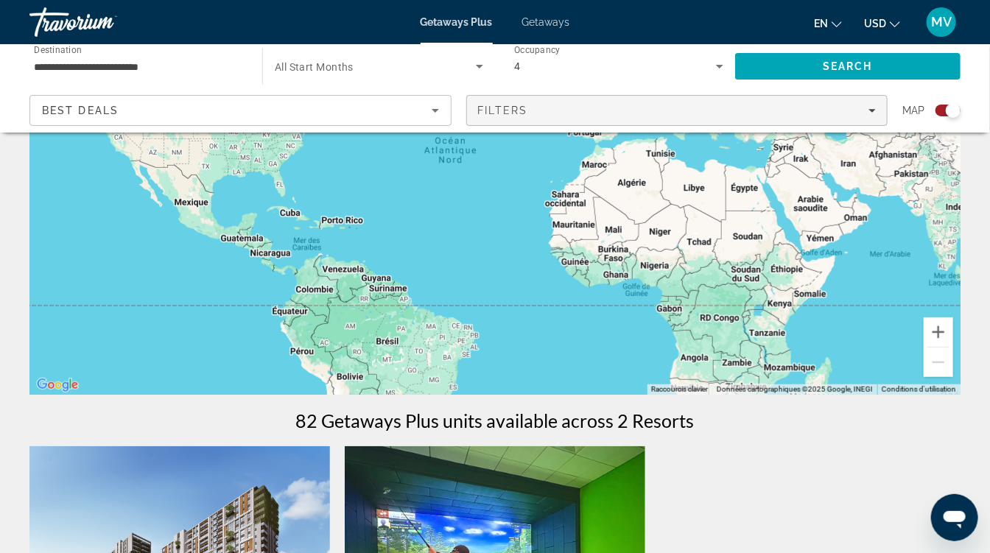
scroll to position [191, 0]
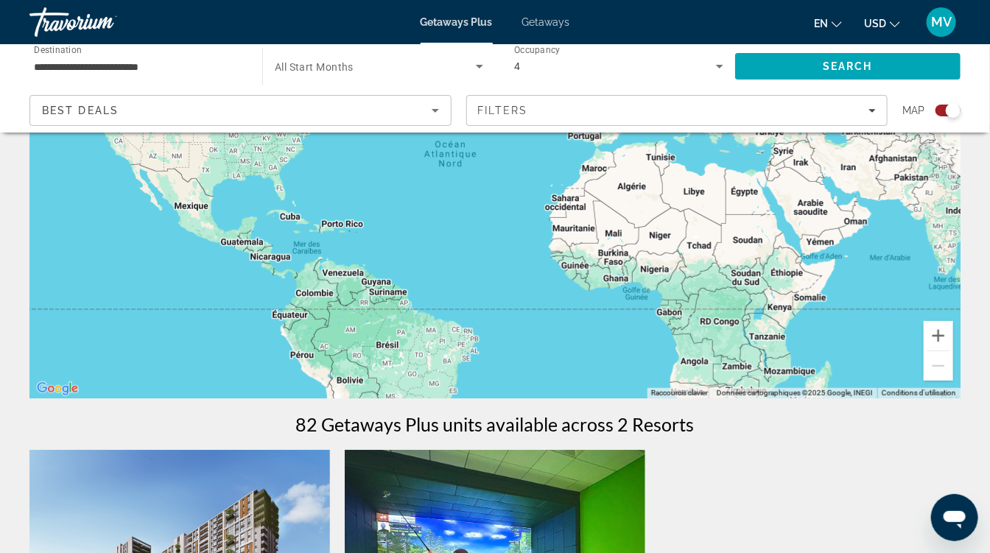
click at [408, 71] on span "Search widget" at bounding box center [375, 66] width 201 height 18
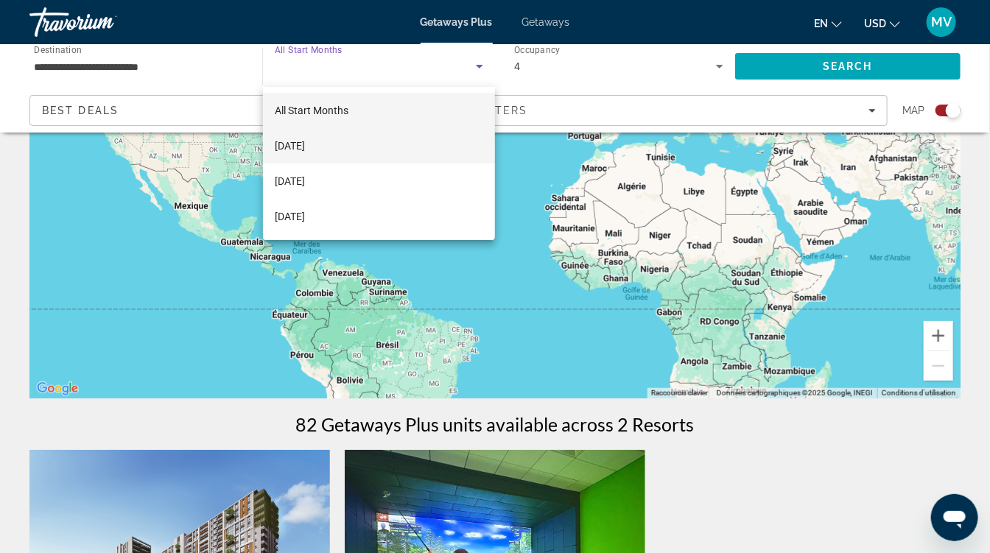
click at [362, 144] on mat-option "October 2025" at bounding box center [379, 145] width 232 height 35
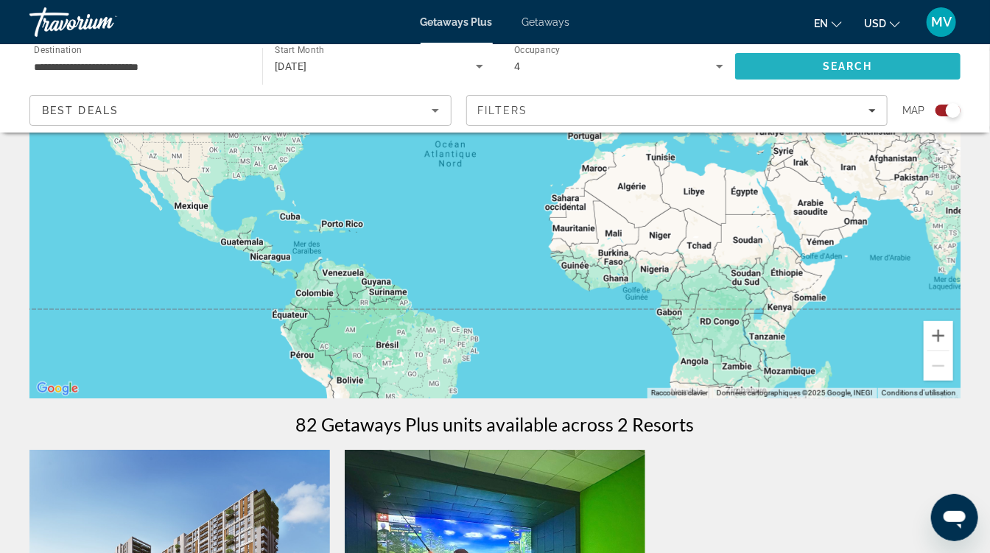
click at [781, 71] on span "Search" at bounding box center [847, 66] width 225 height 35
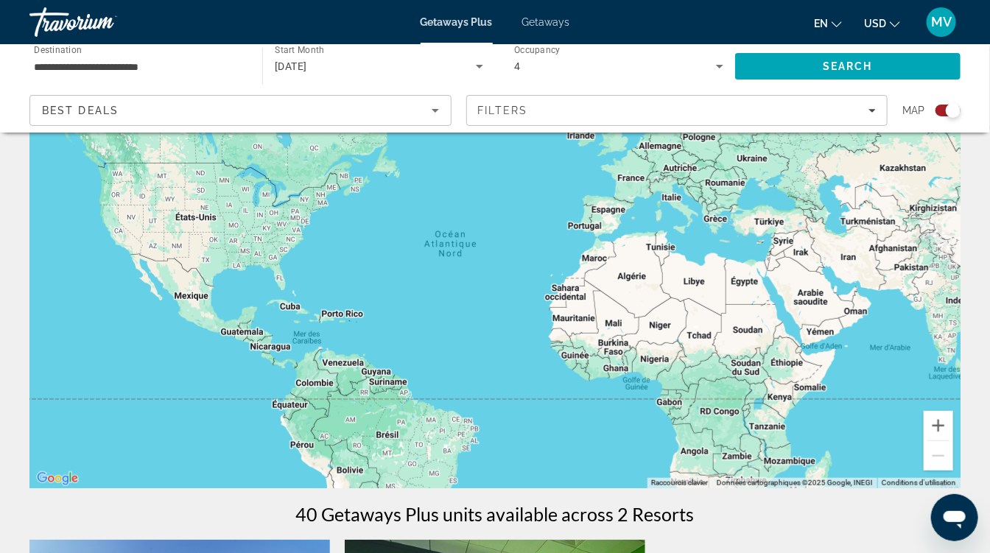
scroll to position [85, 0]
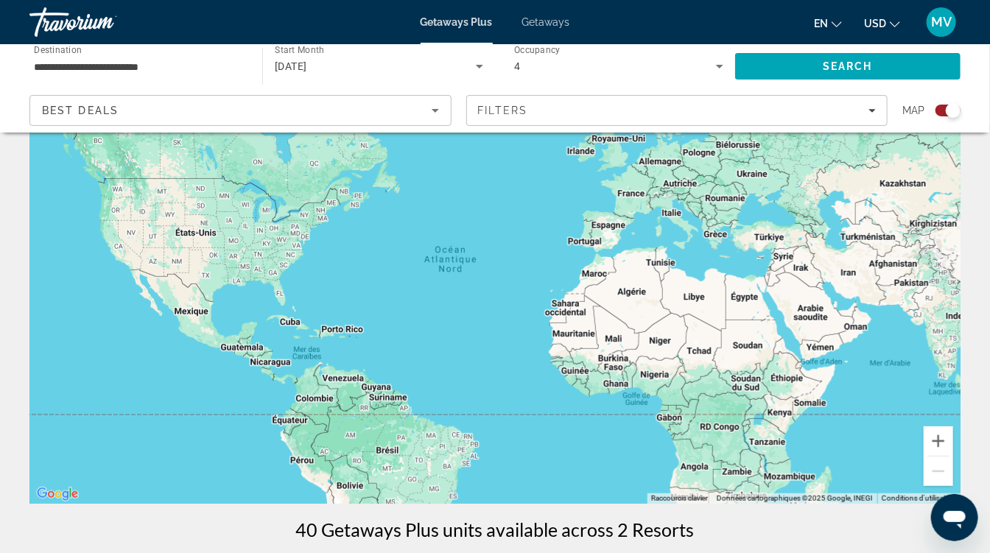
click at [359, 79] on div "October 2025" at bounding box center [379, 66] width 208 height 41
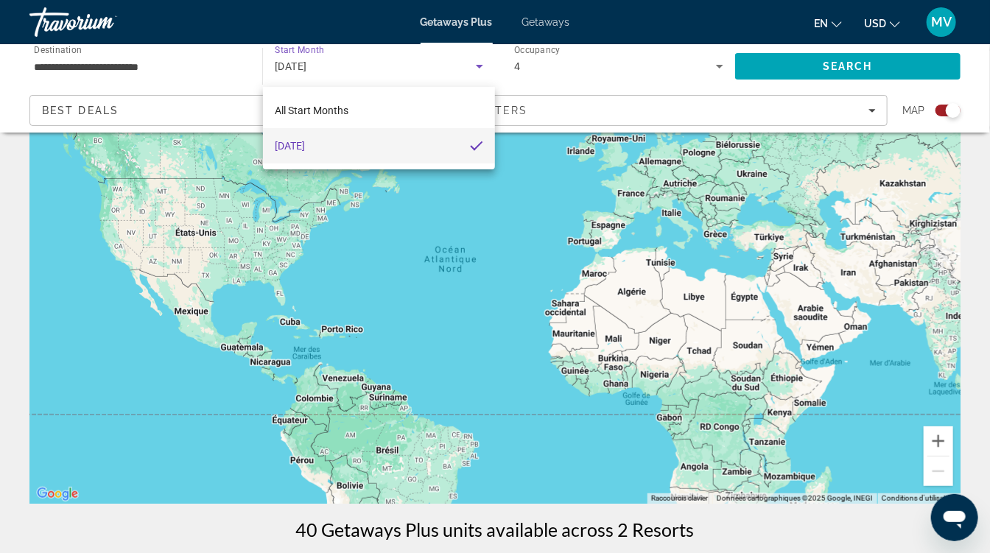
click at [476, 63] on div at bounding box center [495, 276] width 990 height 553
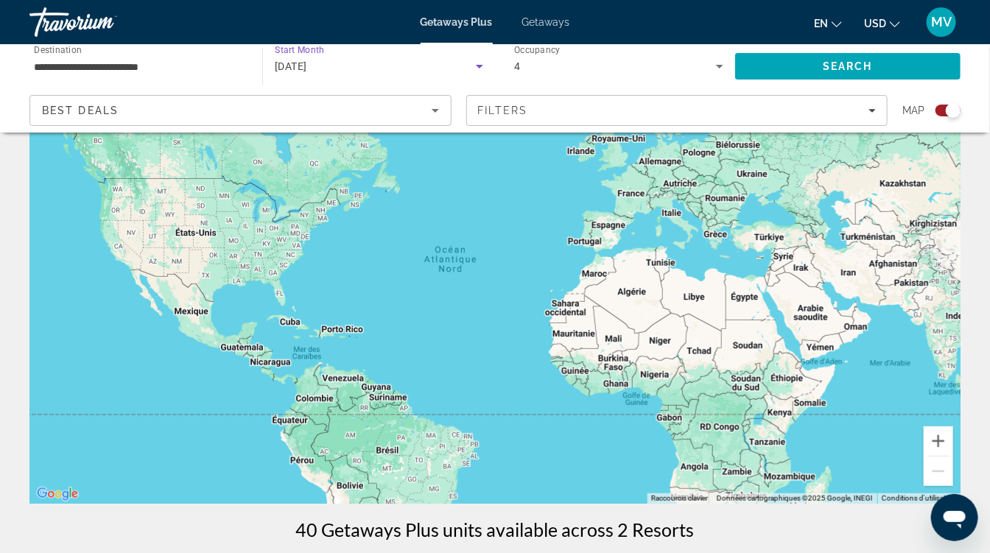
click at [468, 60] on div "October 2025" at bounding box center [375, 66] width 201 height 18
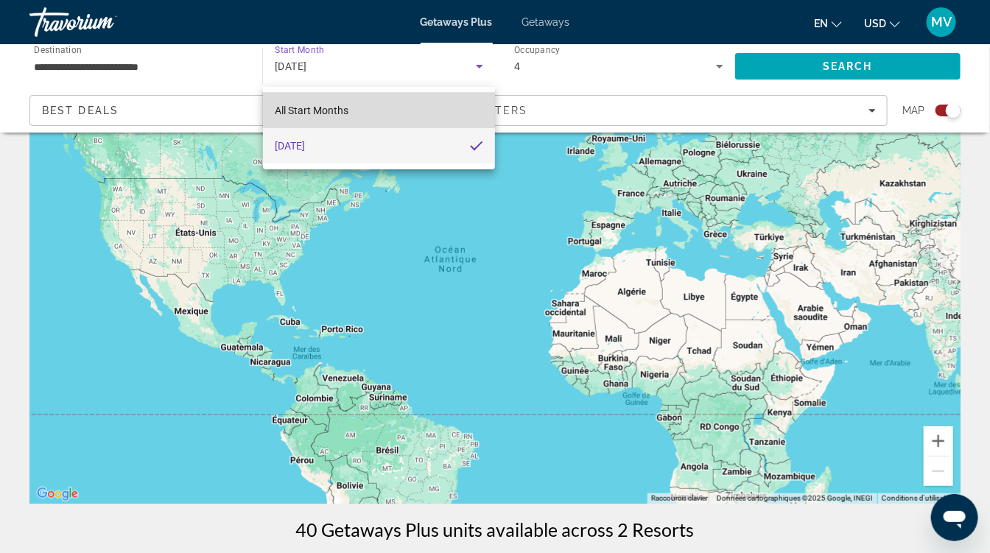
click at [371, 99] on mat-option "All Start Months" at bounding box center [379, 110] width 232 height 35
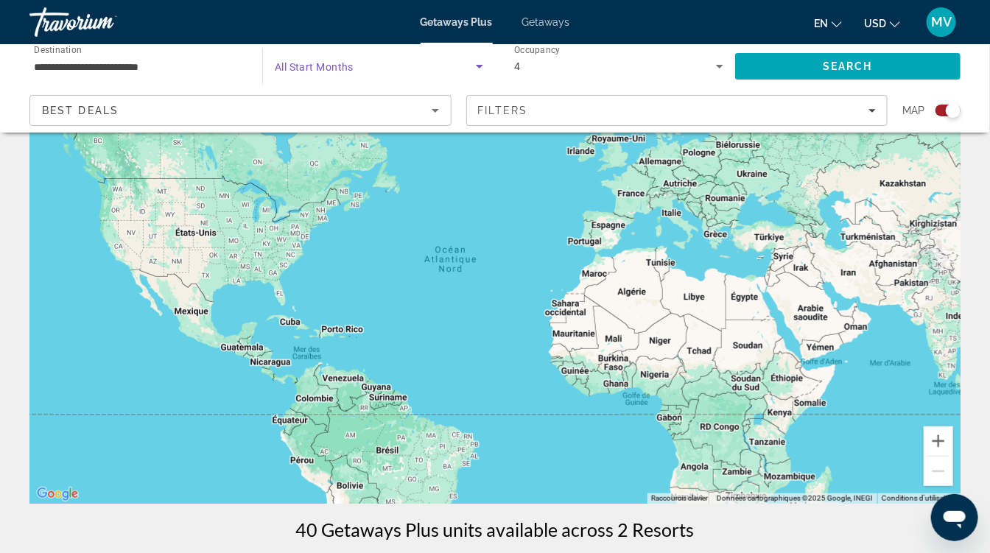
click at [452, 74] on span "Search widget" at bounding box center [375, 66] width 201 height 18
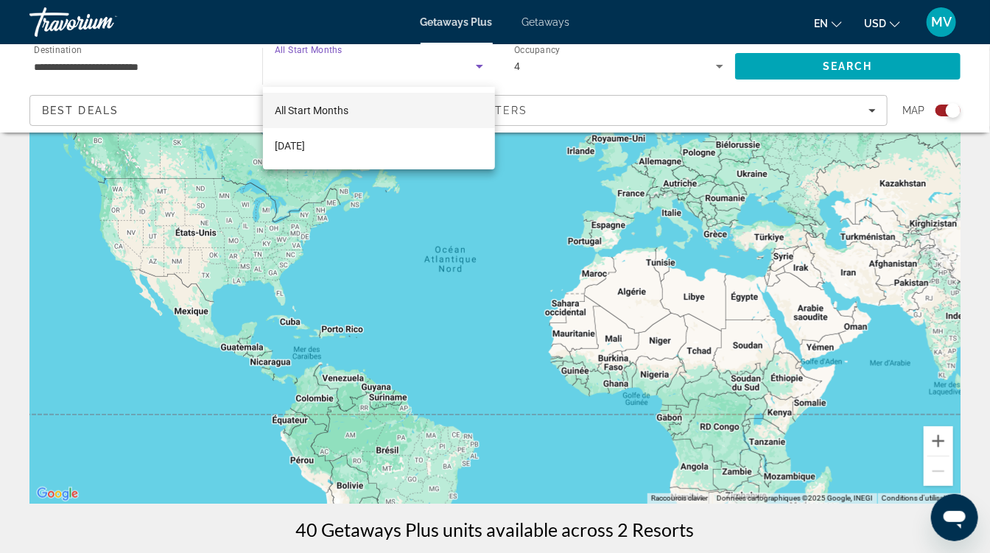
click at [788, 69] on div at bounding box center [495, 276] width 990 height 553
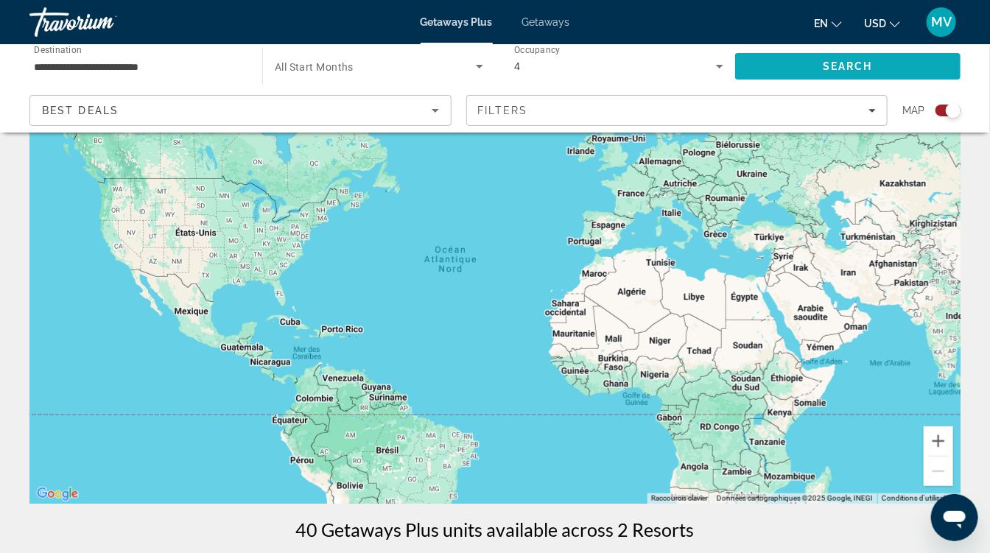
click at [788, 69] on span "Search" at bounding box center [847, 66] width 225 height 35
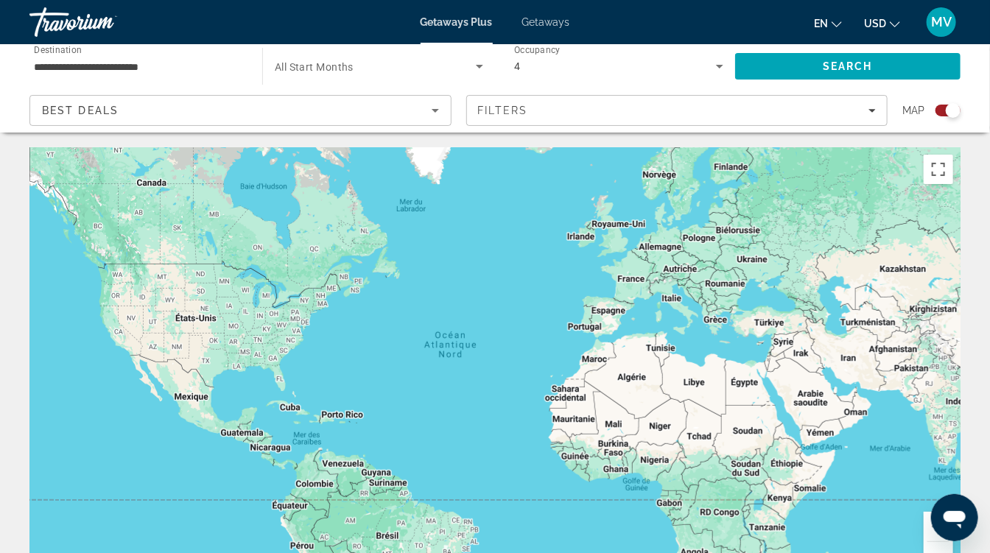
click at [376, 63] on span "Search widget" at bounding box center [375, 66] width 201 height 18
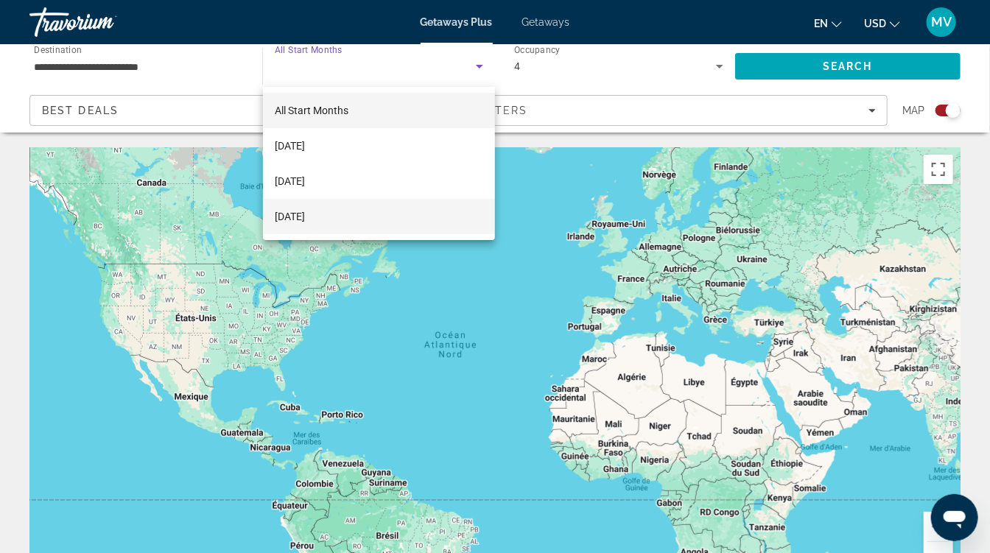
click at [355, 212] on mat-option "December 2025" at bounding box center [379, 216] width 232 height 35
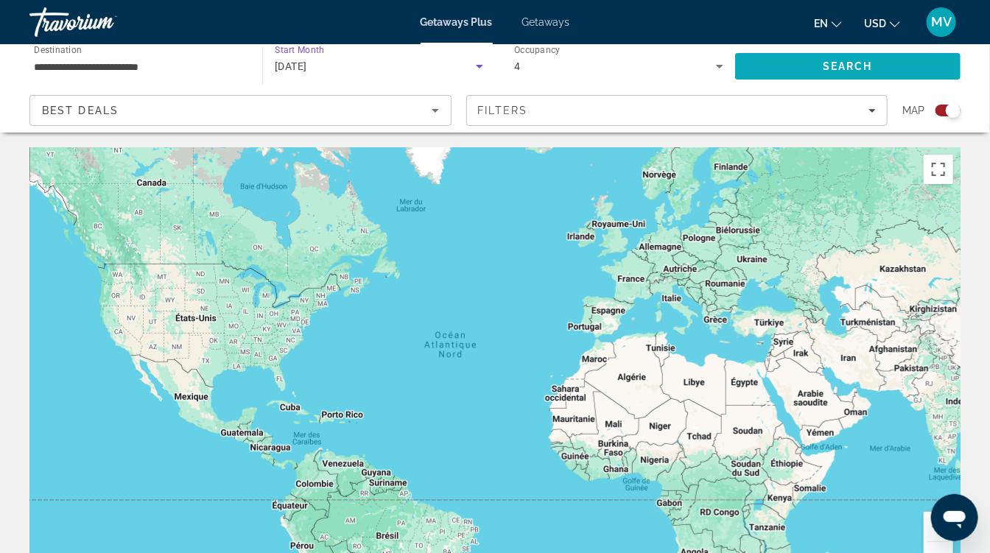
click at [788, 69] on span "Search" at bounding box center [847, 66] width 225 height 35
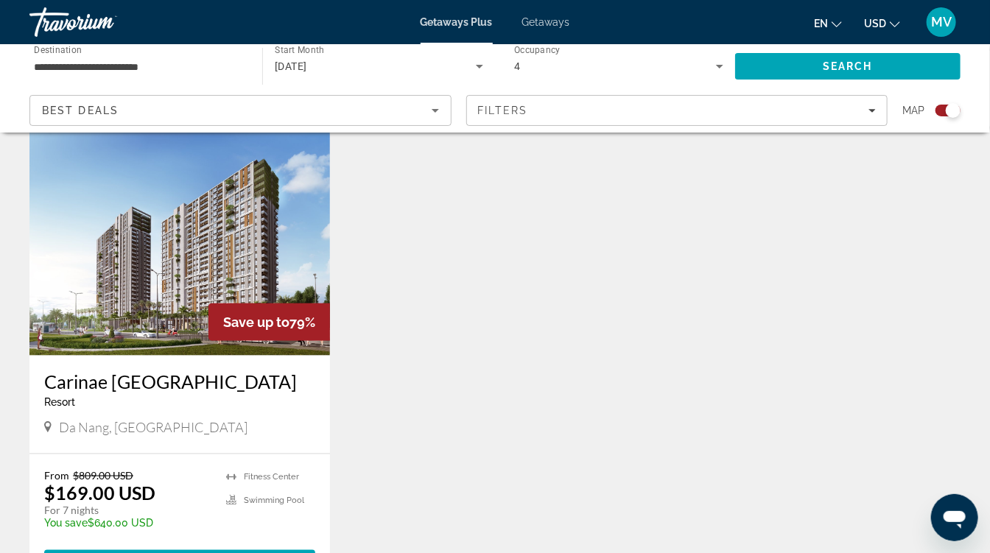
scroll to position [519, 0]
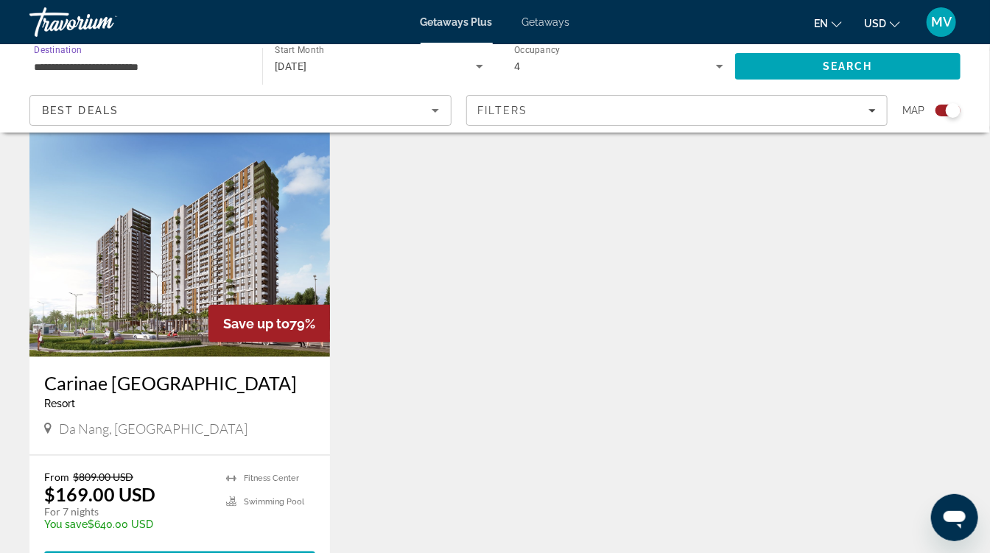
click at [161, 74] on input "**********" at bounding box center [138, 67] width 209 height 18
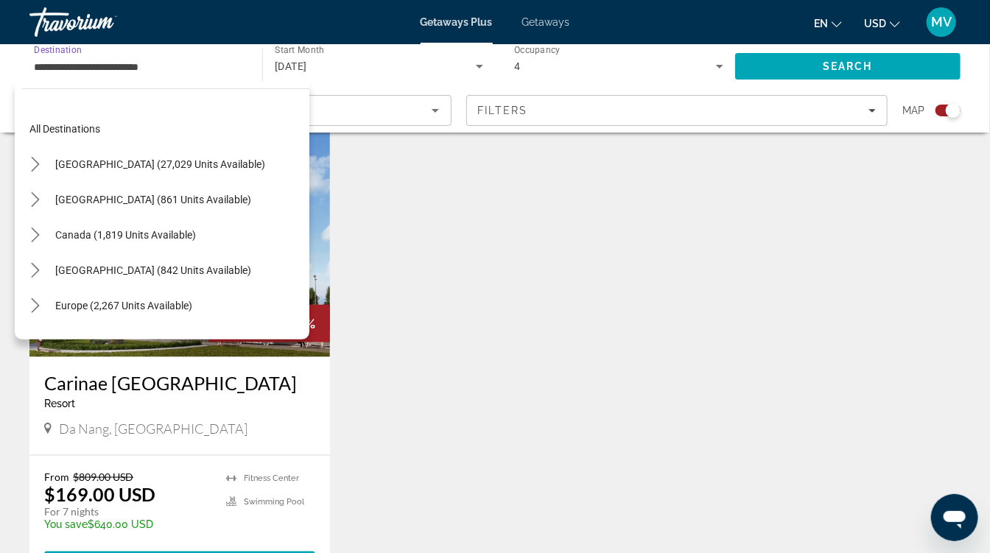
scroll to position [592, 0]
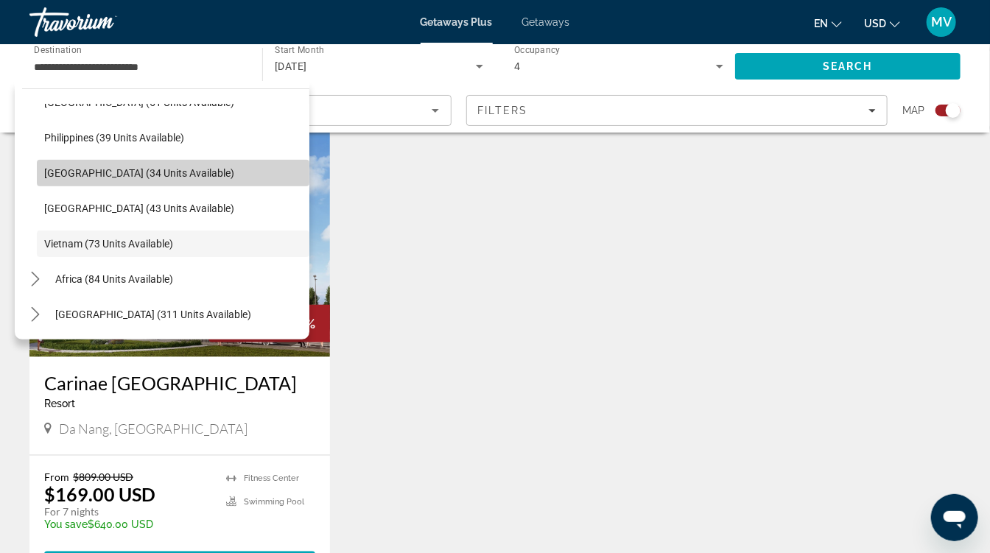
click at [191, 162] on span "Select destination: Taiwan (34 units available)" at bounding box center [173, 172] width 272 height 35
type input "**********"
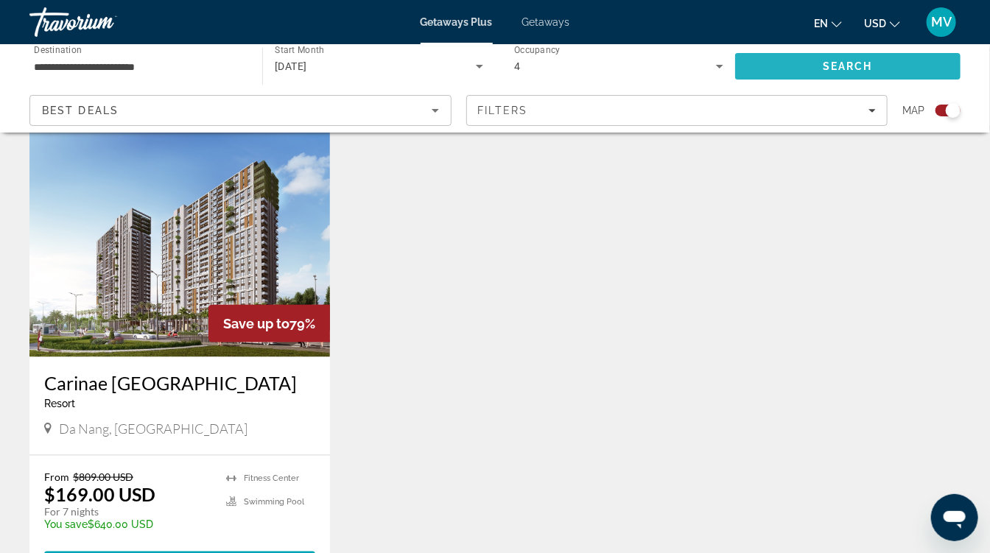
click at [763, 63] on span "Search" at bounding box center [847, 66] width 225 height 35
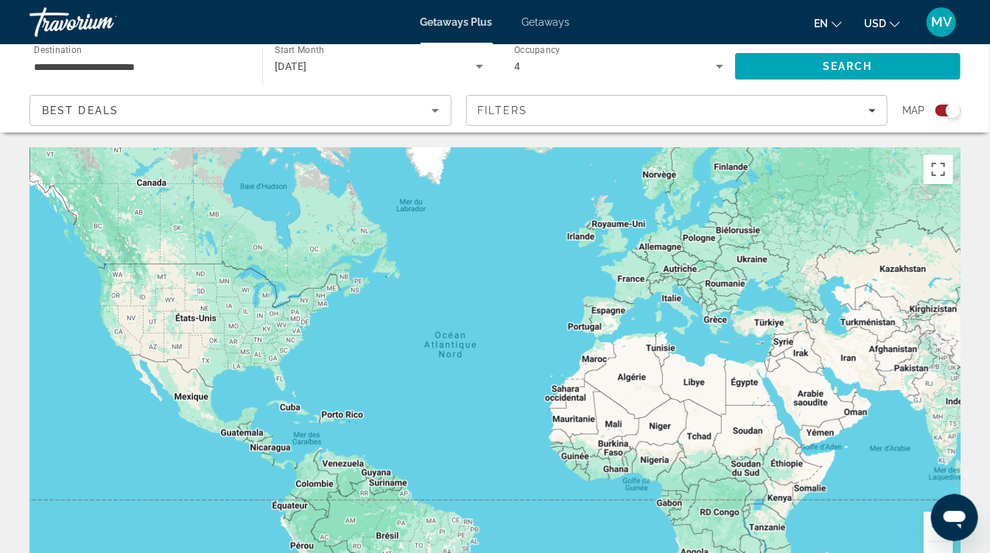
scroll to position [264, 0]
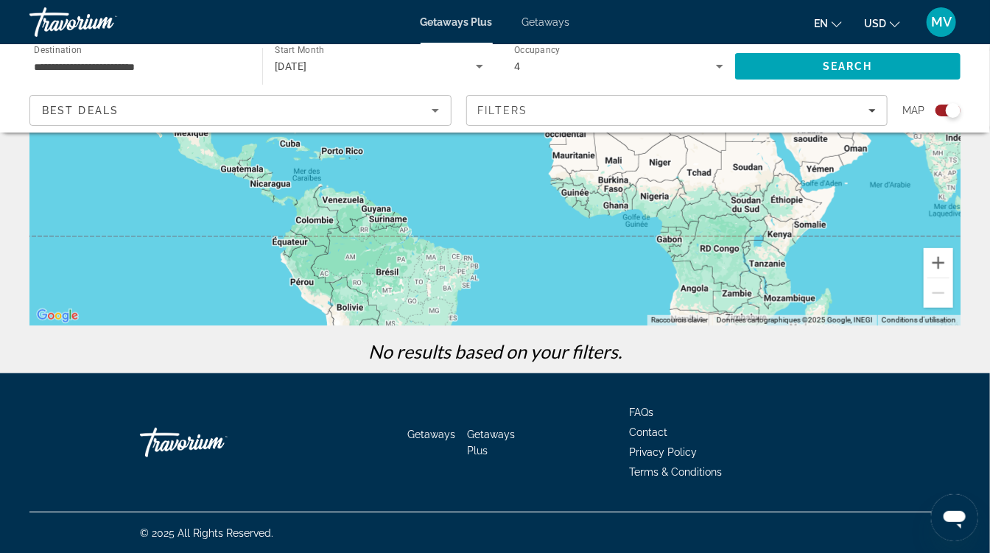
click at [312, 74] on div "December 2025" at bounding box center [375, 66] width 201 height 18
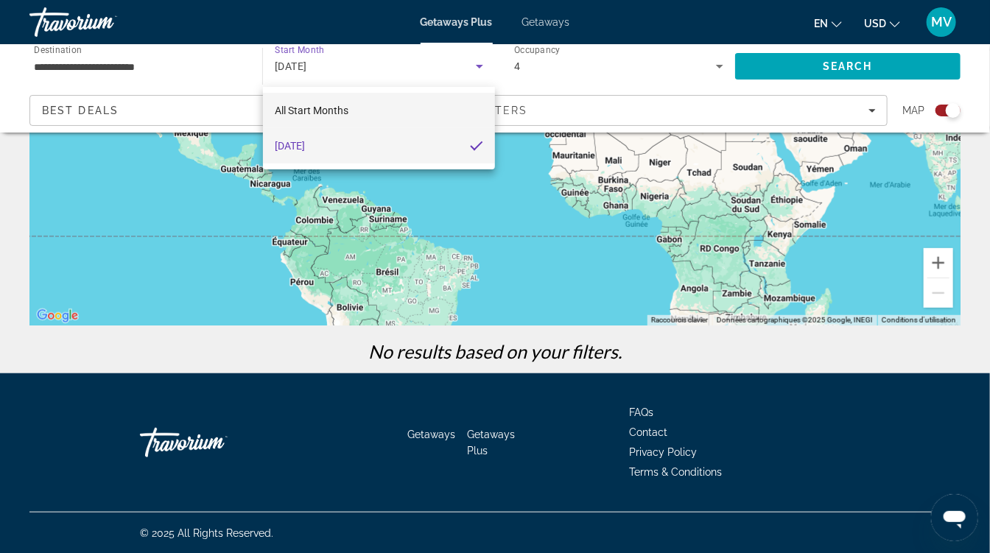
click at [327, 105] on span "All Start Months" at bounding box center [312, 111] width 74 height 12
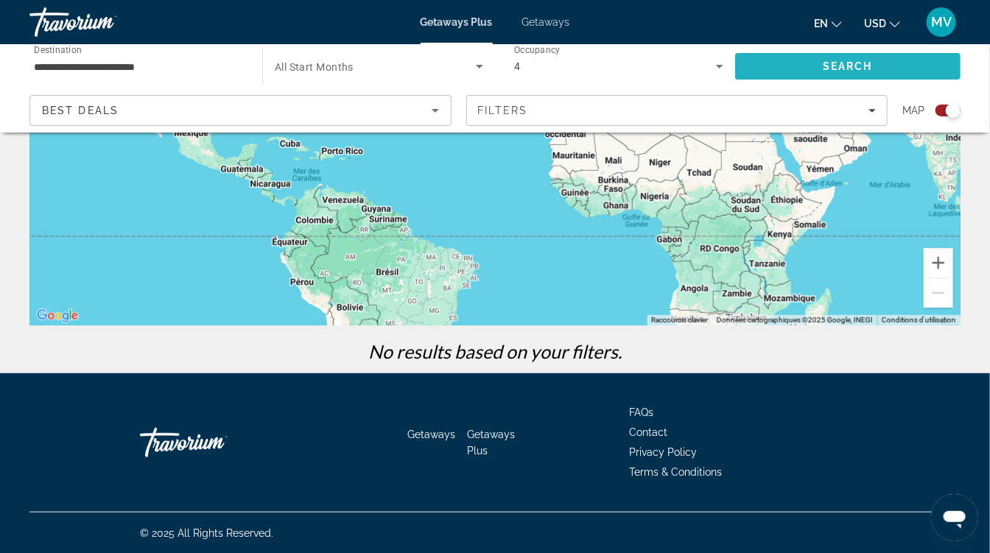
click at [809, 54] on span "Search" at bounding box center [847, 66] width 225 height 35
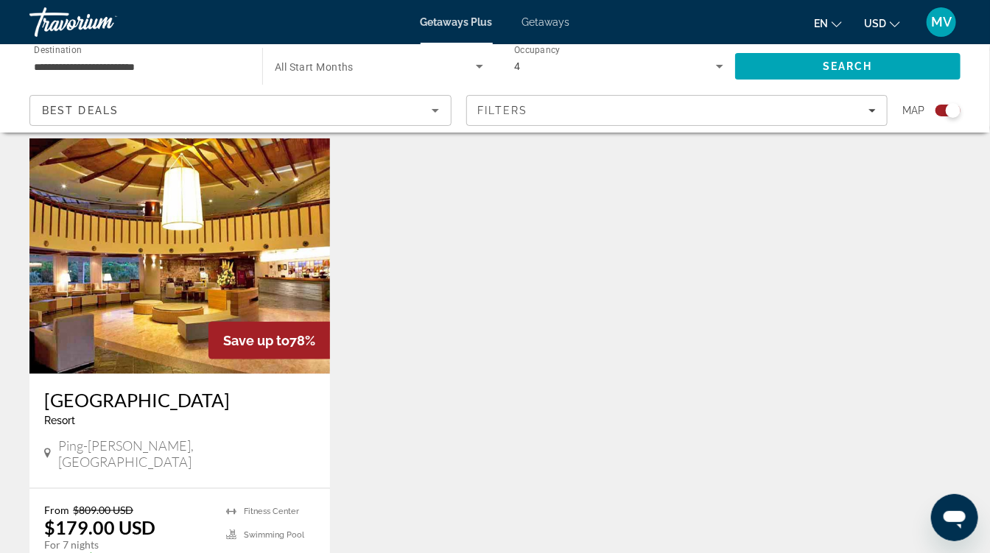
scroll to position [504, 0]
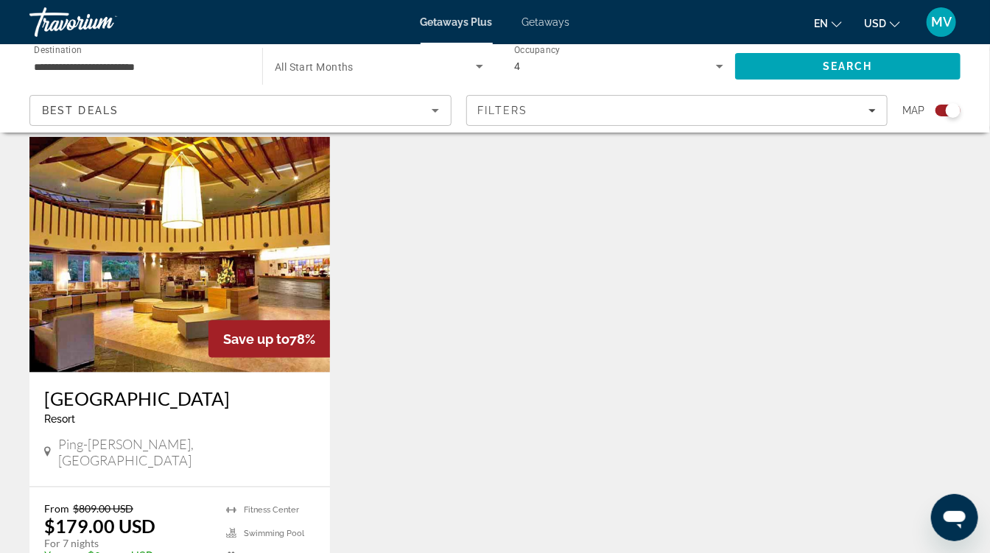
click at [194, 364] on img "Main content" at bounding box center [179, 255] width 300 height 236
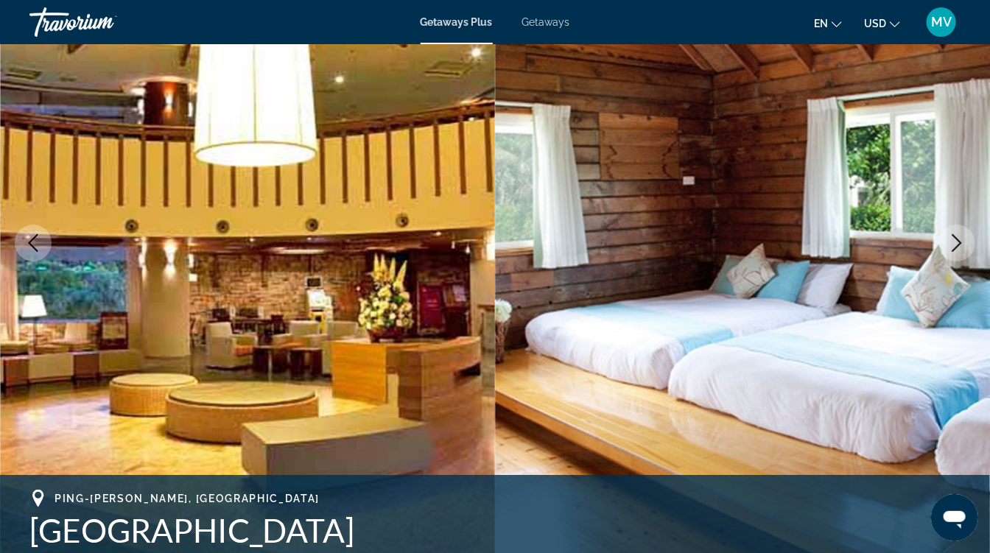
scroll to position [151, 0]
click at [971, 248] on button "Next image" at bounding box center [956, 243] width 37 height 37
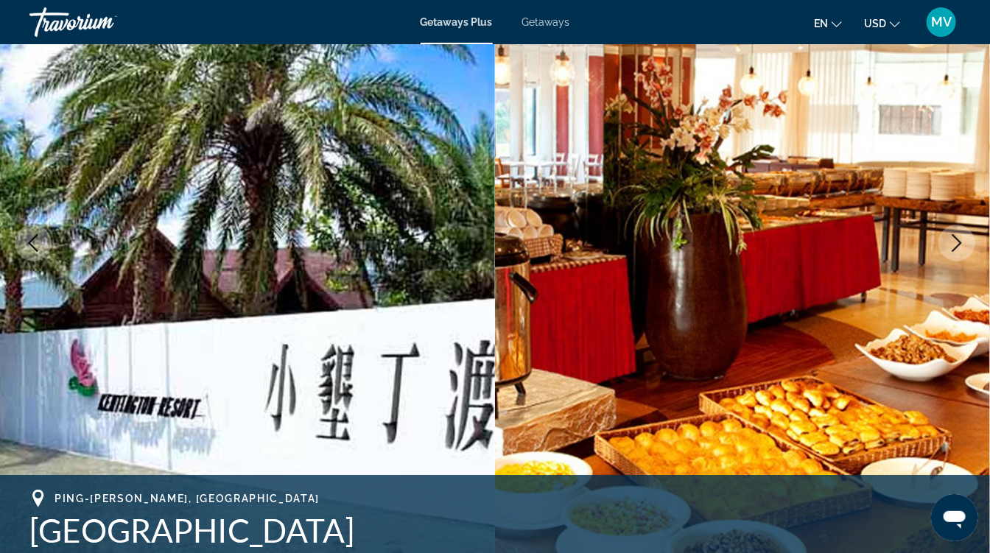
click at [971, 248] on button "Next image" at bounding box center [956, 243] width 37 height 37
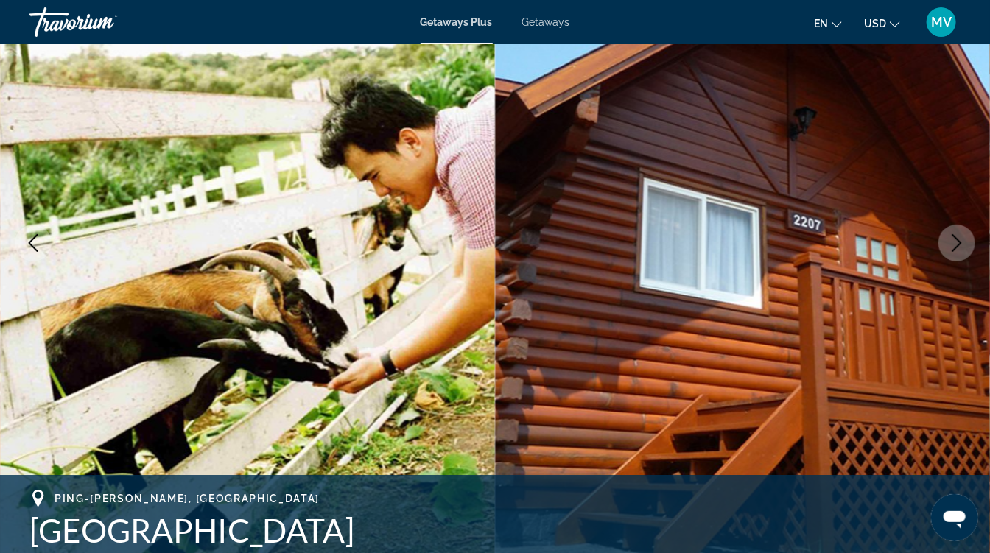
click at [971, 248] on button "Next image" at bounding box center [956, 243] width 37 height 37
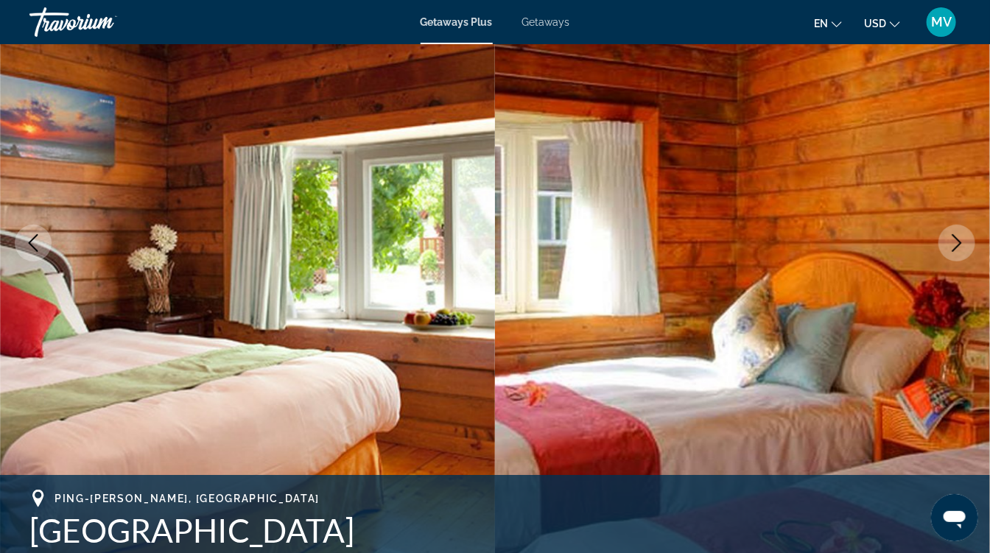
click at [971, 248] on button "Next image" at bounding box center [956, 243] width 37 height 37
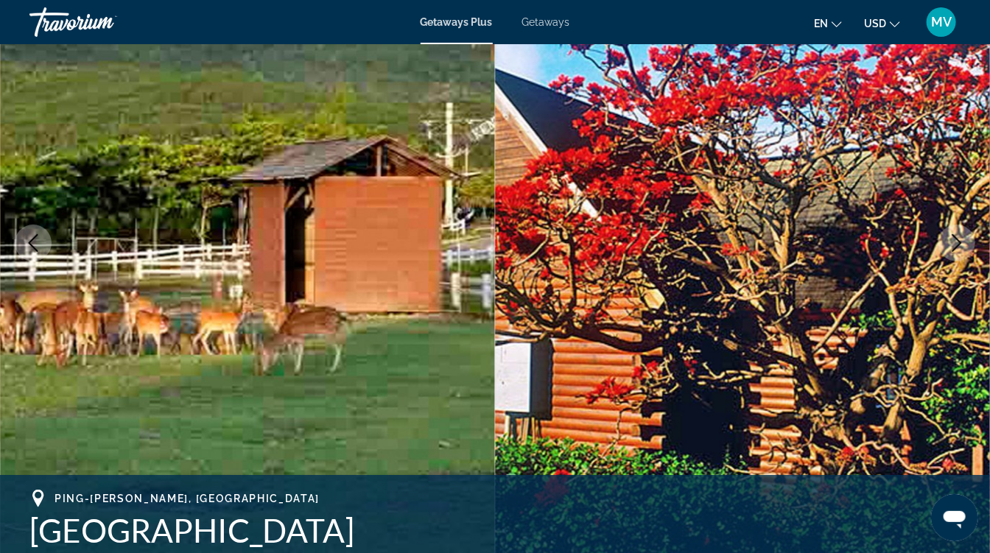
click at [971, 248] on button "Next image" at bounding box center [956, 243] width 37 height 37
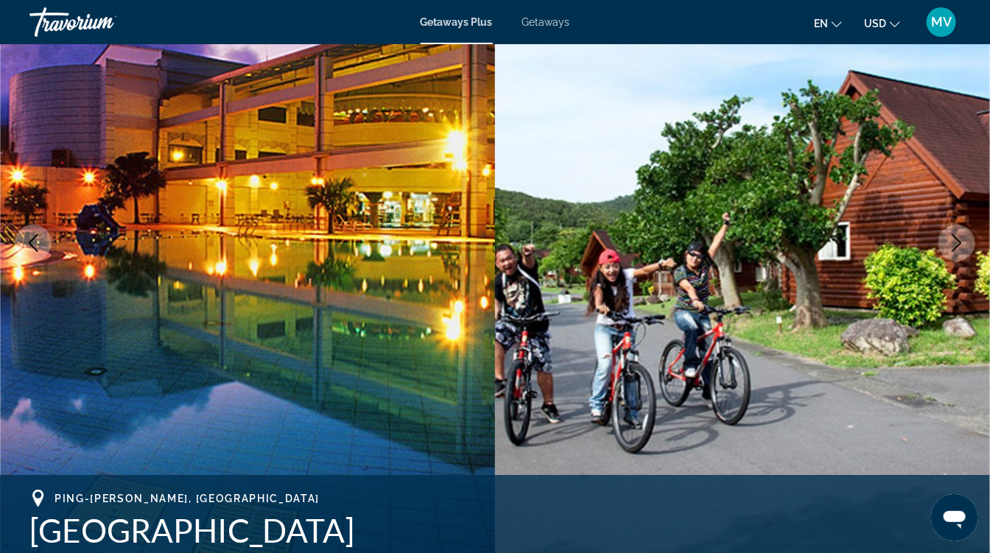
click at [971, 248] on button "Next image" at bounding box center [956, 243] width 37 height 37
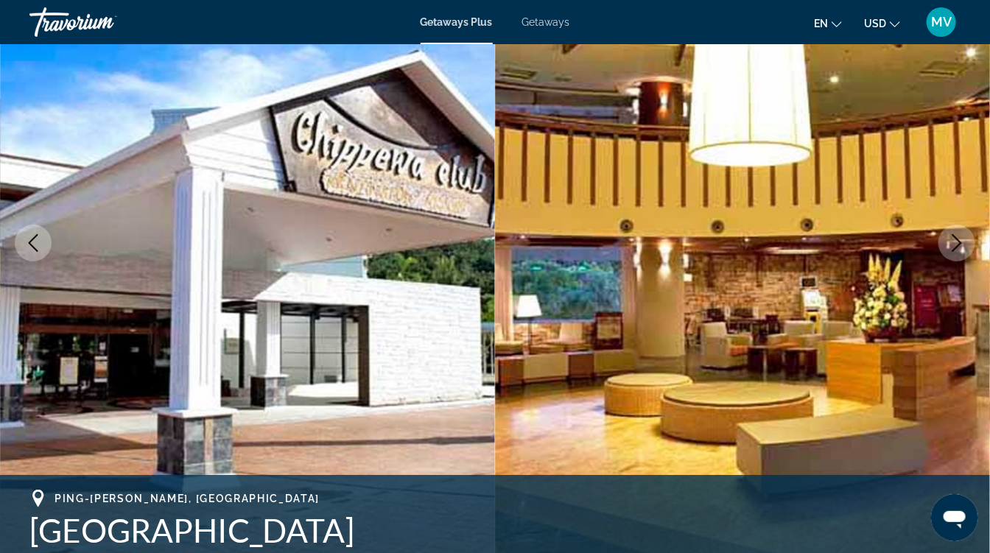
click at [971, 248] on button "Next image" at bounding box center [956, 243] width 37 height 37
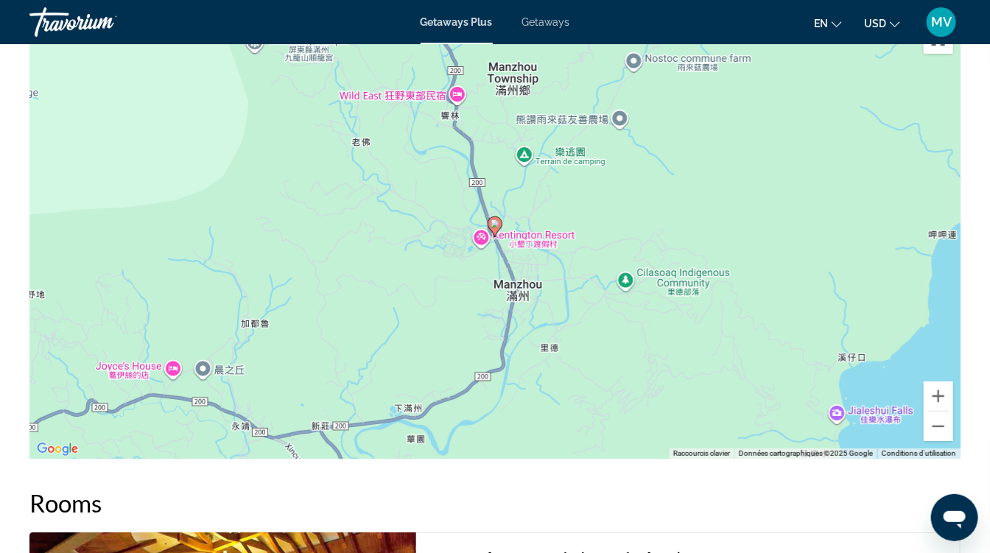
scroll to position [2203, 0]
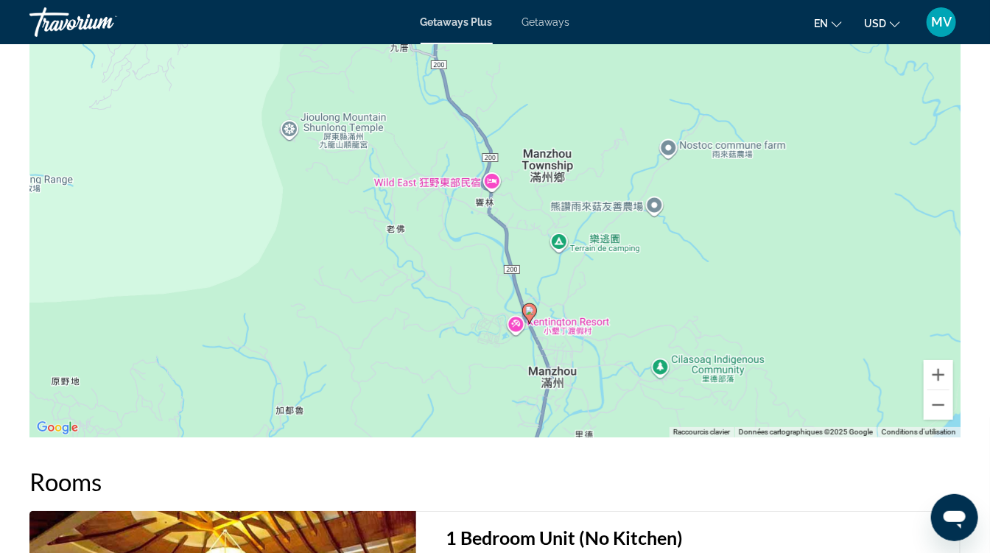
drag, startPoint x: 743, startPoint y: 254, endPoint x: 771, endPoint y: 371, distance: 120.4
click at [771, 371] on div "Pour activer le glissement avec le clavier, appuyez sur Alt+Entrée. Une fois ce…" at bounding box center [494, 217] width 931 height 442
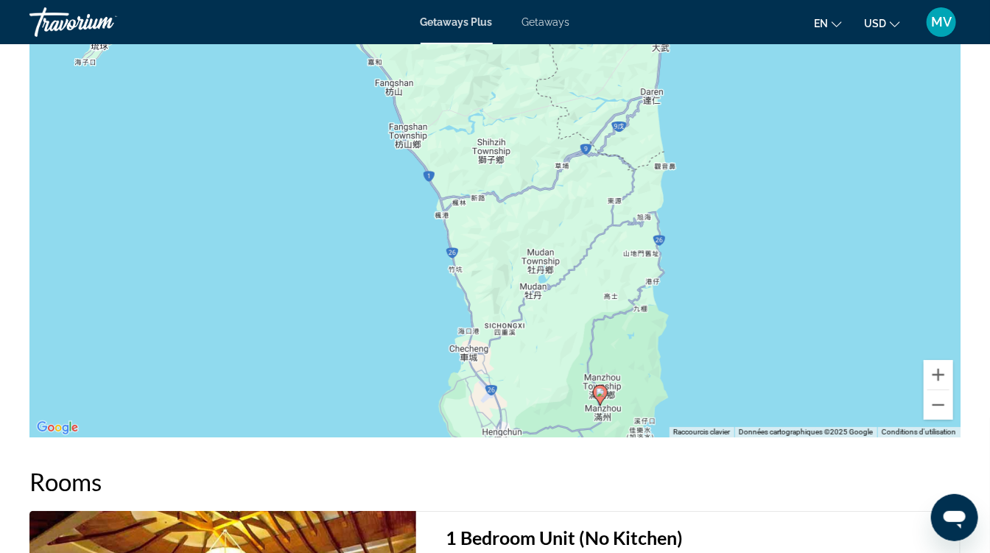
drag, startPoint x: 639, startPoint y: 268, endPoint x: 629, endPoint y: 429, distance: 160.8
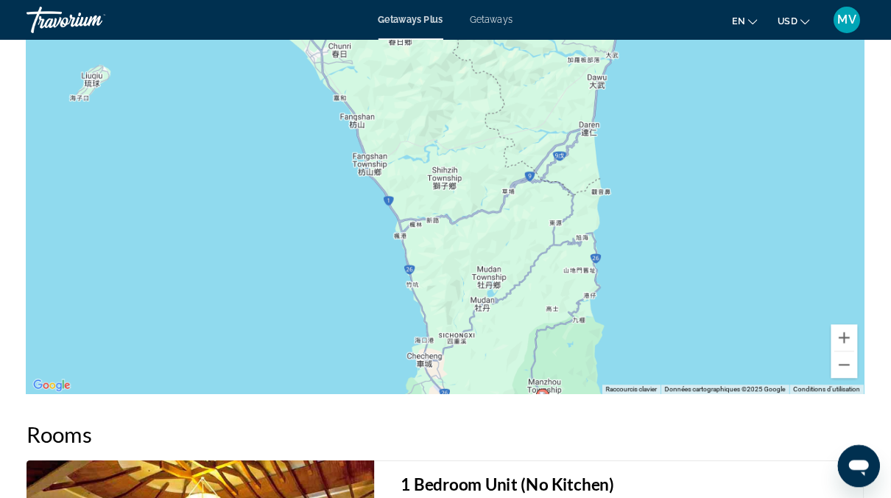
scroll to position [2204, 0]
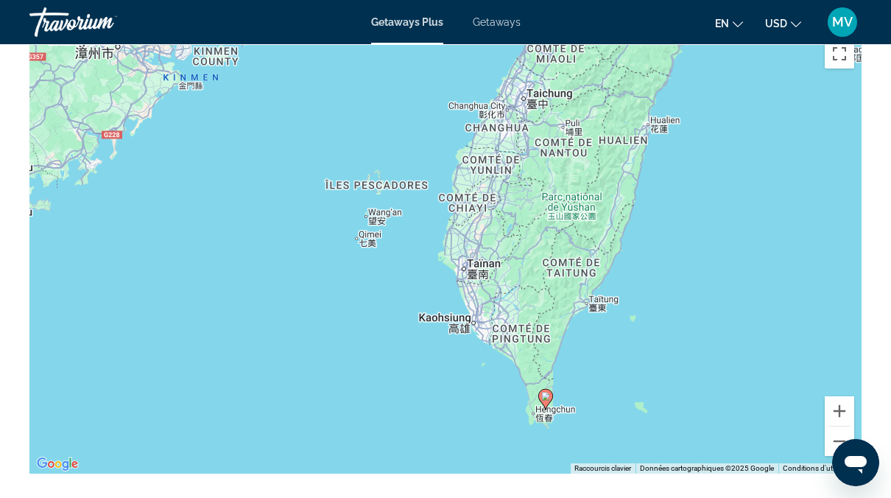
drag, startPoint x: 552, startPoint y: 191, endPoint x: 541, endPoint y: 409, distance: 219.1
click at [541, 409] on div "Pour activer le glissement avec le clavier, appuyez sur Alt+Entrée. Une fois ce…" at bounding box center [445, 253] width 832 height 442
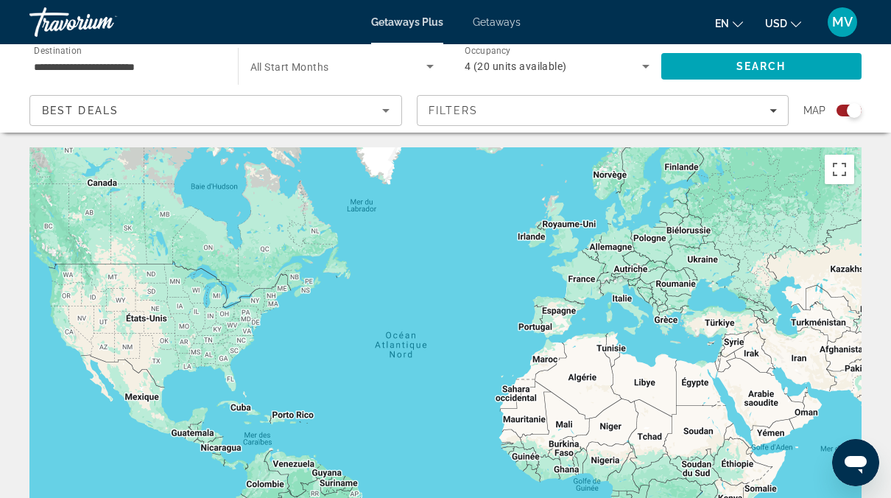
click at [134, 68] on input "**********" at bounding box center [126, 67] width 185 height 18
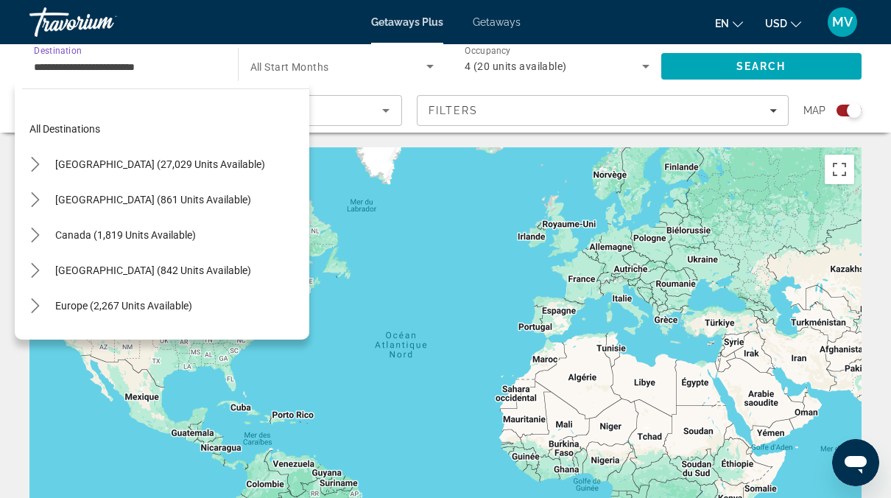
scroll to position [547, 0]
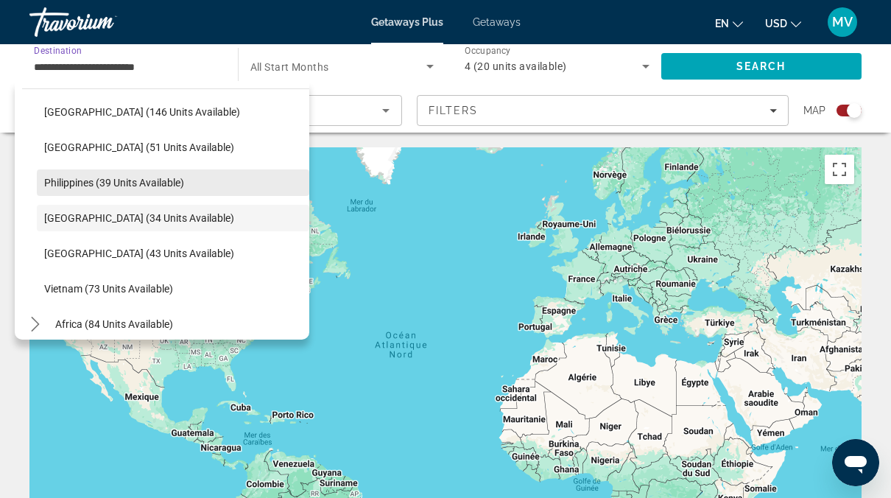
click at [126, 177] on span "Philippines (39 units available)" at bounding box center [114, 183] width 140 height 12
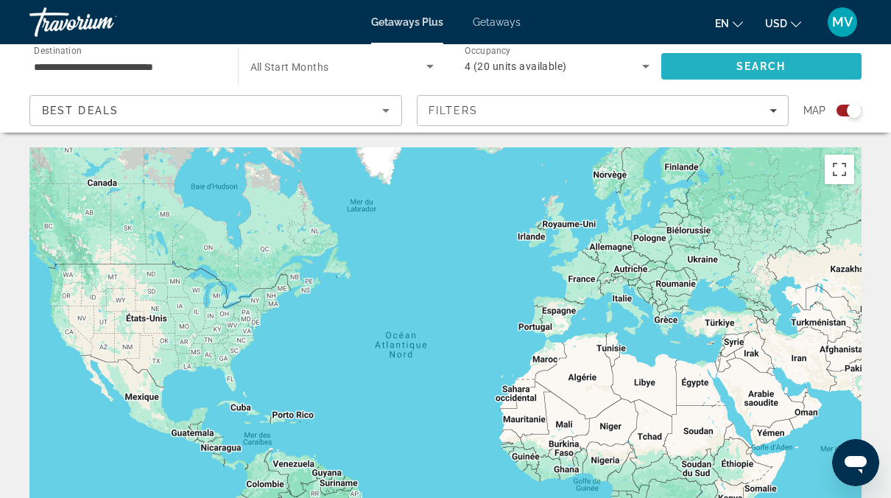
click at [693, 64] on span "Search" at bounding box center [761, 66] width 201 height 35
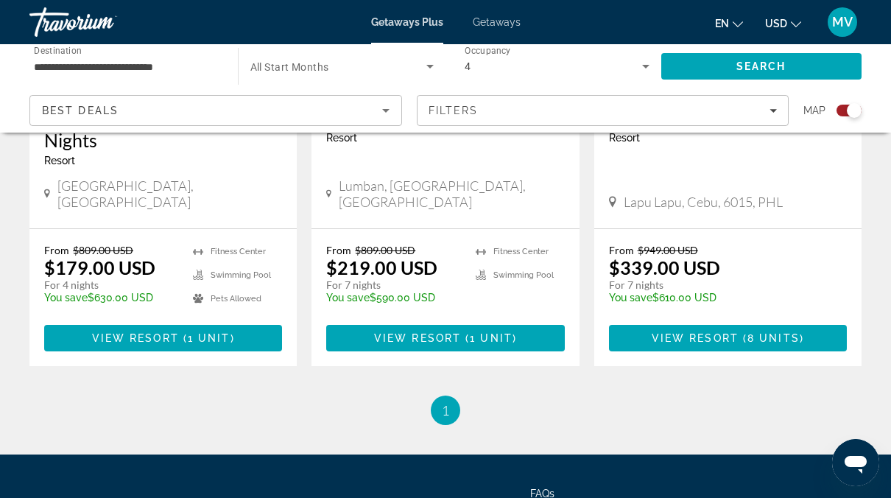
scroll to position [1324, 0]
click at [160, 68] on input "**********" at bounding box center [126, 67] width 185 height 18
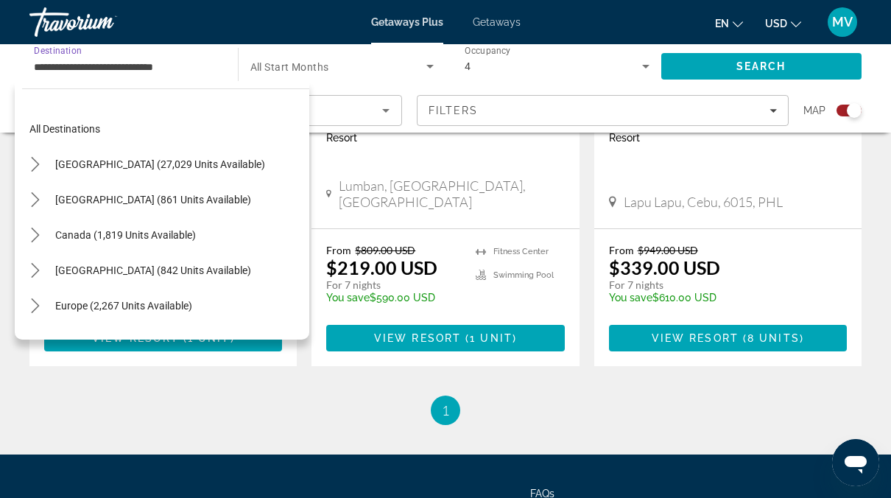
scroll to position [512, 0]
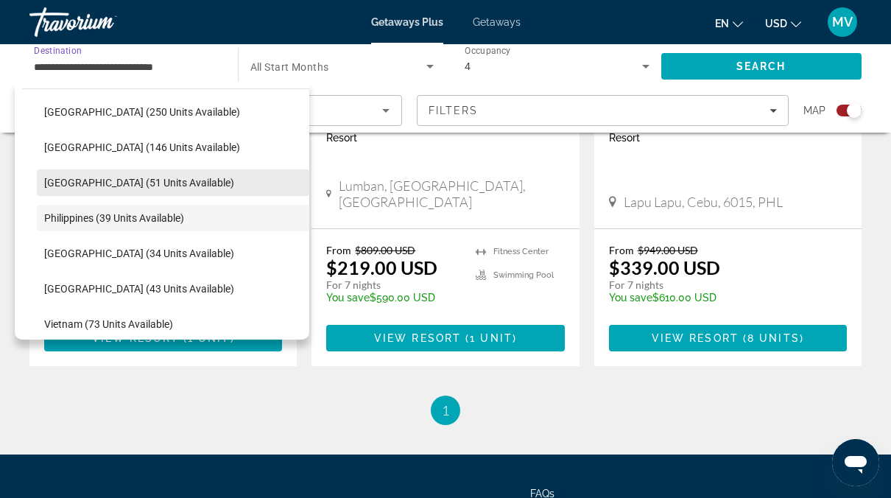
click at [174, 174] on span "Select destination: Maldives (51 units available)" at bounding box center [173, 182] width 272 height 35
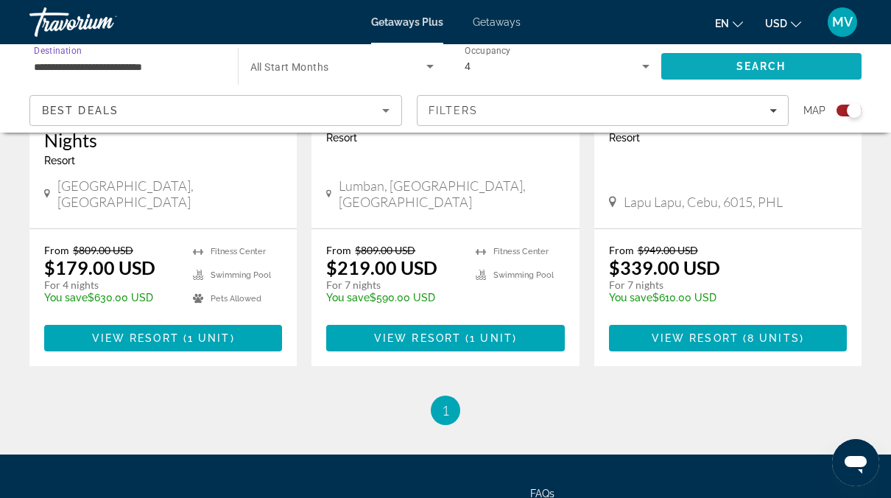
click at [712, 61] on span "Search" at bounding box center [761, 66] width 201 height 35
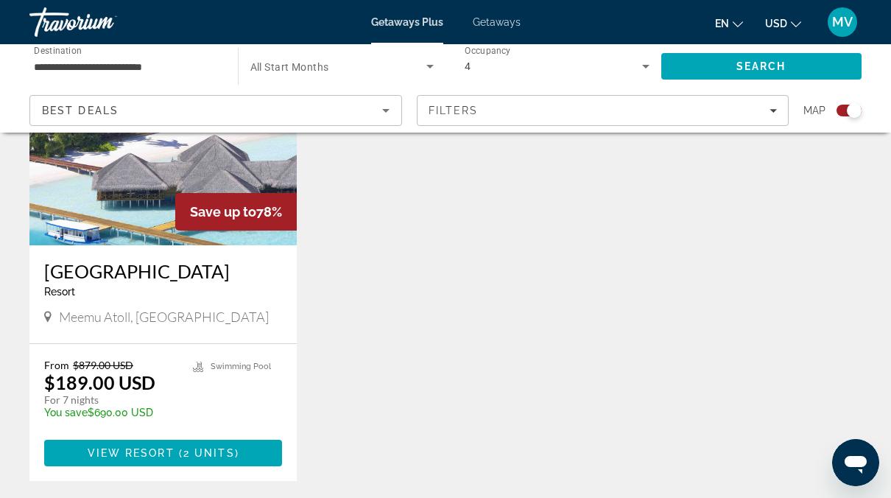
scroll to position [639, 0]
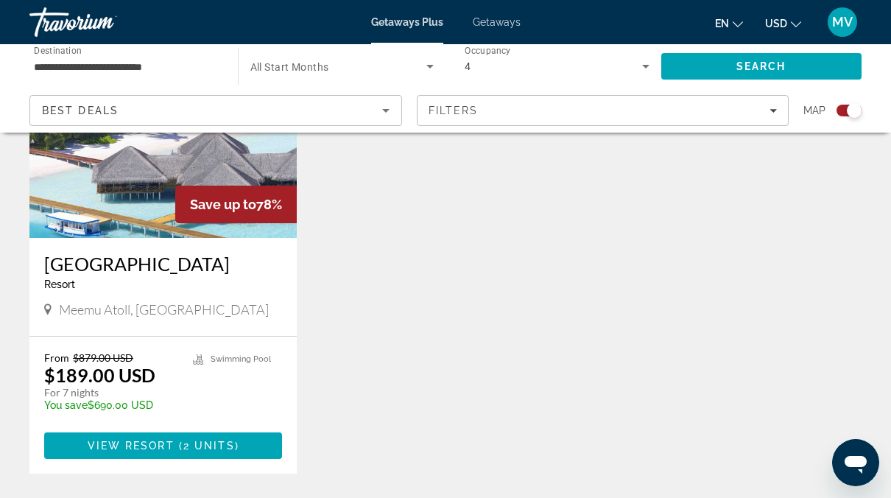
drag, startPoint x: 39, startPoint y: 265, endPoint x: 254, endPoint y: 260, distance: 215.1
click at [254, 260] on div "Medhufushi Island Resort Resort - This is an adults only resort Meemu Atoll, Ma…" at bounding box center [162, 287] width 267 height 98
drag, startPoint x: 254, startPoint y: 260, endPoint x: 60, endPoint y: 315, distance: 201.4
click at [60, 315] on div "Meemu Atoll, Maldives" at bounding box center [163, 309] width 238 height 16
copy span "Meemu Atoll, Maldives"
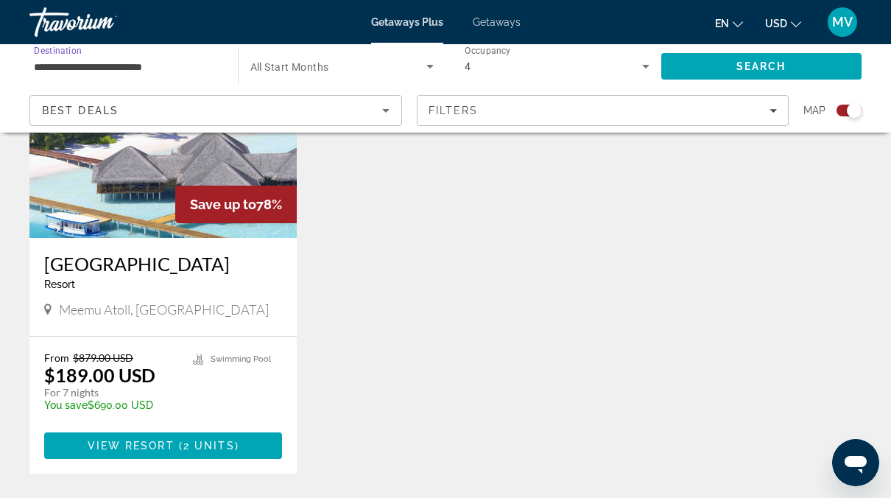
click at [108, 67] on input "**********" at bounding box center [126, 67] width 185 height 18
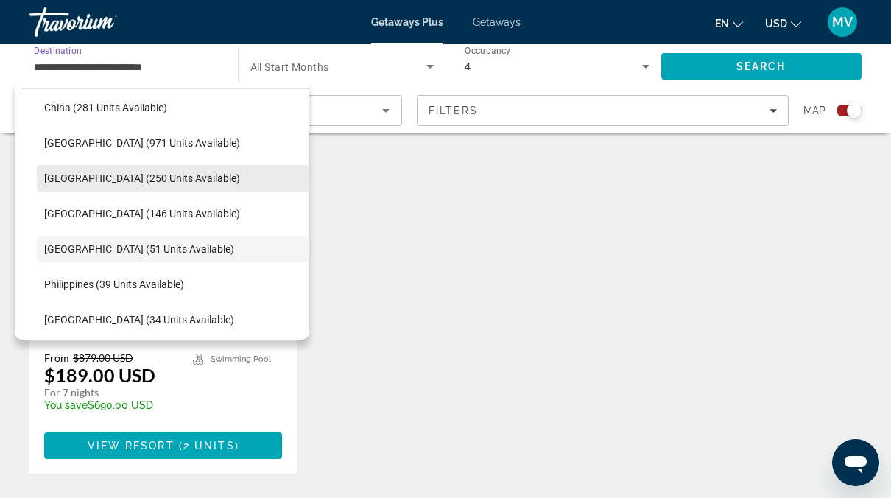
scroll to position [441, 0]
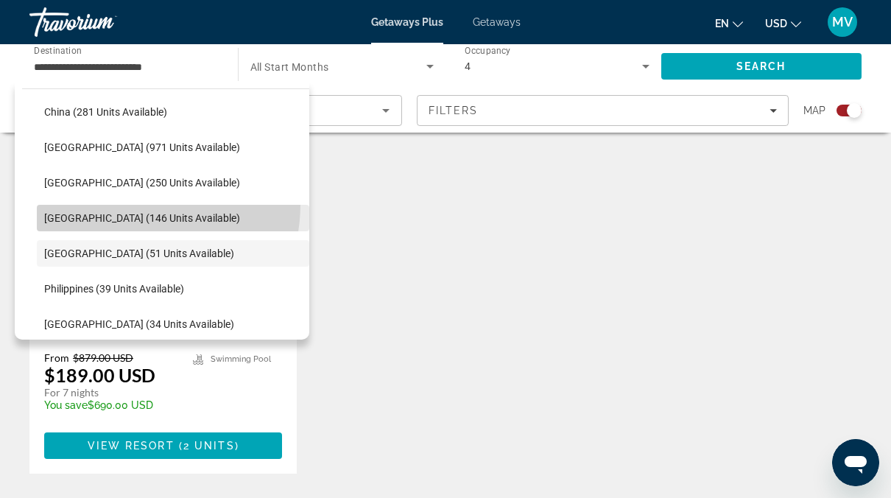
click at [119, 203] on span "Select destination: Malaysia (146 units available)" at bounding box center [173, 217] width 272 height 35
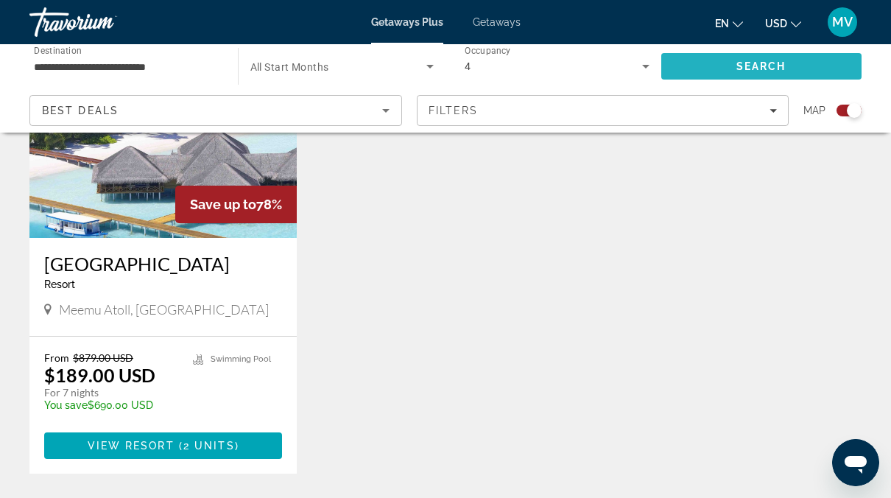
click at [714, 56] on span "Search" at bounding box center [761, 66] width 201 height 35
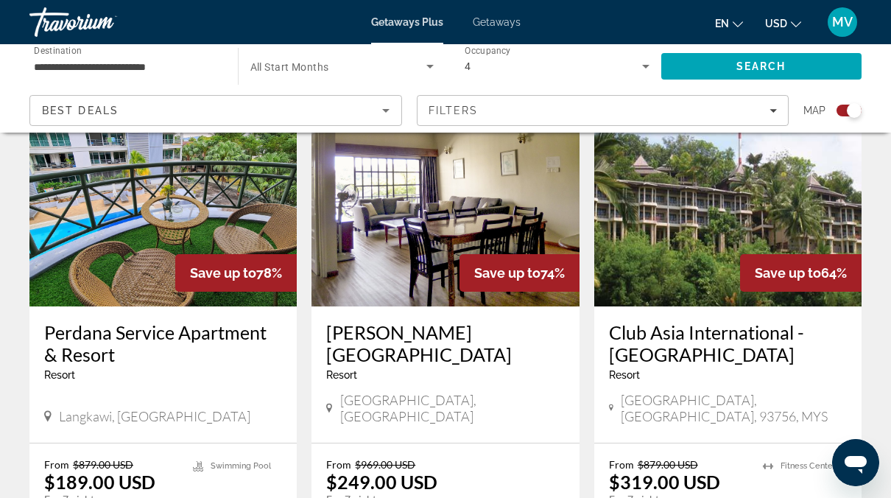
scroll to position [1110, 0]
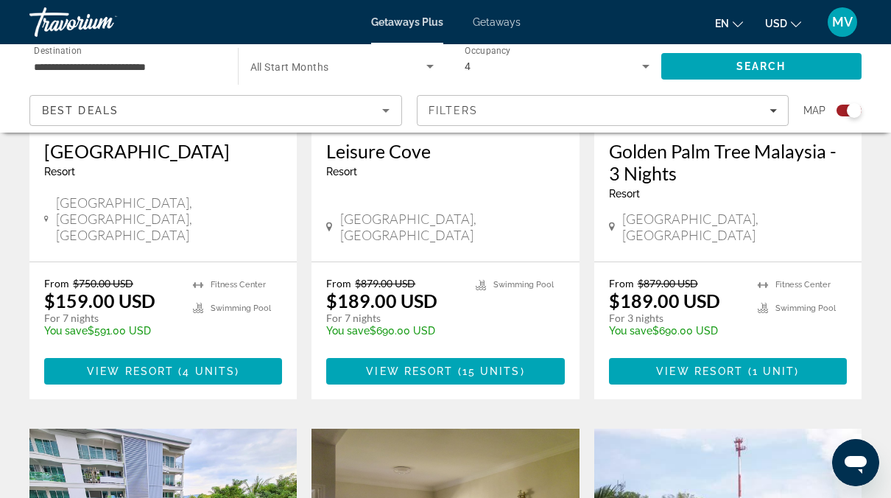
scroll to position [705, 0]
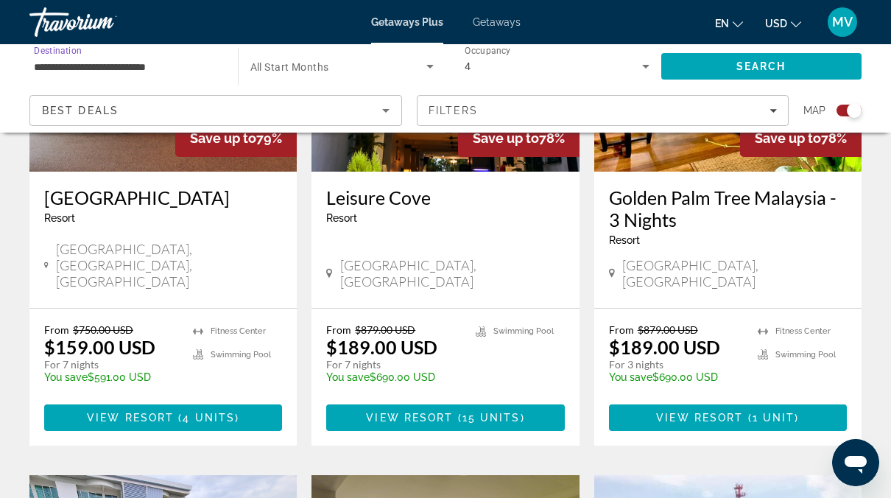
click at [170, 63] on input "**********" at bounding box center [126, 67] width 185 height 18
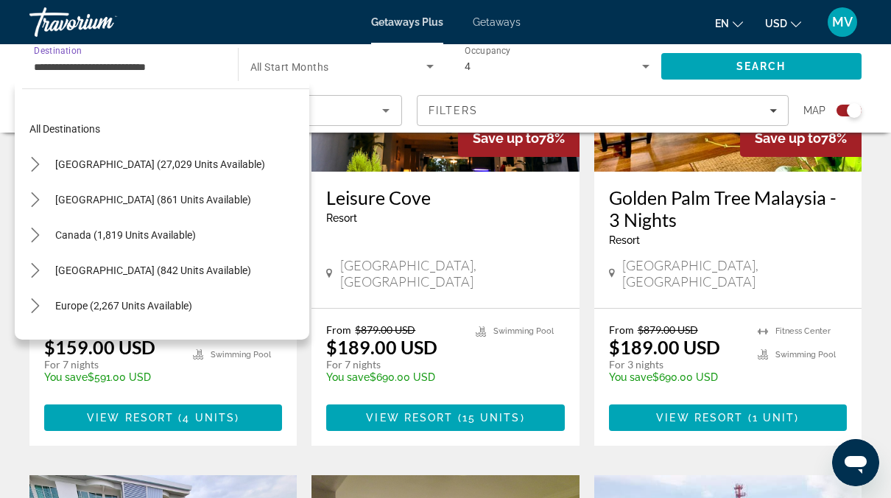
scroll to position [441, 0]
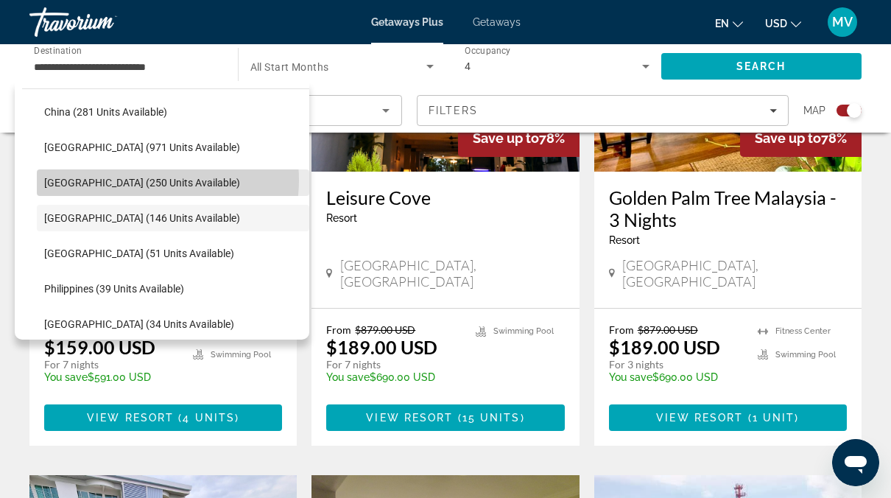
click at [150, 180] on span "Indonesia (250 units available)" at bounding box center [142, 183] width 196 height 12
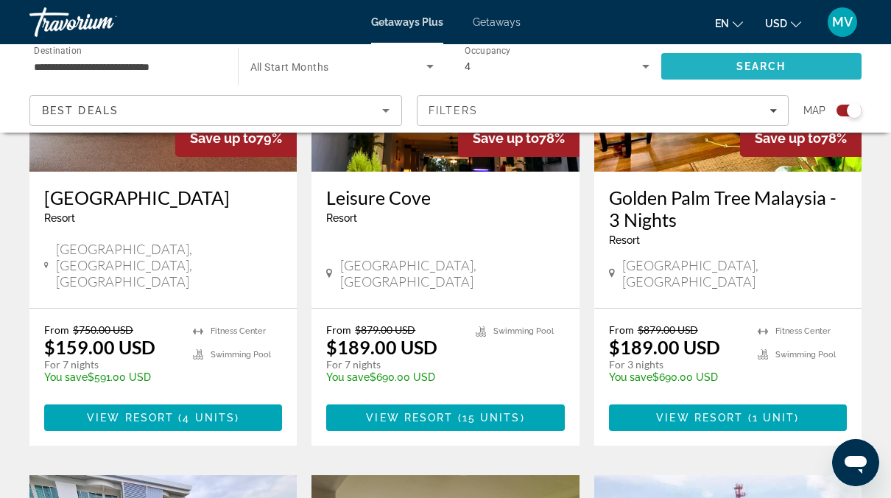
click at [697, 59] on span "Search" at bounding box center [761, 66] width 201 height 35
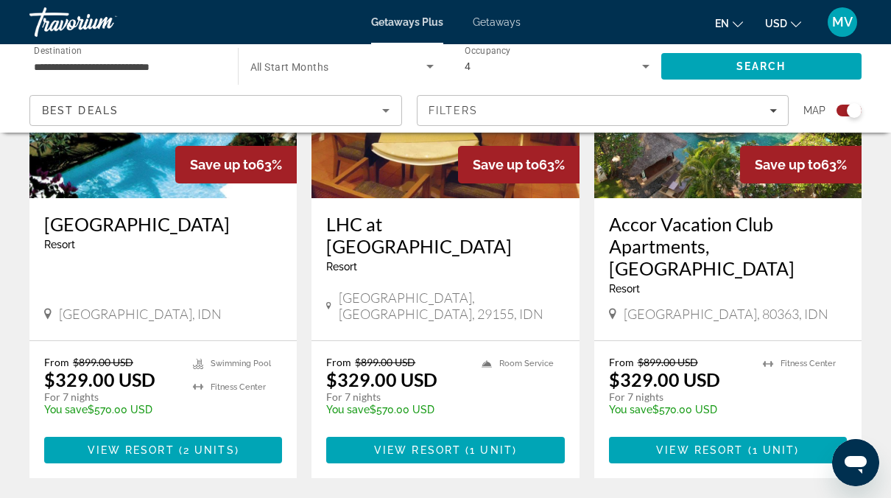
scroll to position [1198, 0]
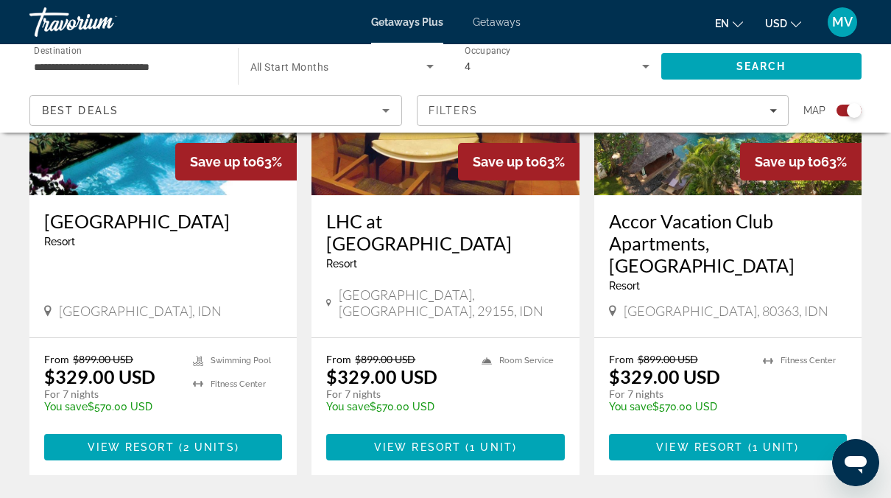
click at [195, 77] on div "**********" at bounding box center [126, 67] width 185 height 42
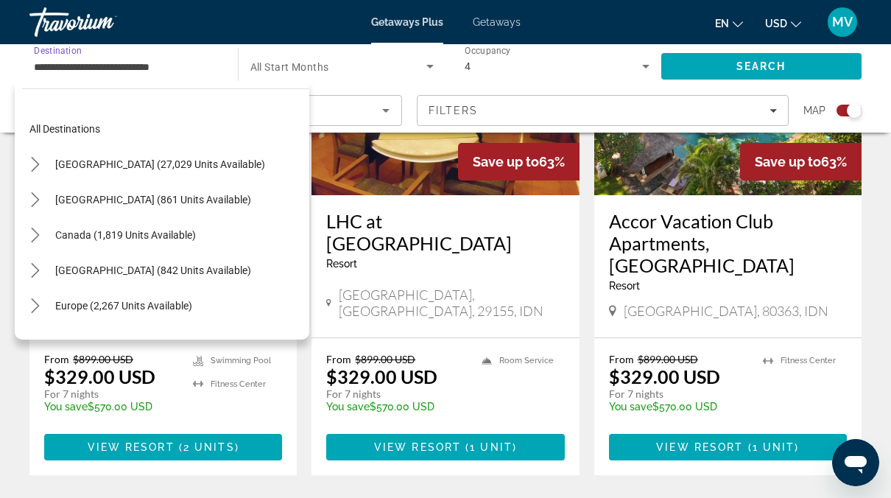
scroll to position [406, 0]
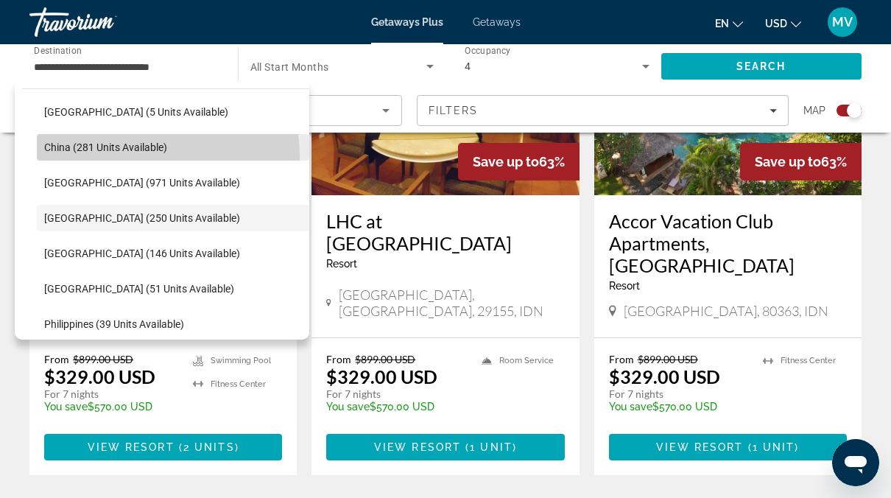
click at [122, 157] on span "Select destination: China (281 units available)" at bounding box center [173, 147] width 272 height 35
type input "**********"
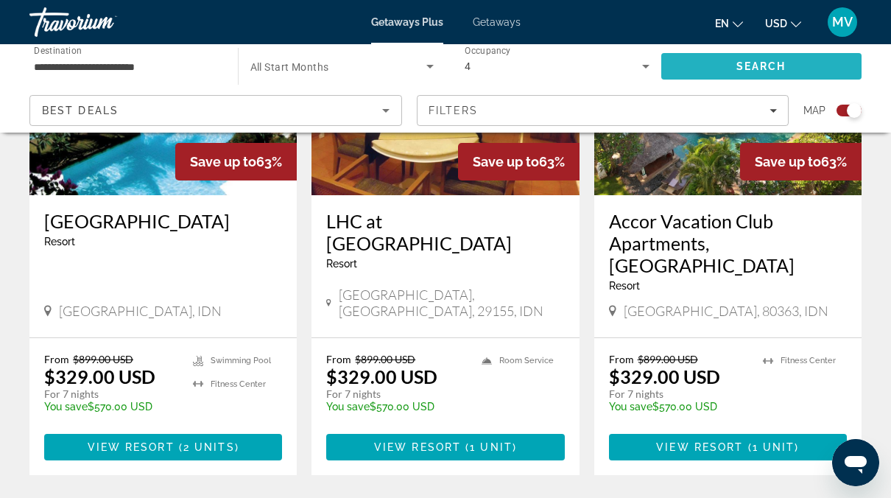
click at [750, 66] on span "Search" at bounding box center [761, 66] width 50 height 12
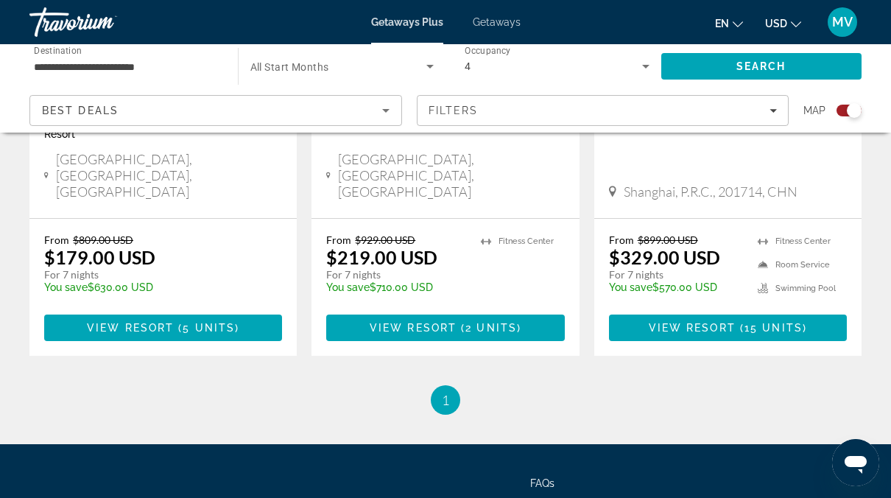
scroll to position [834, 0]
